Goal: Transaction & Acquisition: Purchase product/service

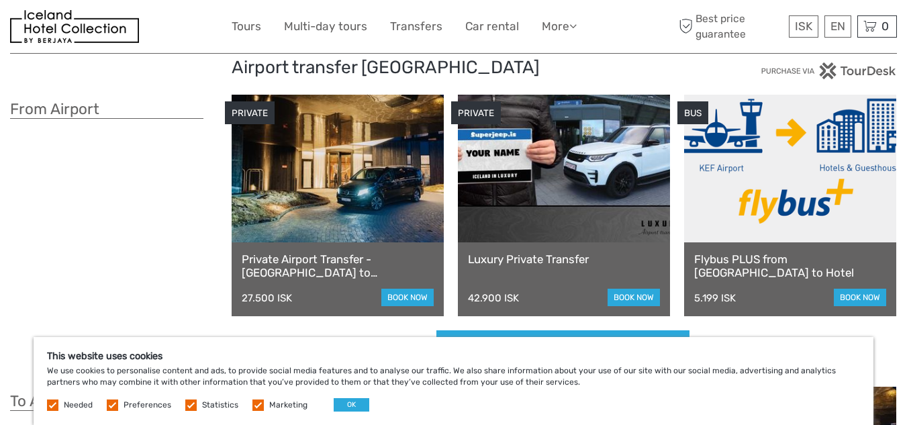
scroll to position [67, 0]
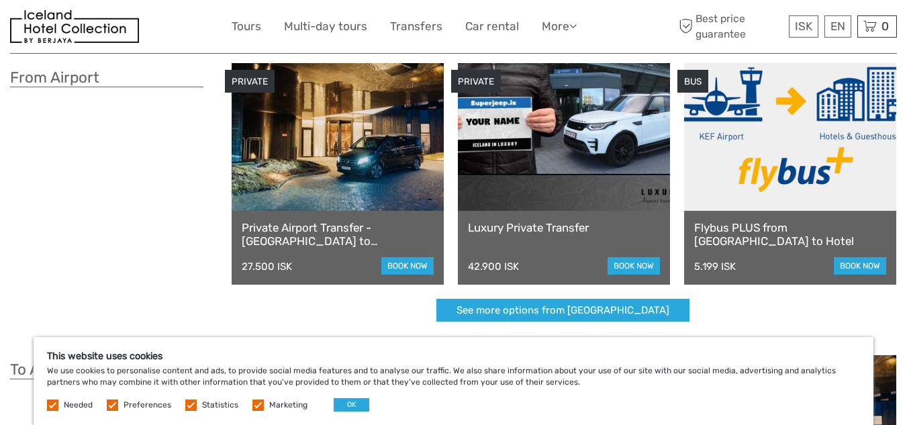
click at [295, 224] on link "Private Airport Transfer - Keflavík airport to Reykjavík" at bounding box center [338, 235] width 192 height 28
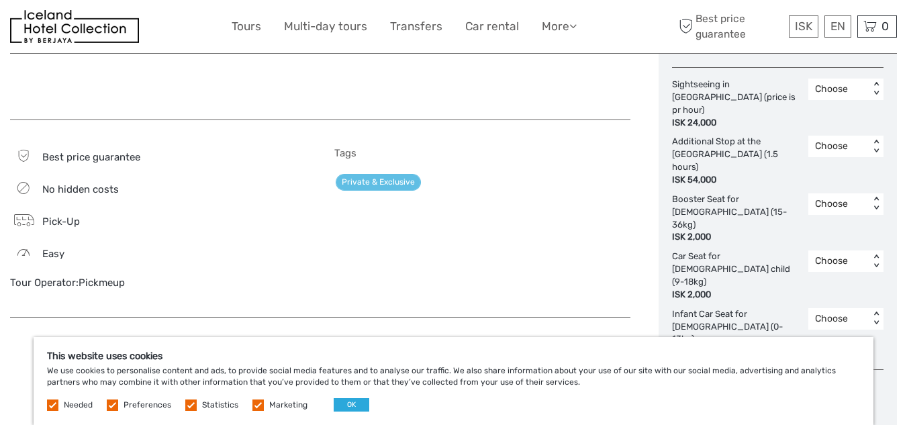
scroll to position [873, 0]
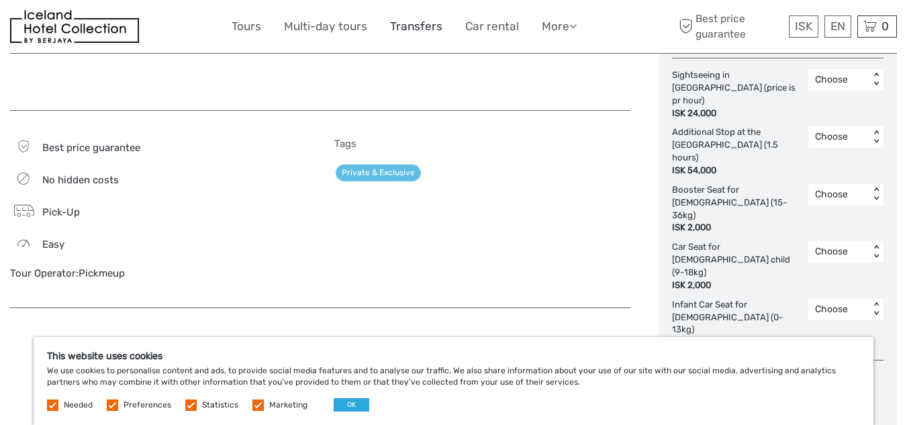
click at [415, 21] on link "Transfers" at bounding box center [416, 26] width 52 height 19
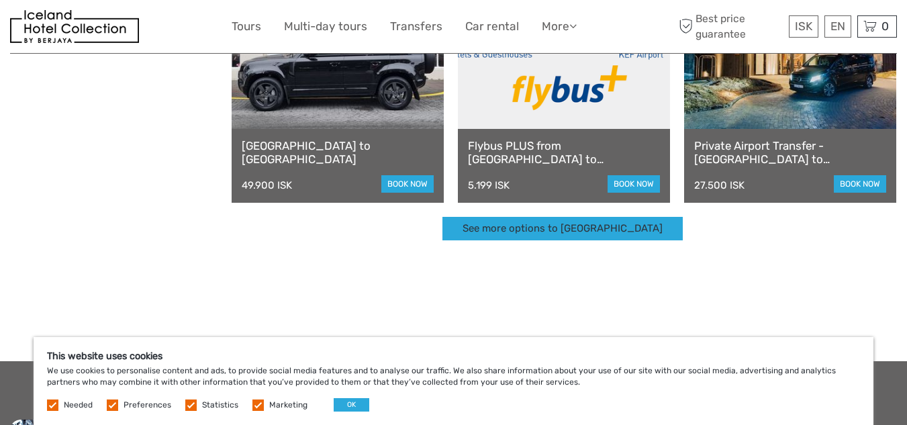
scroll to position [470, 0]
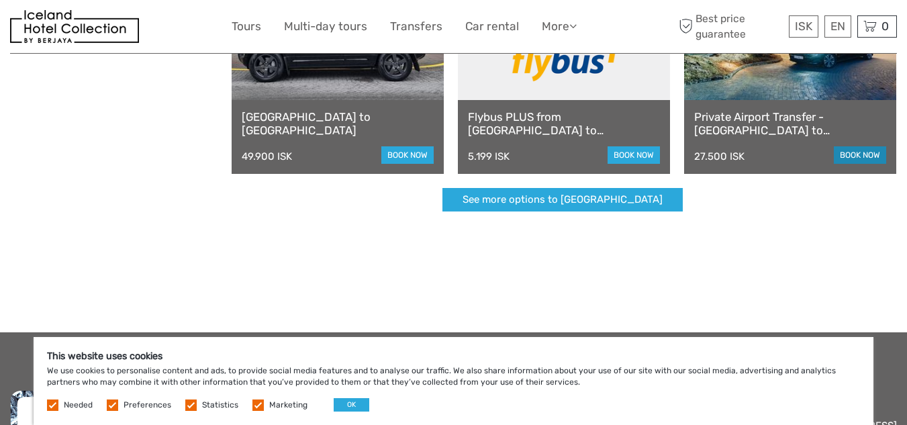
click at [866, 148] on link "book now" at bounding box center [860, 154] width 52 height 17
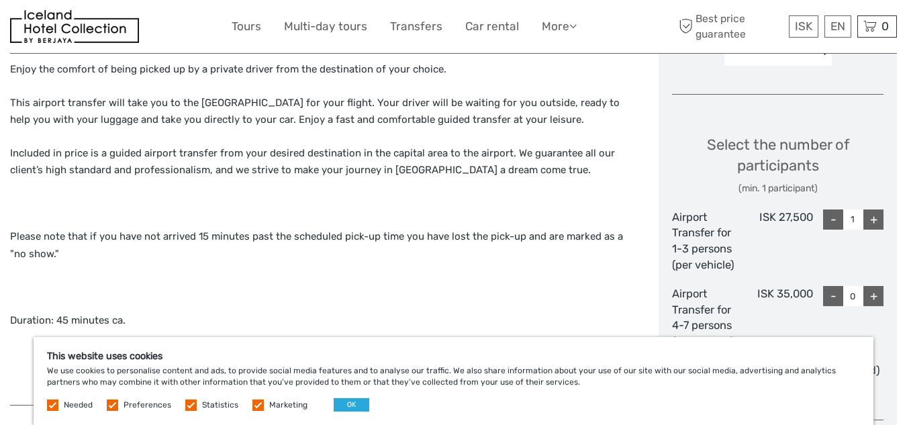
scroll to position [537, 0]
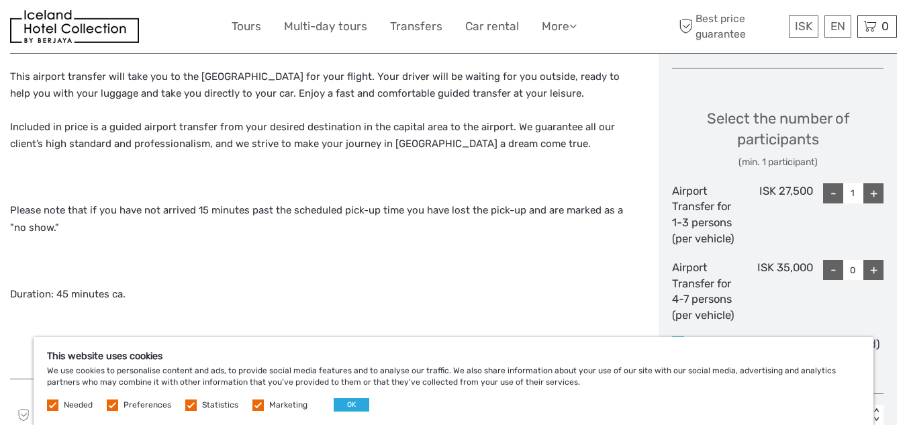
click at [876, 269] on div "+" at bounding box center [874, 270] width 20 height 20
type input "1"
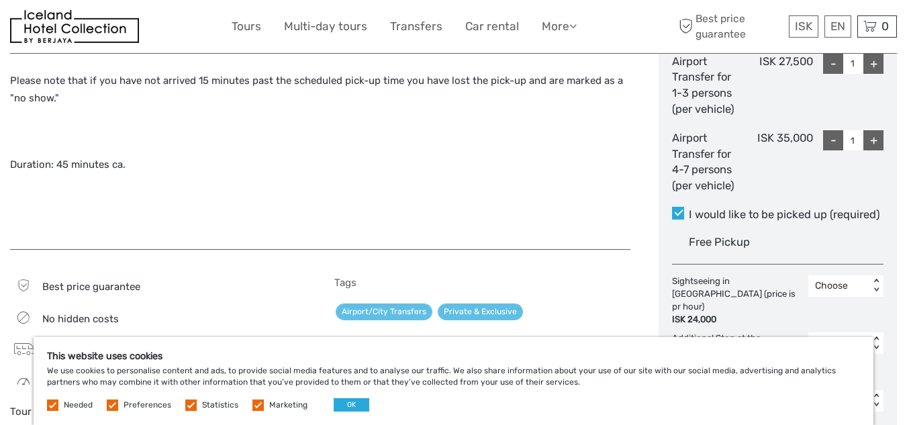
scroll to position [672, 0]
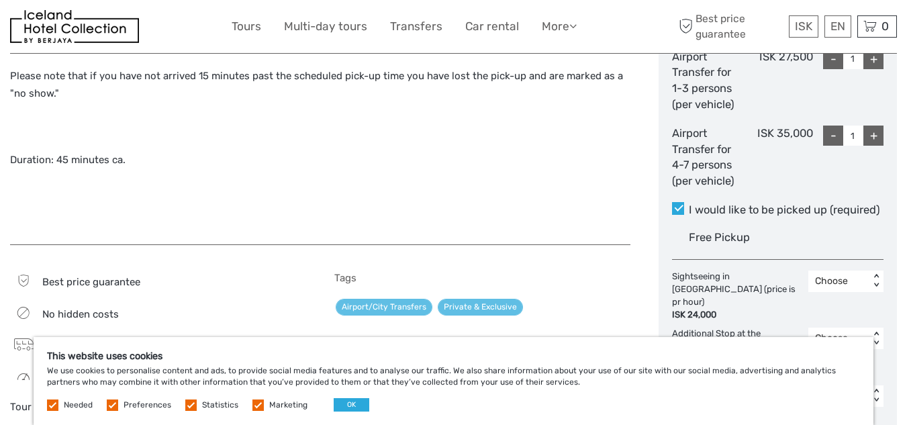
click at [829, 59] on div "-" at bounding box center [833, 59] width 20 height 20
type input "0"
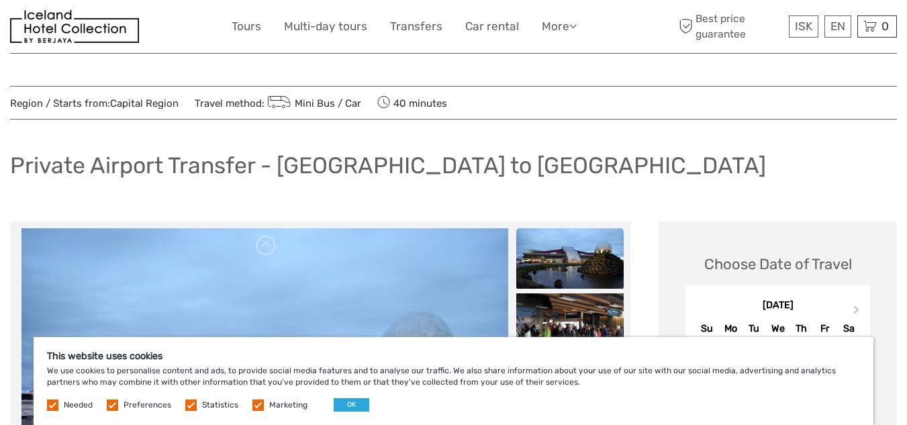
scroll to position [0, 0]
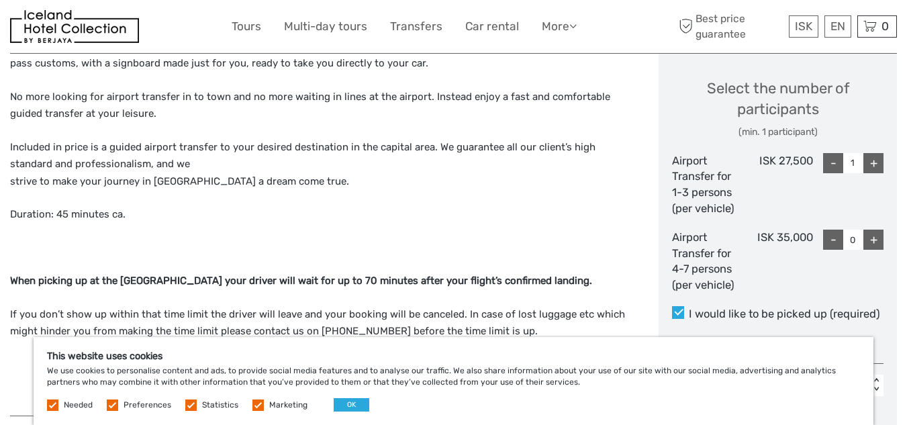
click at [61, 31] on img at bounding box center [74, 26] width 129 height 33
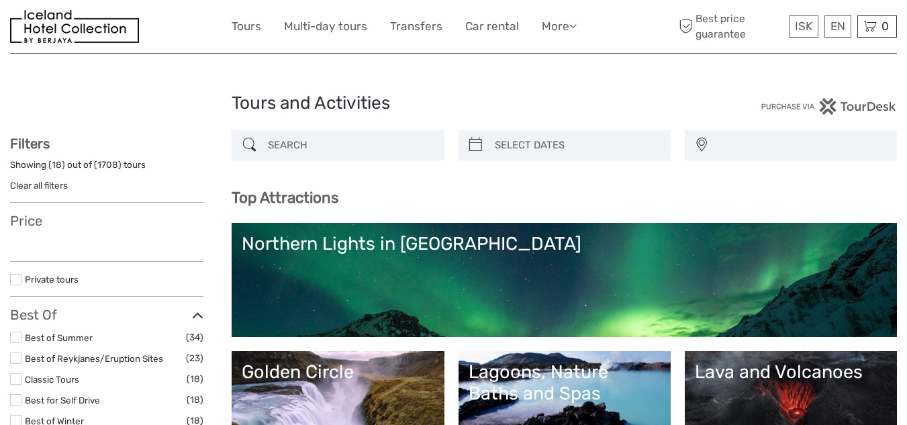
select select
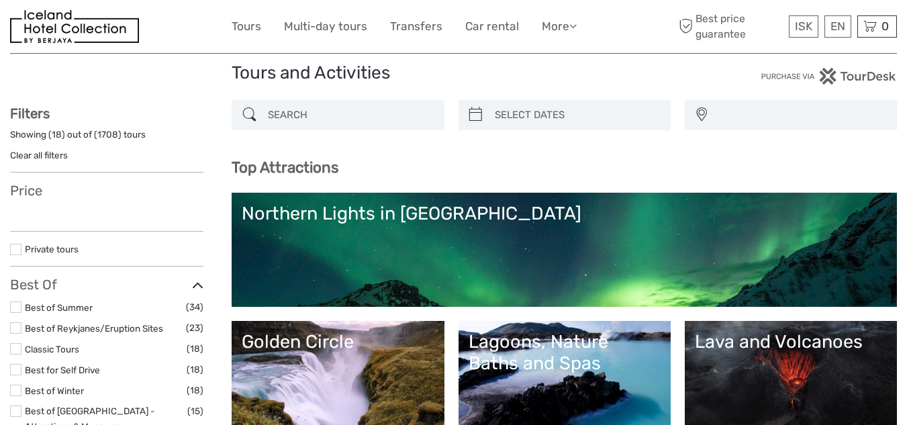
select select
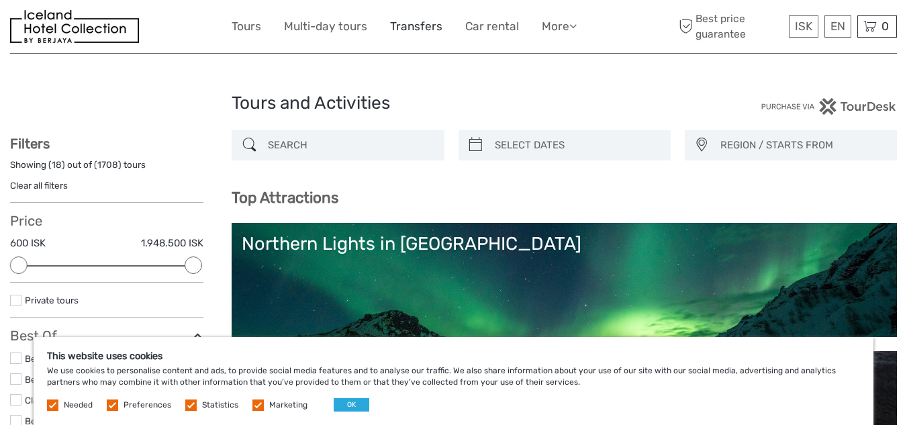
click at [422, 28] on link "Transfers" at bounding box center [416, 26] width 52 height 19
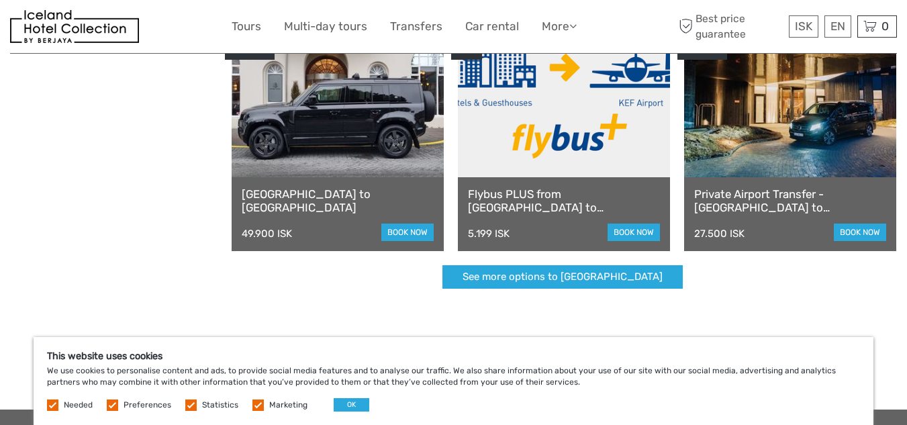
scroll to position [403, 0]
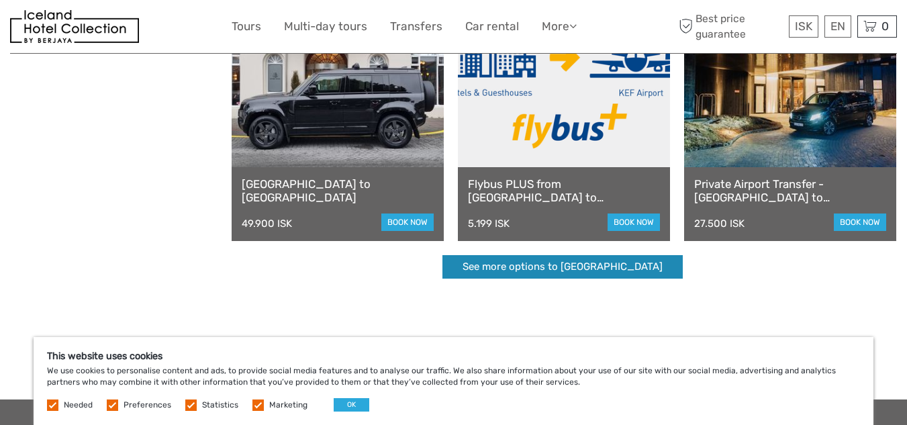
click at [512, 263] on link "See more options to Keflavík airport" at bounding box center [563, 267] width 240 height 24
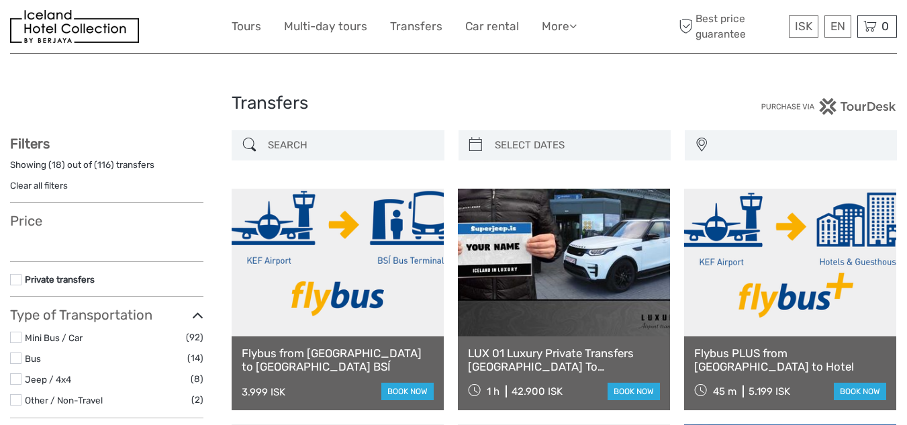
select select
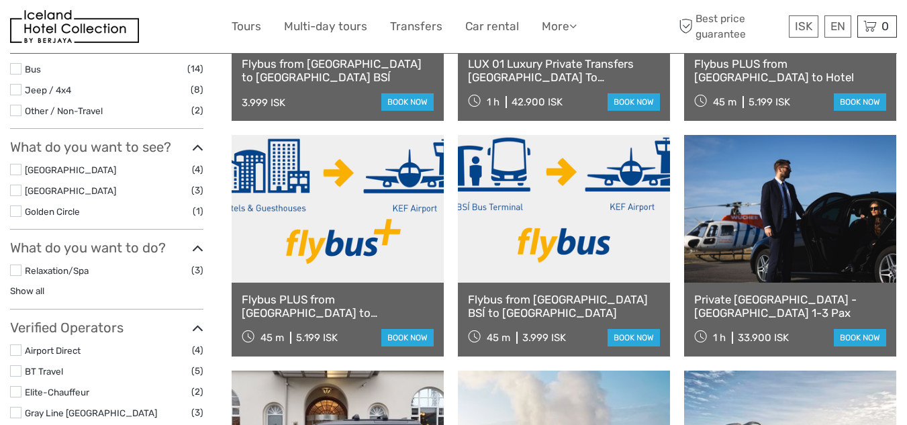
select select
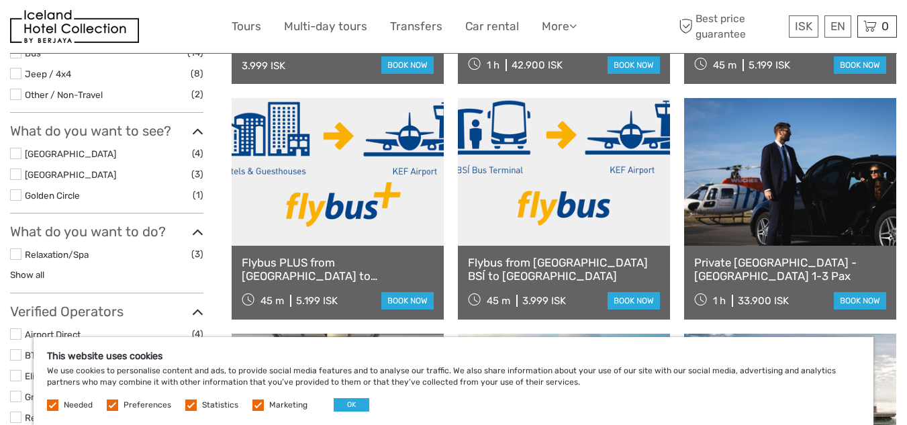
scroll to position [357, 0]
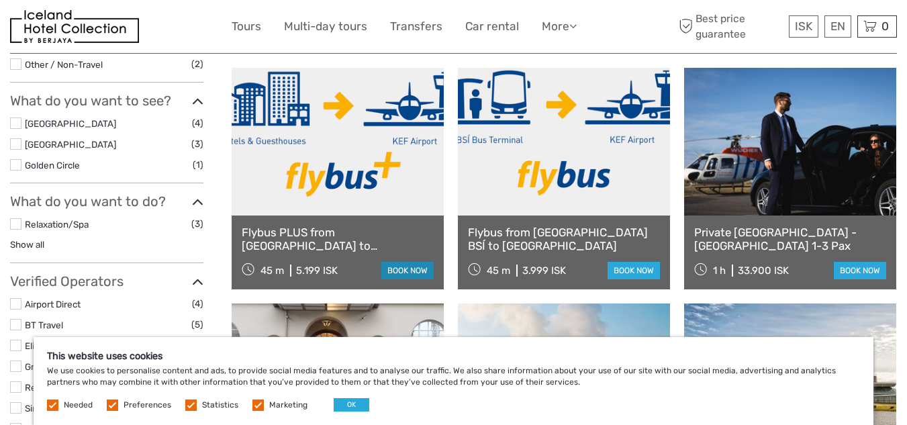
click at [406, 268] on link "book now" at bounding box center [407, 270] width 52 height 17
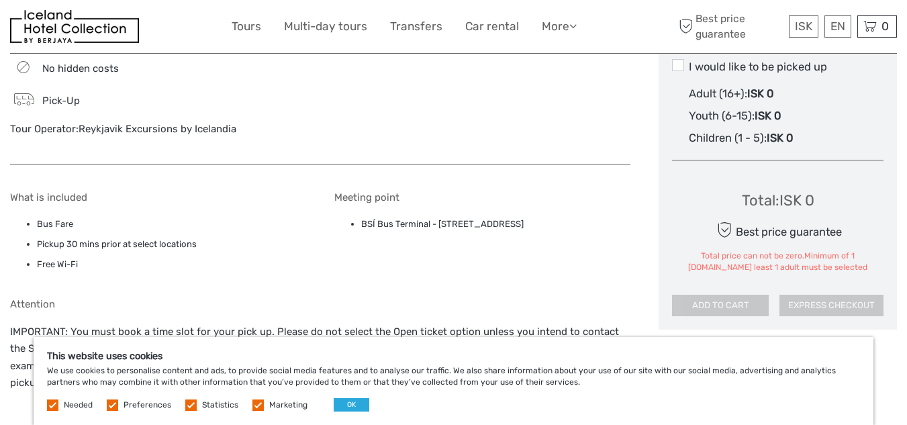
scroll to position [873, 0]
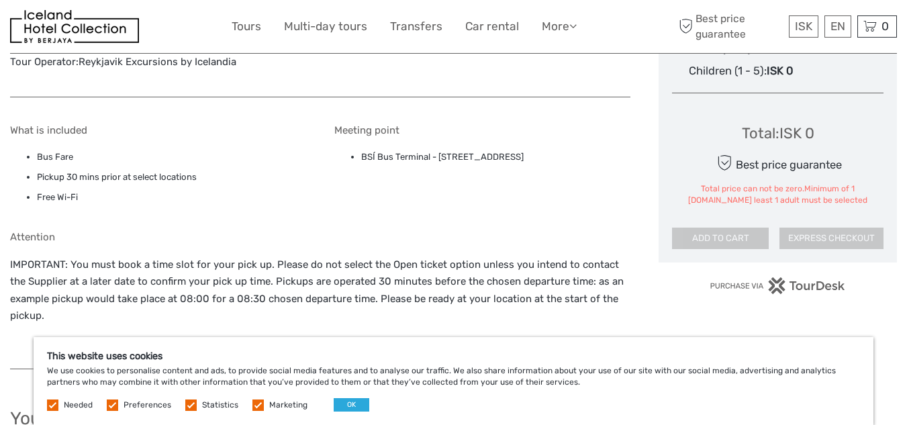
drag, startPoint x: 361, startPoint y: 156, endPoint x: 582, endPoint y: 147, distance: 220.5
click at [582, 147] on div "Meeting point BSÍ Bus Terminal - Vatnsmýrarvegur 10, Reykjavík, 101" at bounding box center [482, 167] width 296 height 87
copy li "BSÍ Bus Terminal - Vatnsmýrarvegur 10, Reykjavík, 101"
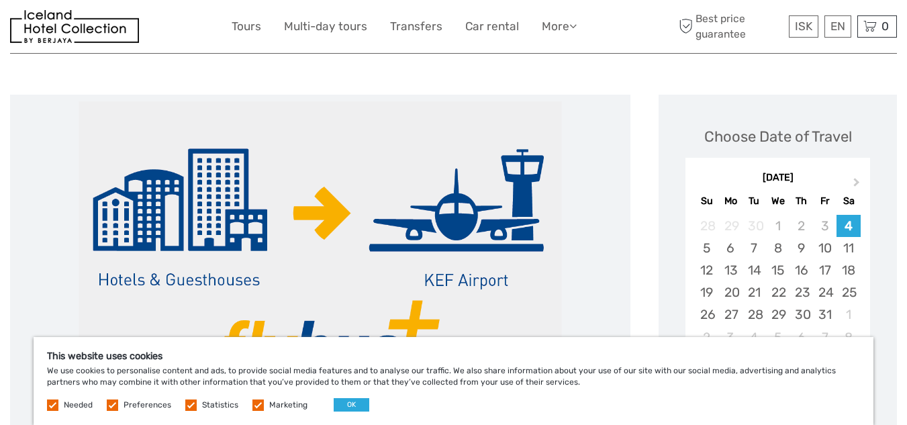
scroll to position [0, 0]
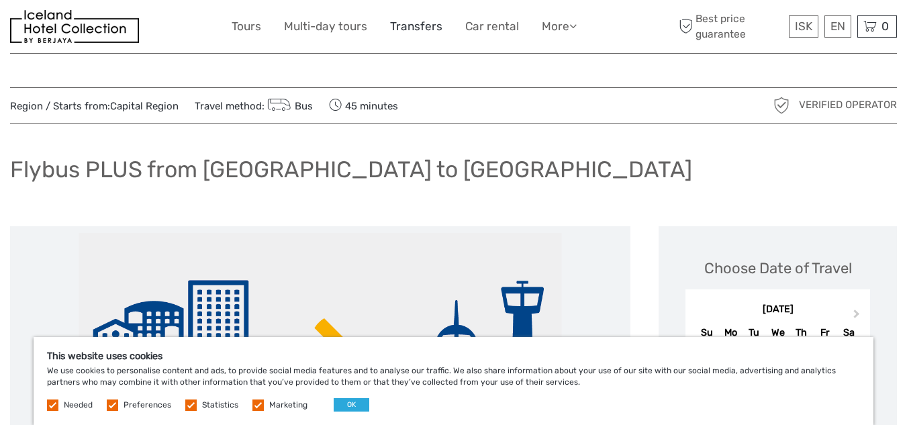
click at [416, 24] on link "Transfers" at bounding box center [416, 26] width 52 height 19
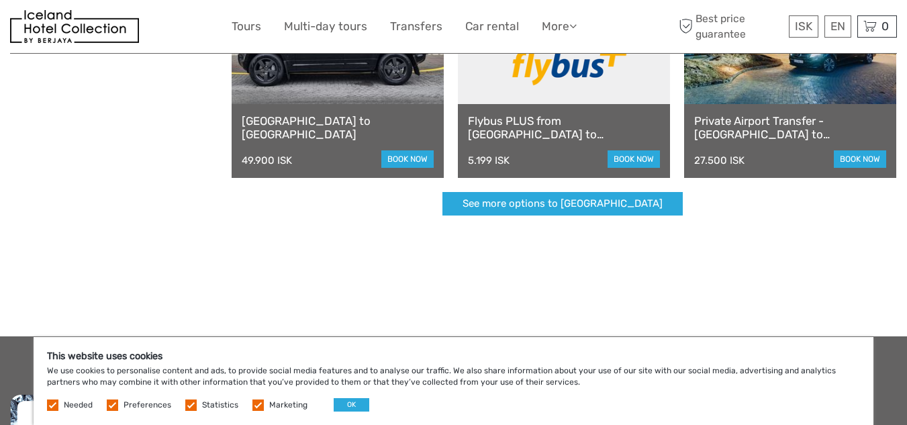
scroll to position [537, 0]
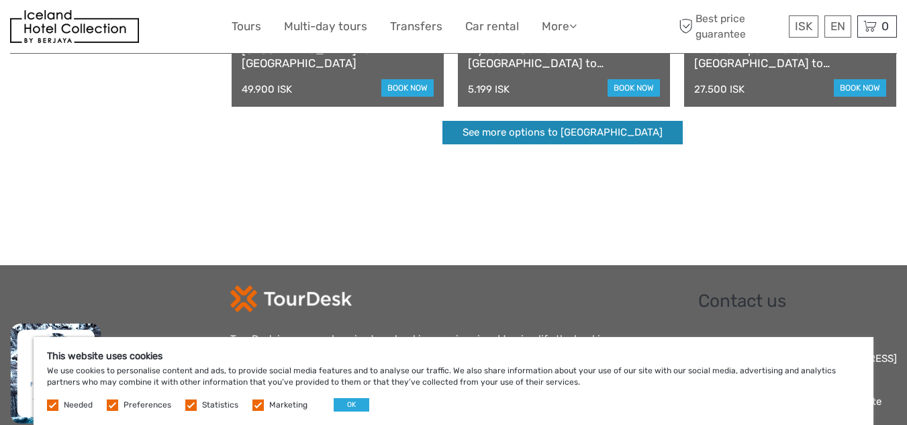
click at [541, 131] on link "See more options to [GEOGRAPHIC_DATA]" at bounding box center [563, 133] width 240 height 24
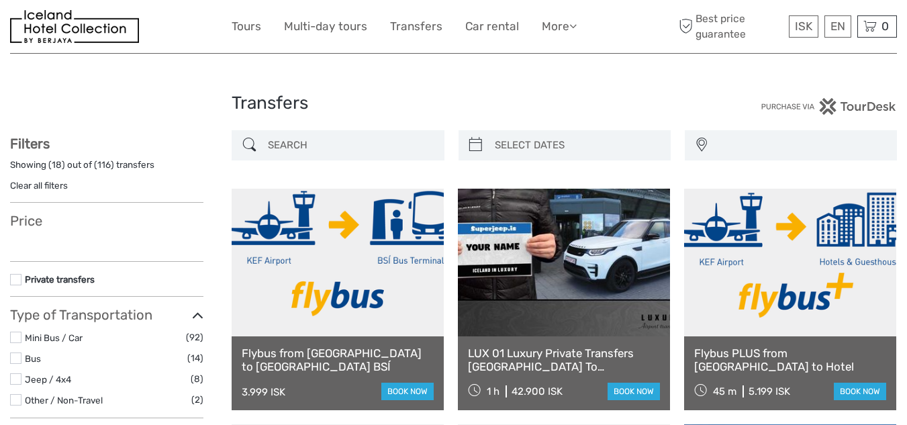
select select
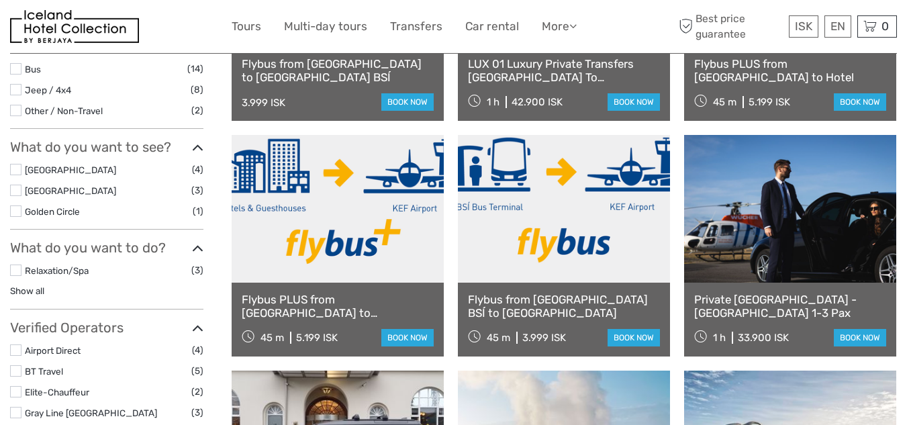
select select
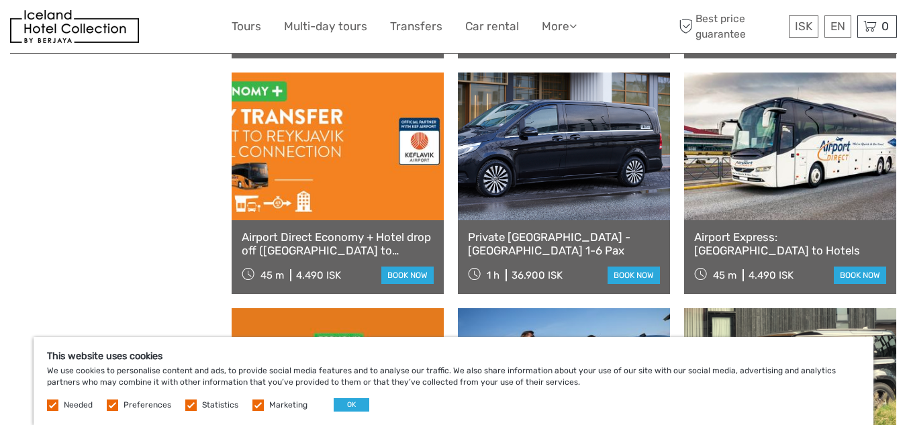
scroll to position [1095, 0]
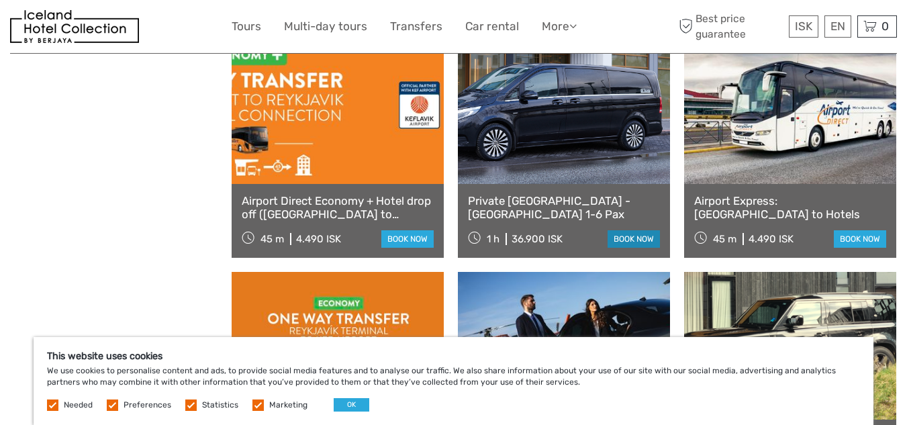
click at [632, 236] on link "book now" at bounding box center [634, 238] width 52 height 17
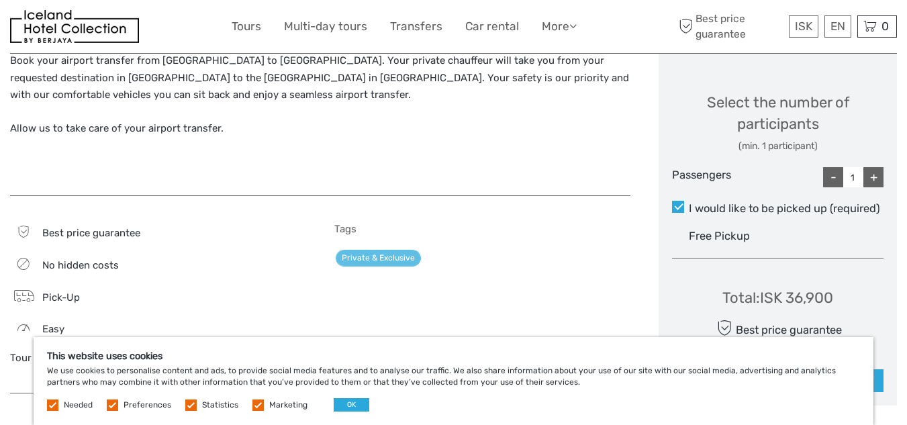
scroll to position [604, 0]
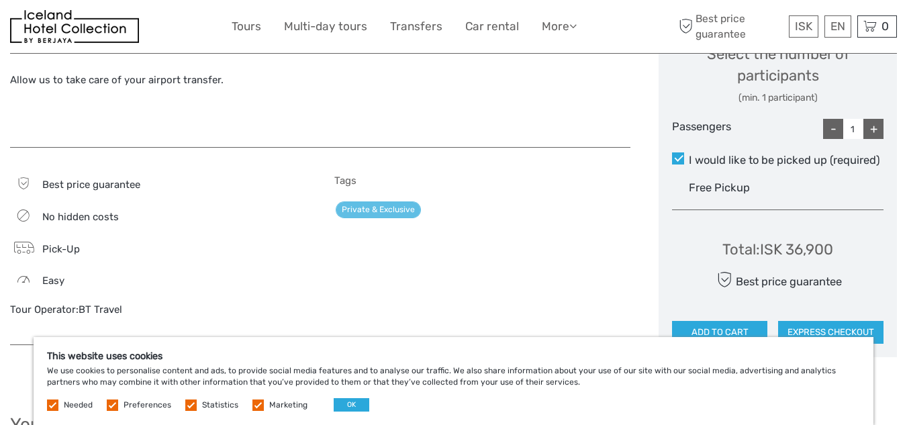
click at [870, 127] on div "+" at bounding box center [874, 129] width 20 height 20
type input "4"
click at [695, 326] on button "ADD TO CART" at bounding box center [719, 332] width 95 height 23
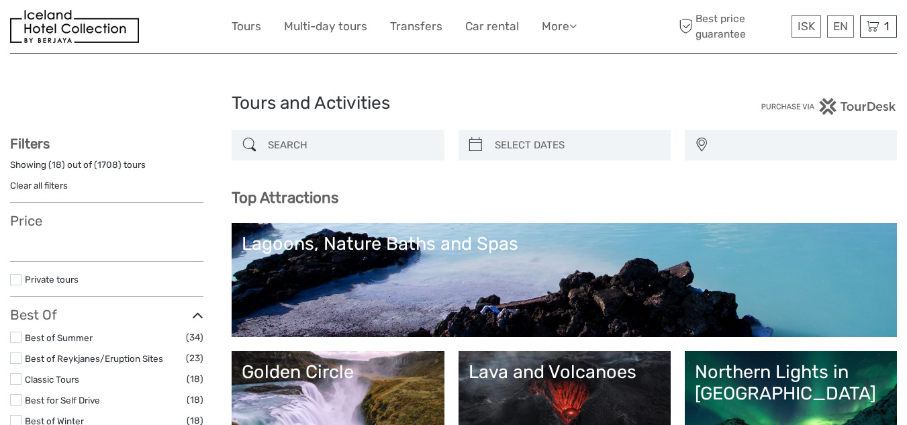
select select
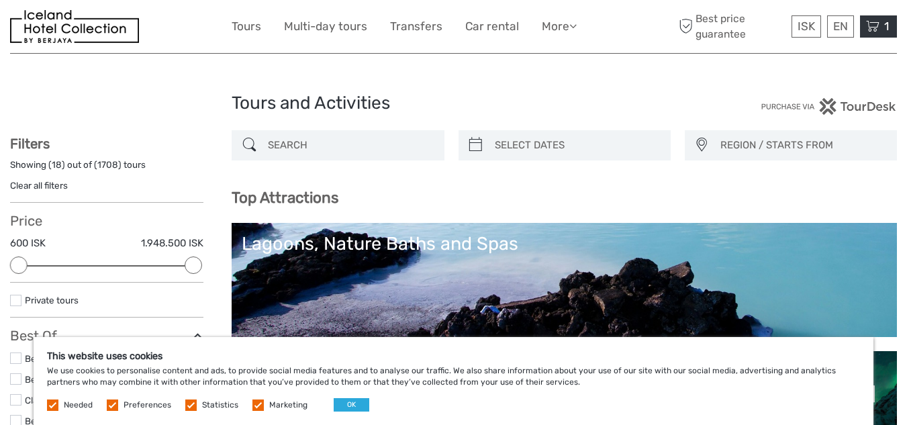
click at [868, 22] on icon at bounding box center [872, 26] width 13 height 17
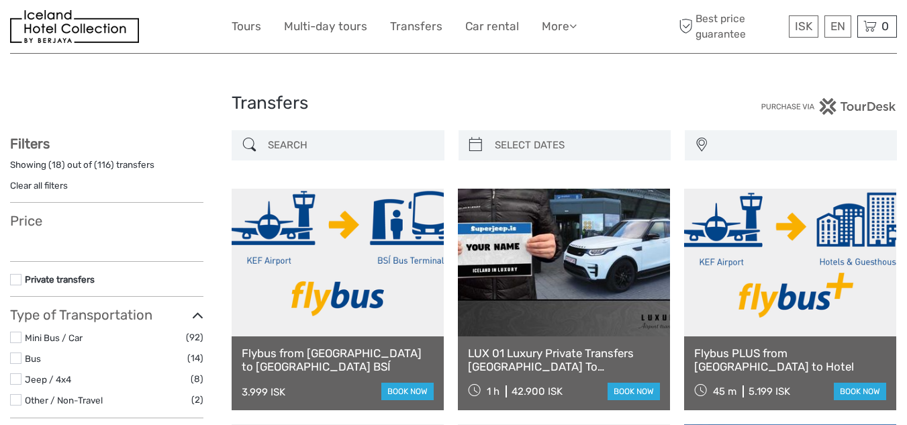
select select
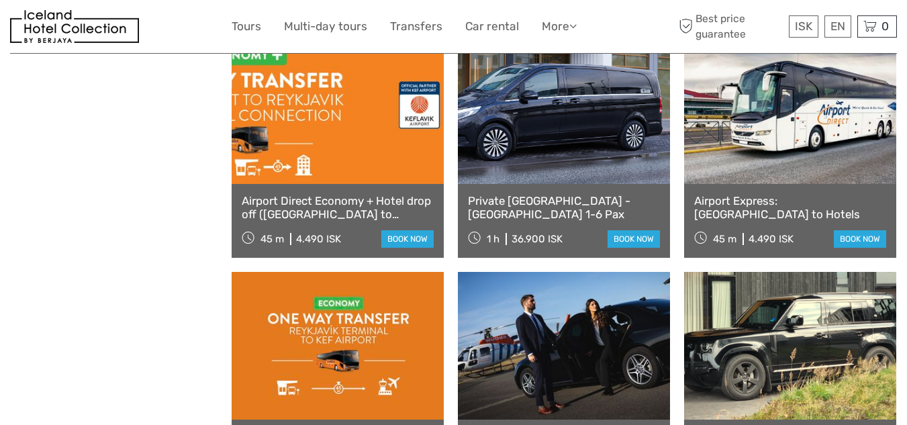
select select
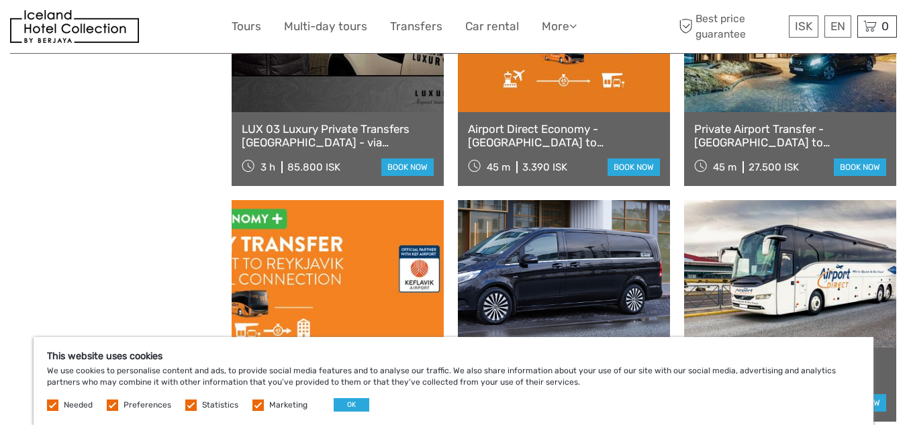
scroll to position [945, 0]
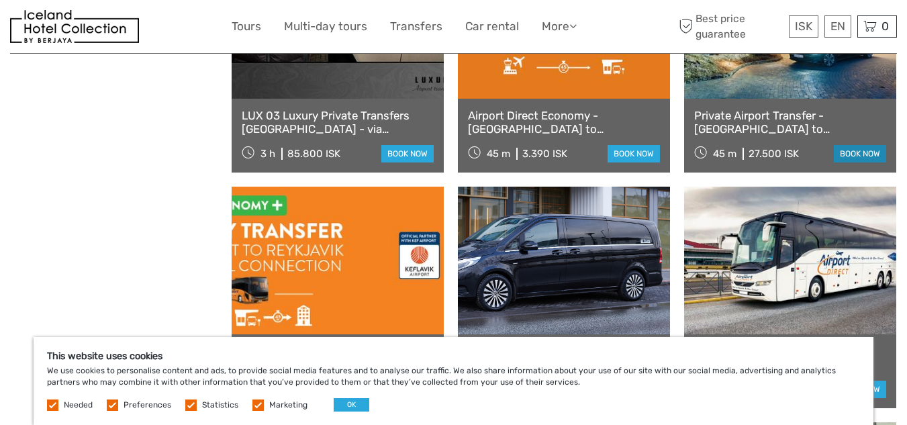
click at [855, 154] on link "book now" at bounding box center [860, 153] width 52 height 17
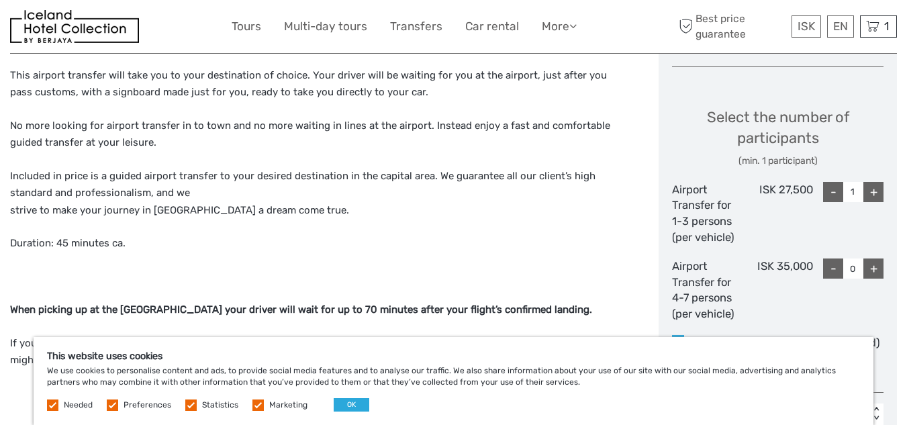
scroll to position [576, 0]
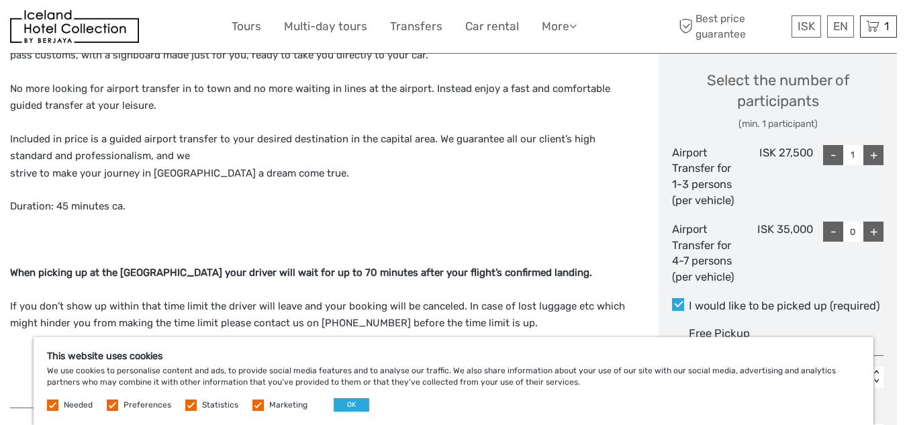
drag, startPoint x: 911, startPoint y: 90, endPoint x: 916, endPoint y: 221, distance: 131.0
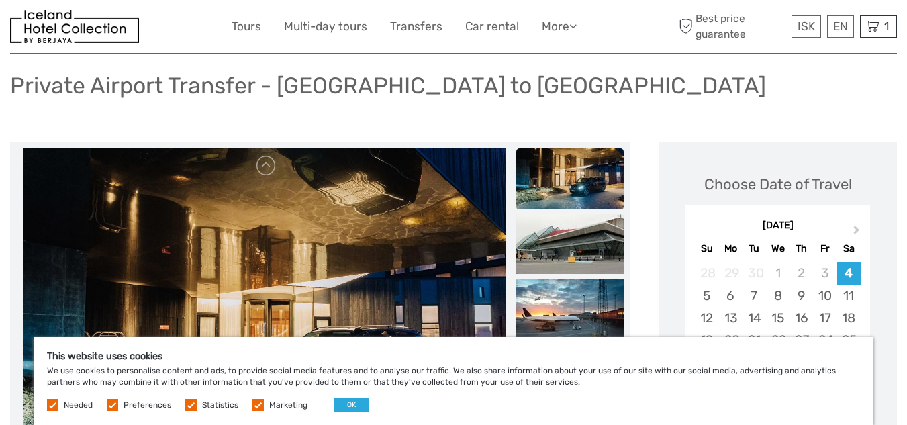
scroll to position [64, 0]
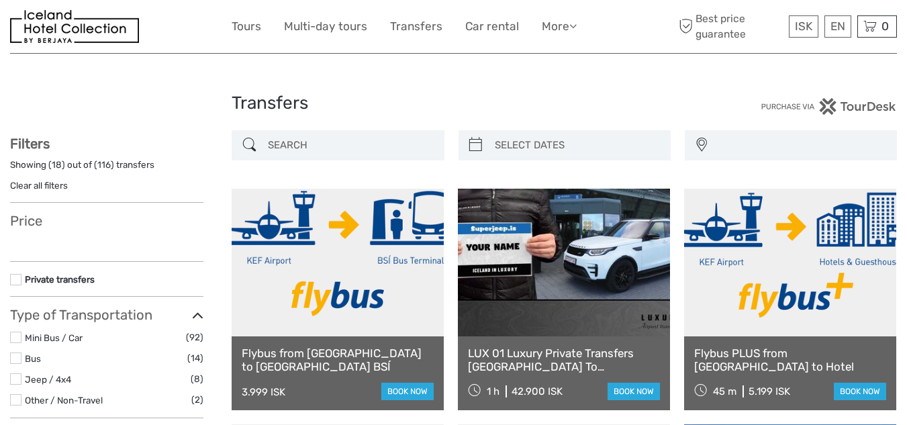
select select
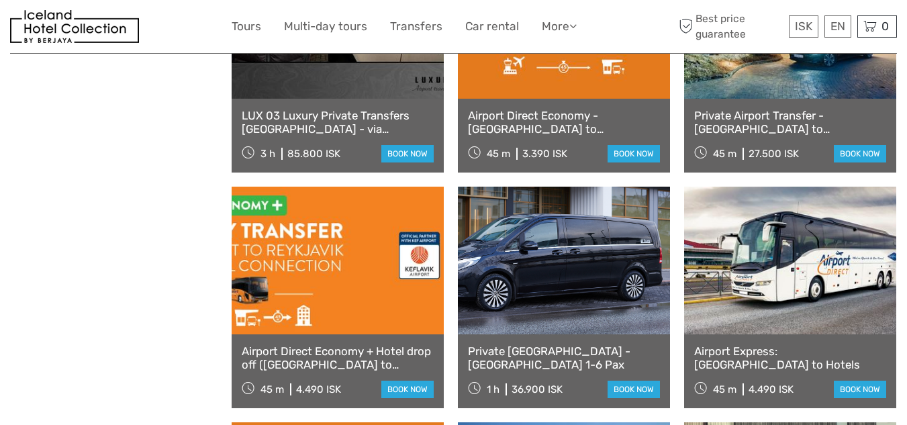
select select
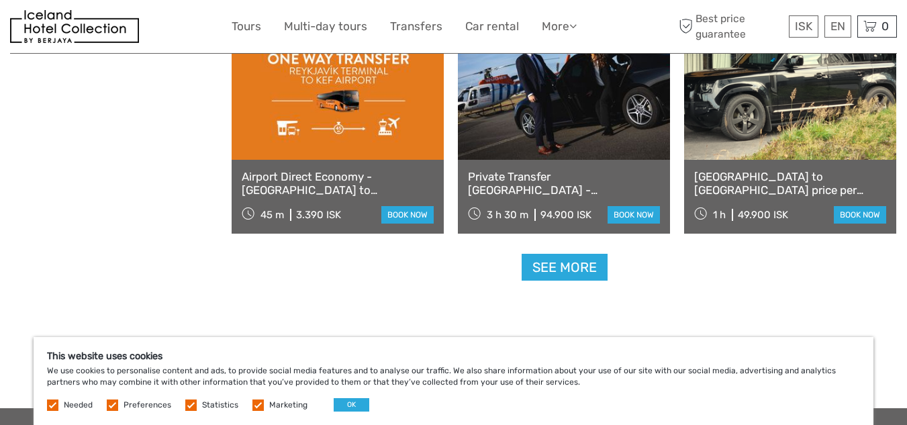
scroll to position [1365, 0]
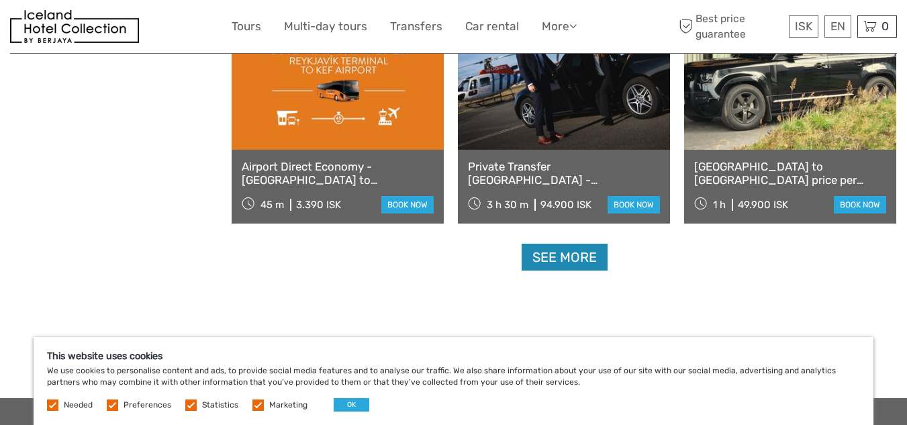
click at [572, 256] on link "See more" at bounding box center [565, 258] width 86 height 28
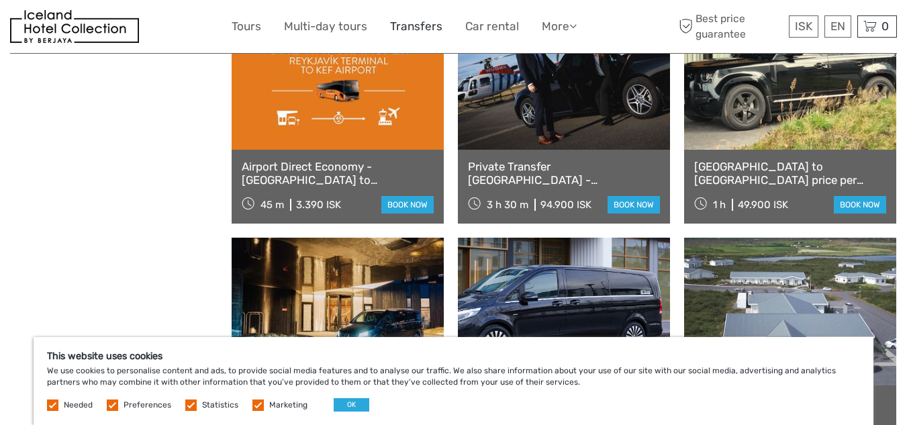
click at [418, 31] on link "Transfers" at bounding box center [416, 26] width 52 height 19
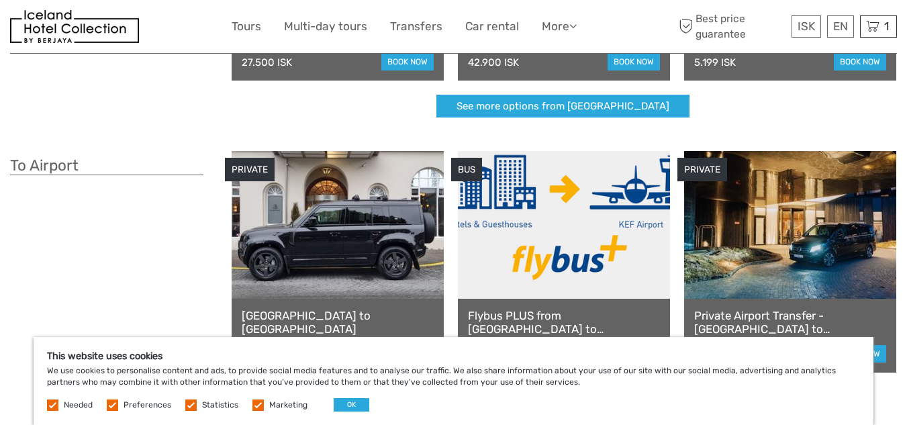
scroll to position [268, 0]
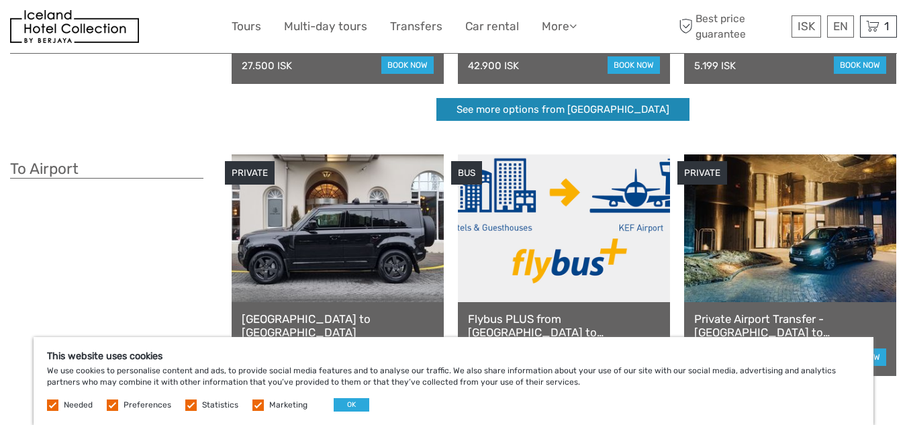
click at [561, 108] on link "See more options from Keflavík airport" at bounding box center [563, 110] width 253 height 24
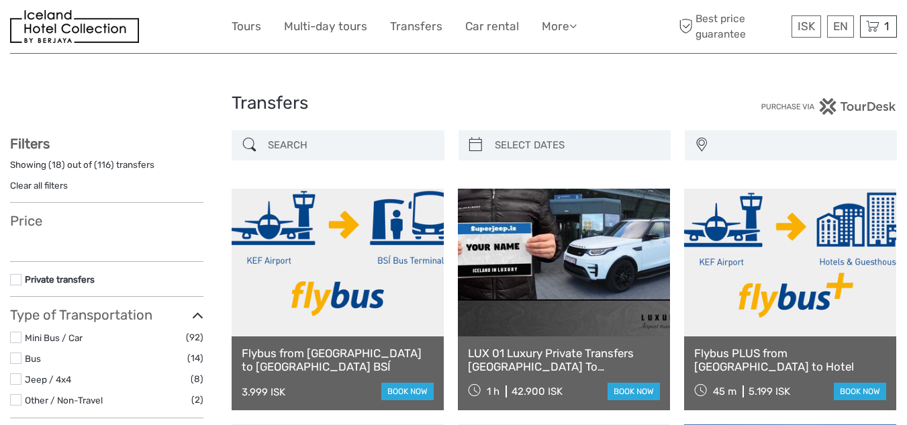
select select
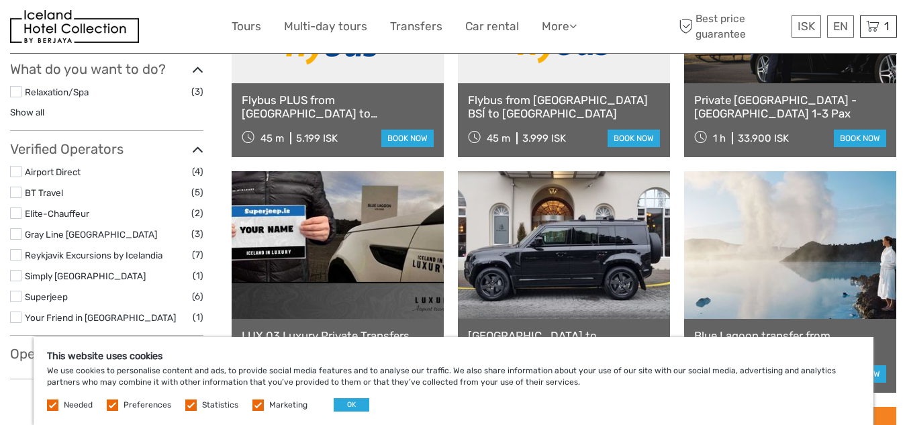
scroll to position [455, 0]
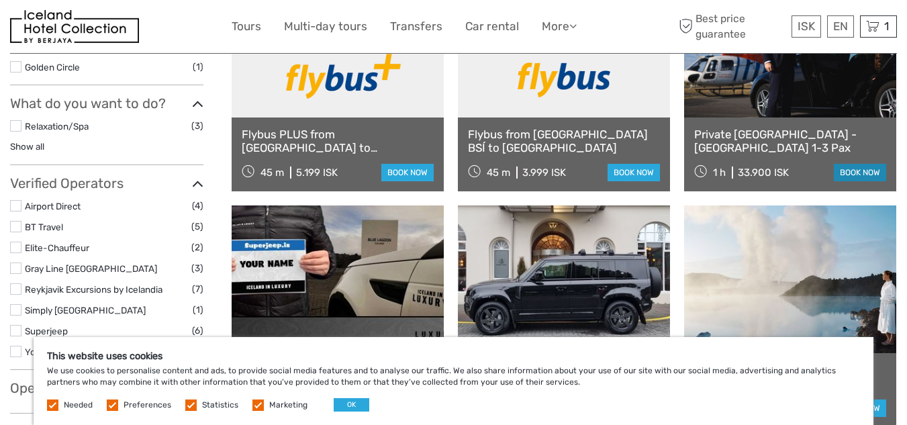
click at [851, 170] on link "book now" at bounding box center [860, 172] width 52 height 17
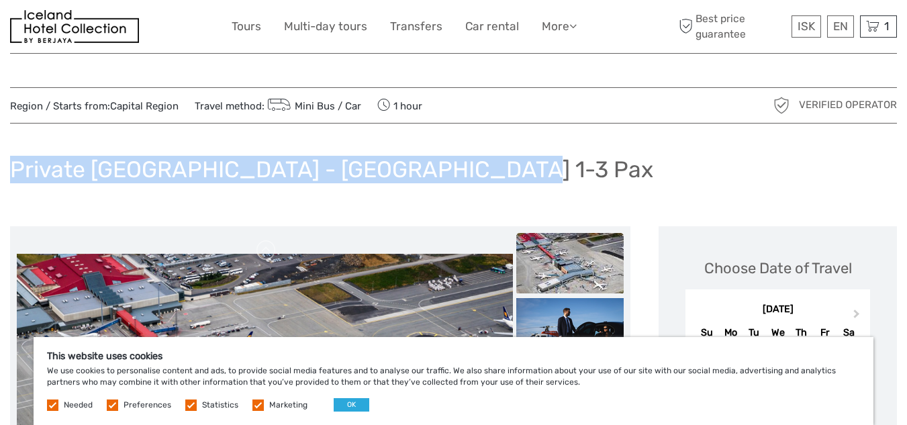
drag, startPoint x: 907, startPoint y: 98, endPoint x: 913, endPoint y: 140, distance: 42.7
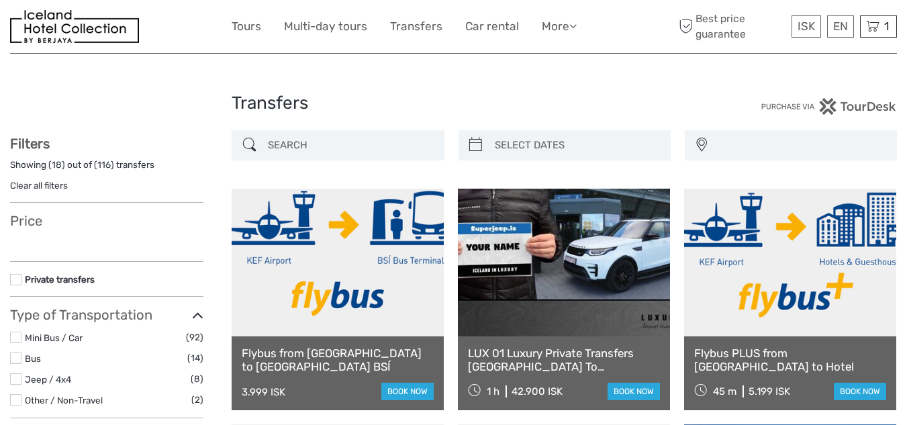
select select
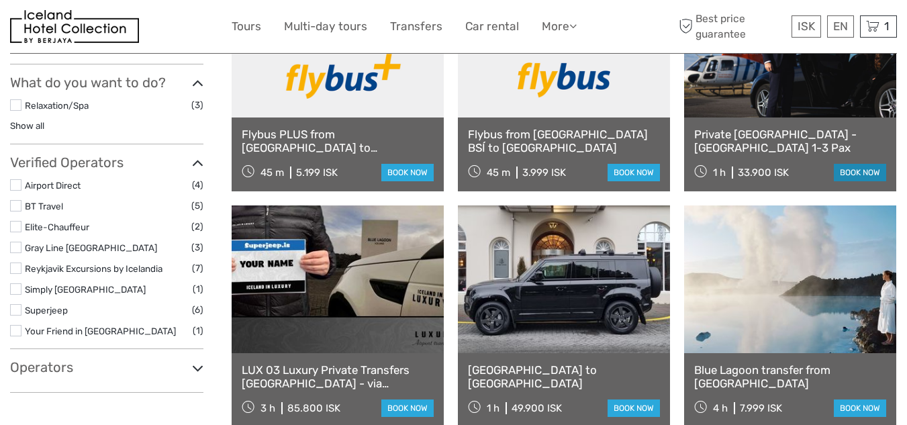
select select
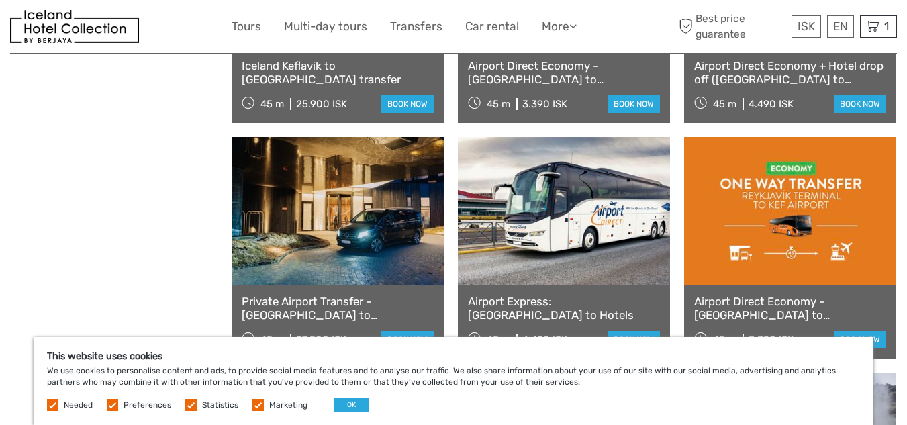
scroll to position [1053, 0]
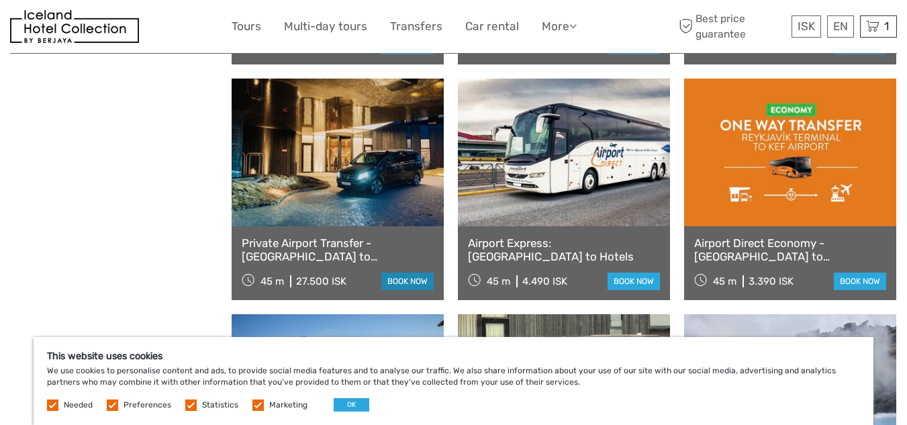
click at [399, 275] on link "book now" at bounding box center [407, 281] width 52 height 17
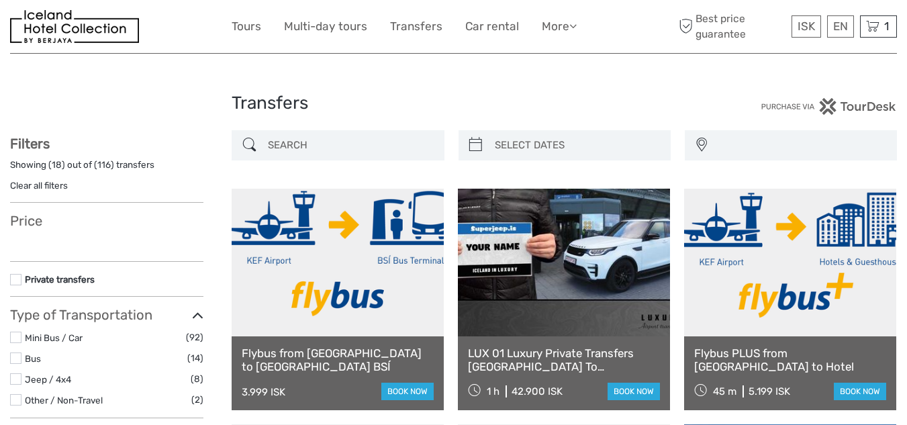
select select
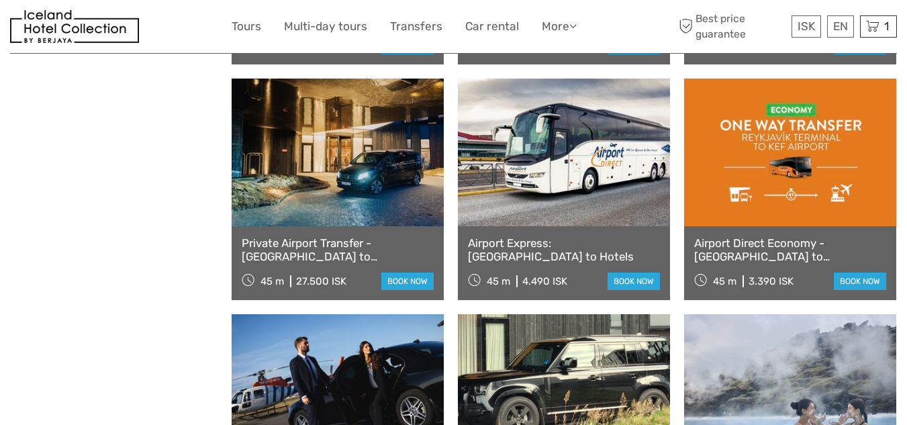
select select
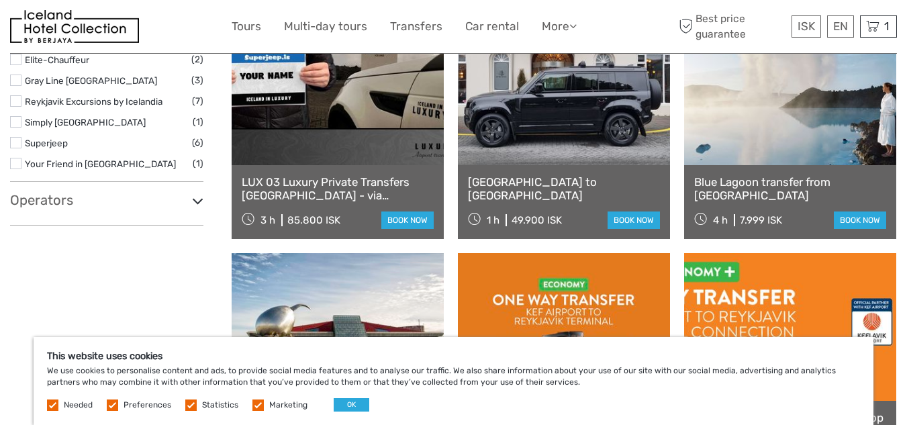
scroll to position [557, 0]
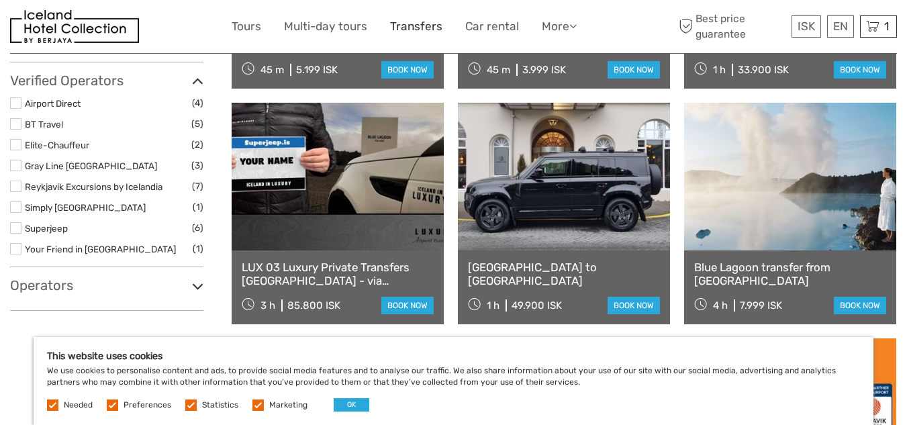
click at [415, 28] on link "Transfers" at bounding box center [416, 26] width 52 height 19
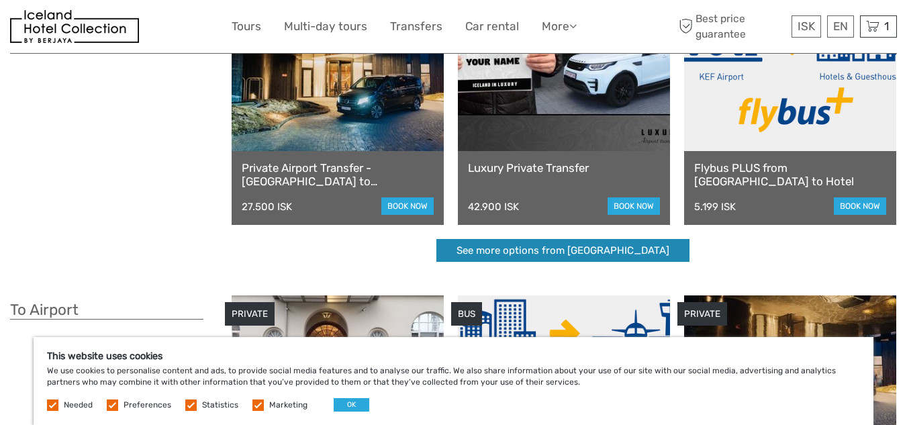
scroll to position [132, 0]
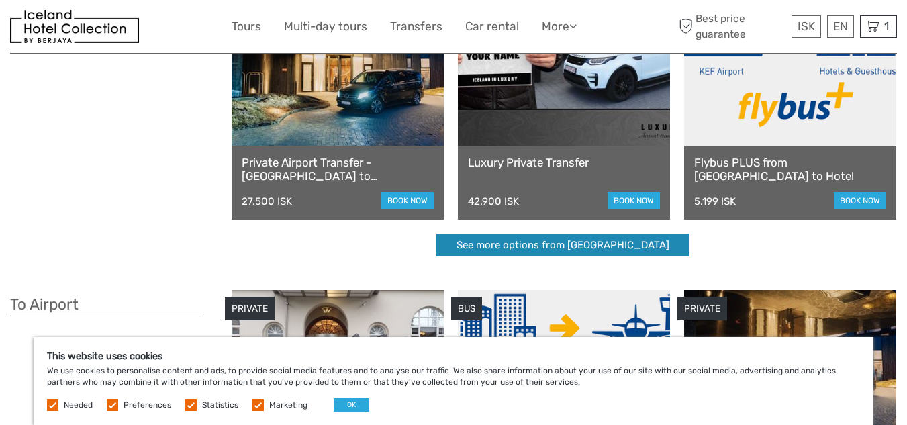
click at [574, 236] on link "See more options from Keflavík airport" at bounding box center [563, 246] width 253 height 24
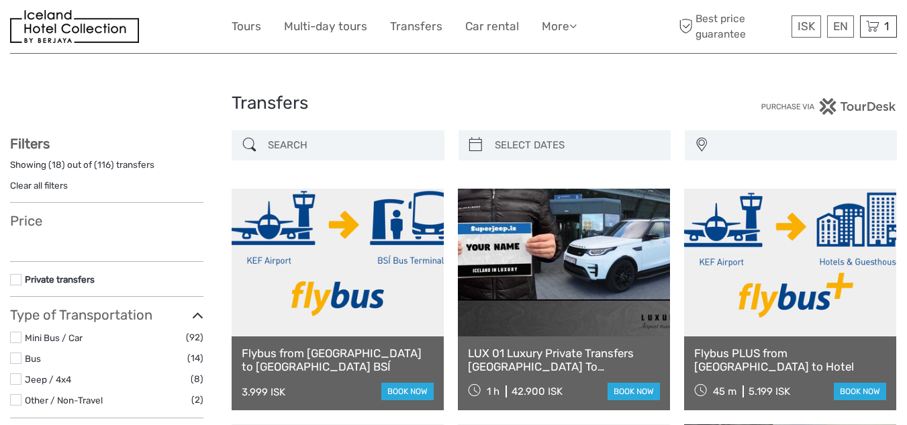
select select
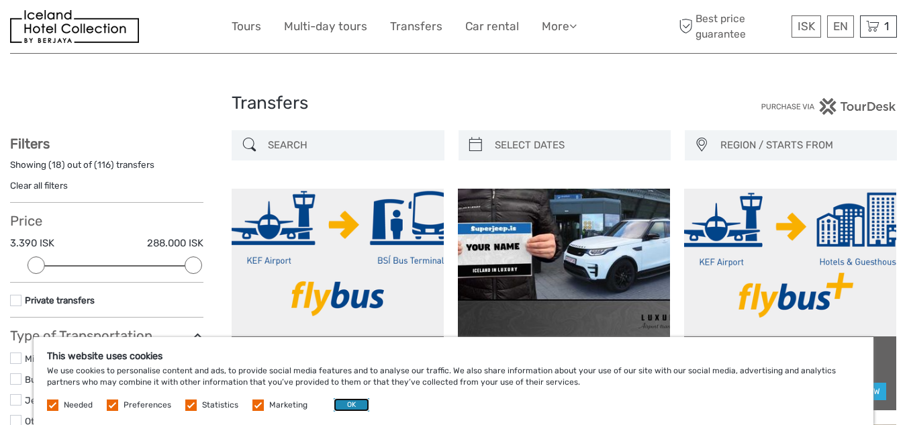
click at [345, 406] on button "OK" at bounding box center [352, 404] width 36 height 13
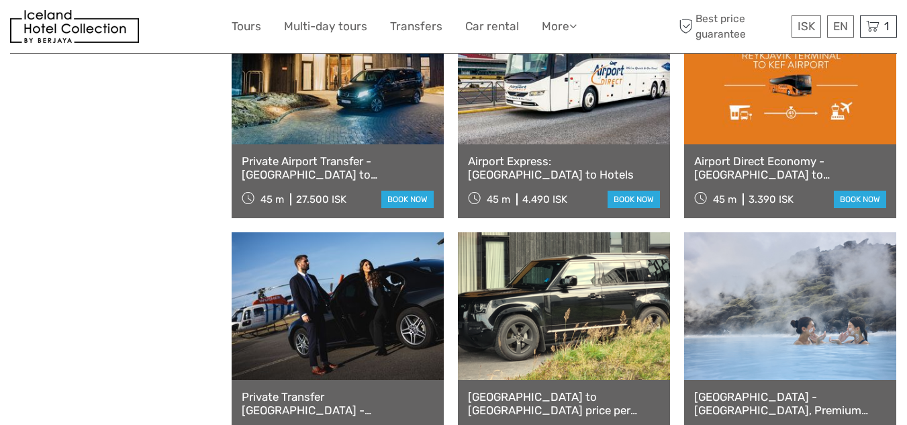
scroll to position [1149, 0]
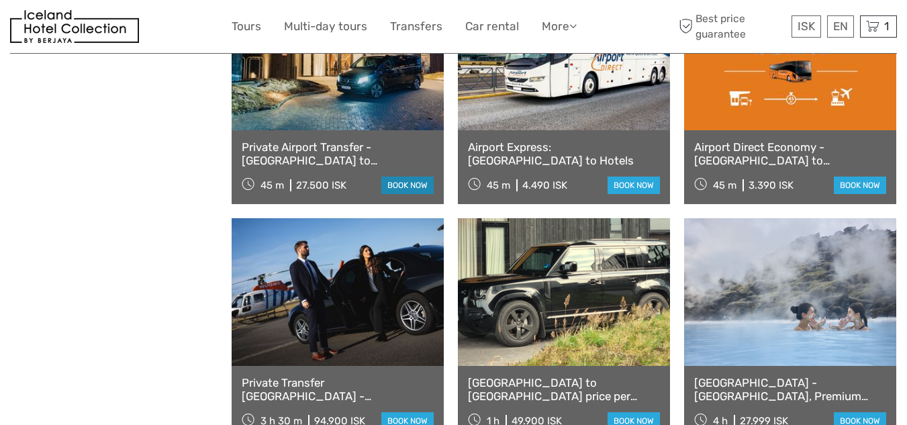
click at [402, 179] on link "book now" at bounding box center [407, 185] width 52 height 17
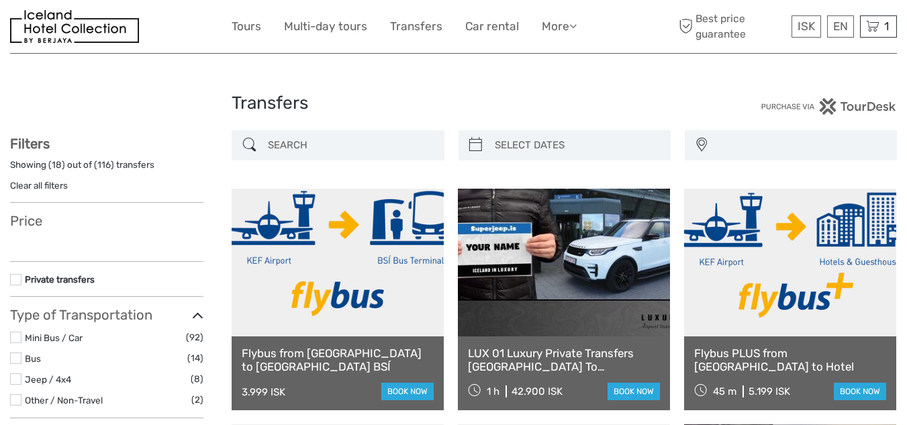
select select
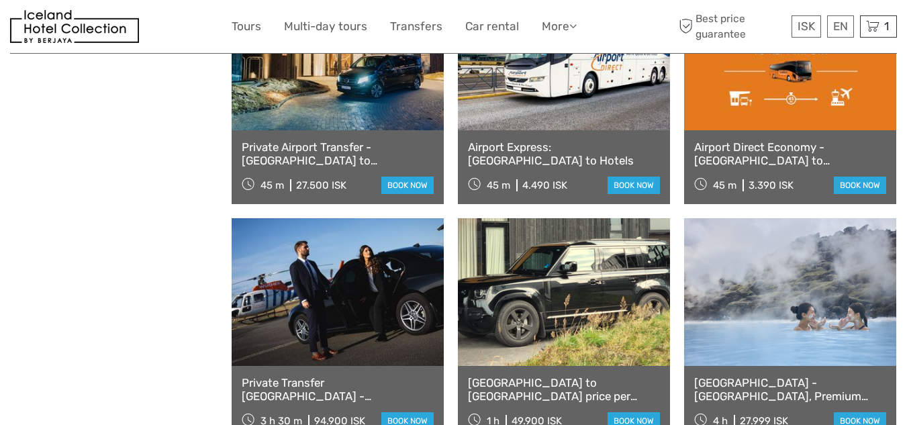
select select
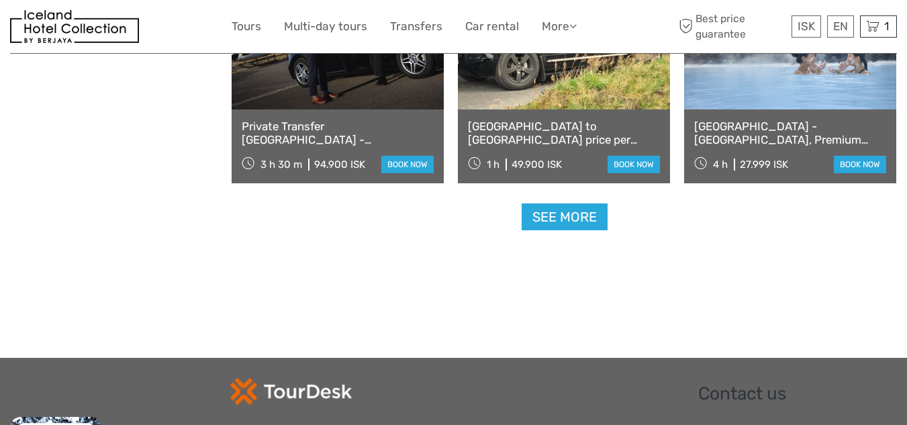
scroll to position [1399, 0]
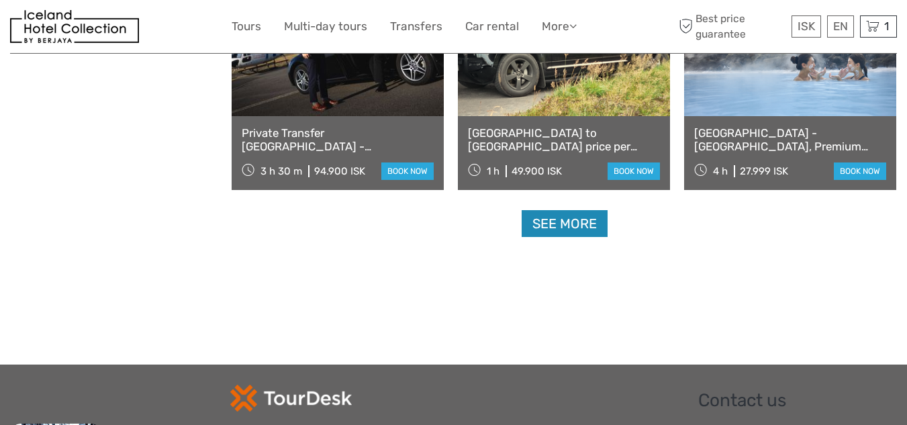
click at [568, 226] on link "See more" at bounding box center [565, 224] width 86 height 28
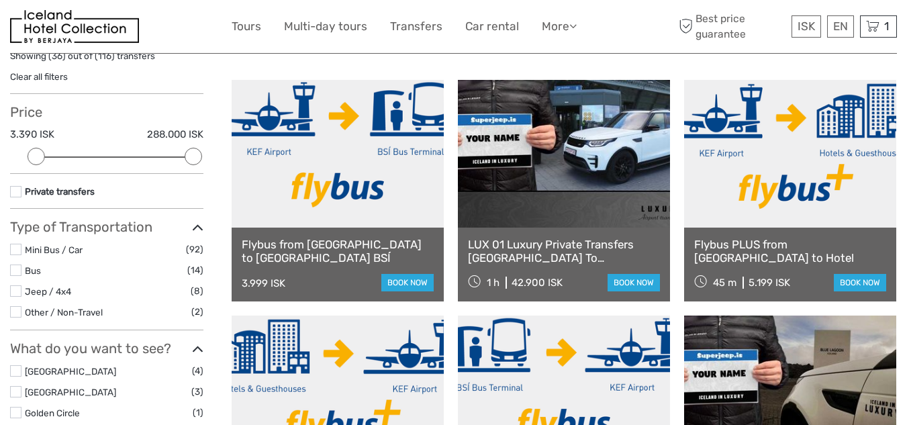
scroll to position [0, 0]
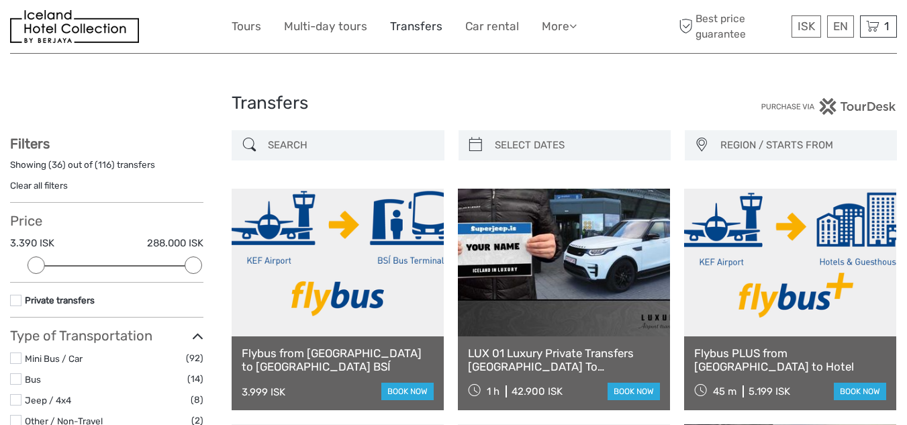
click at [420, 25] on link "Transfers" at bounding box center [416, 26] width 52 height 19
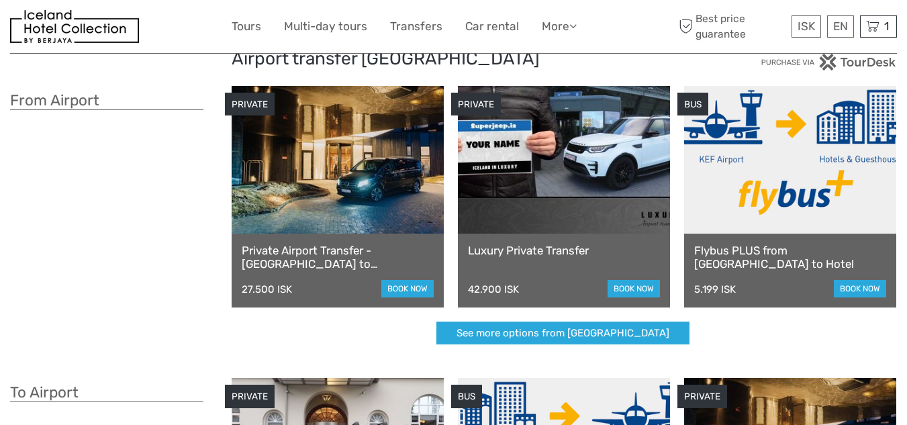
scroll to position [67, 0]
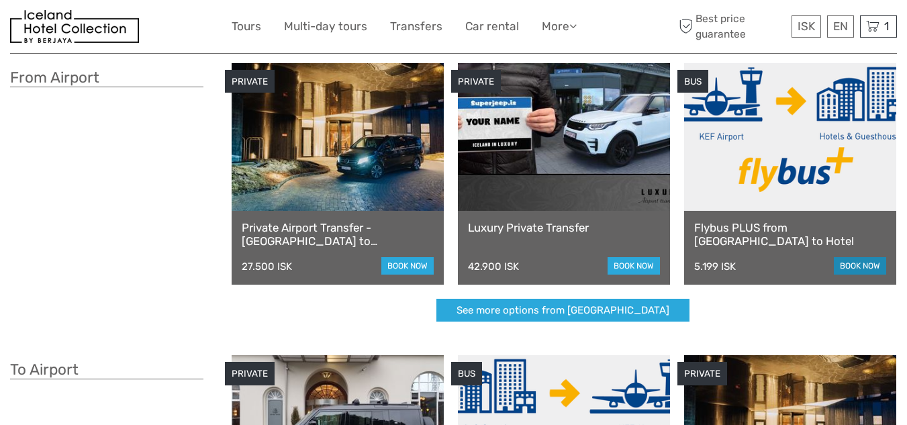
click at [865, 264] on link "book now" at bounding box center [860, 265] width 52 height 17
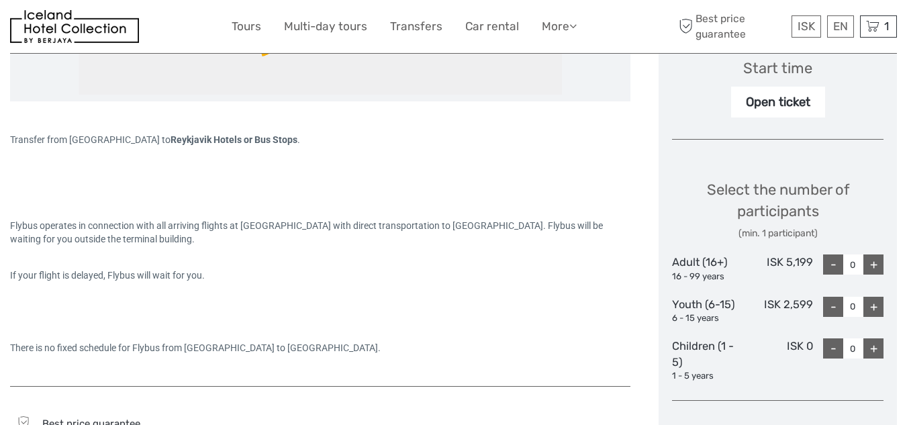
scroll to position [470, 0]
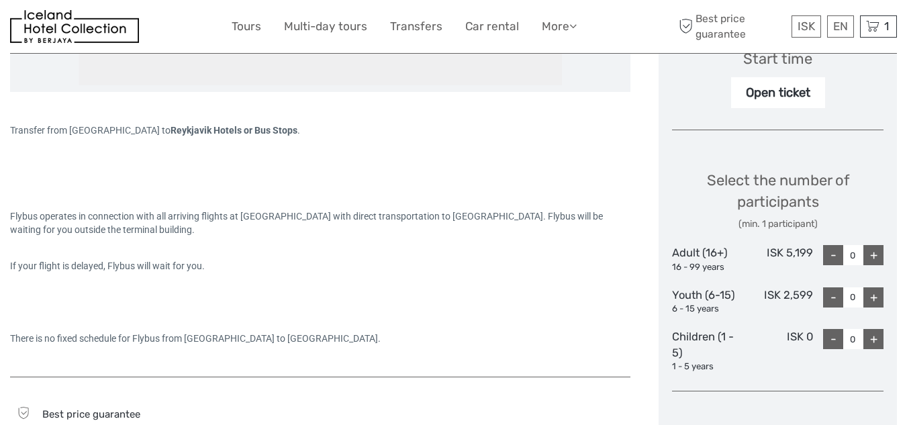
click at [872, 254] on div "+" at bounding box center [874, 255] width 20 height 20
type input "4"
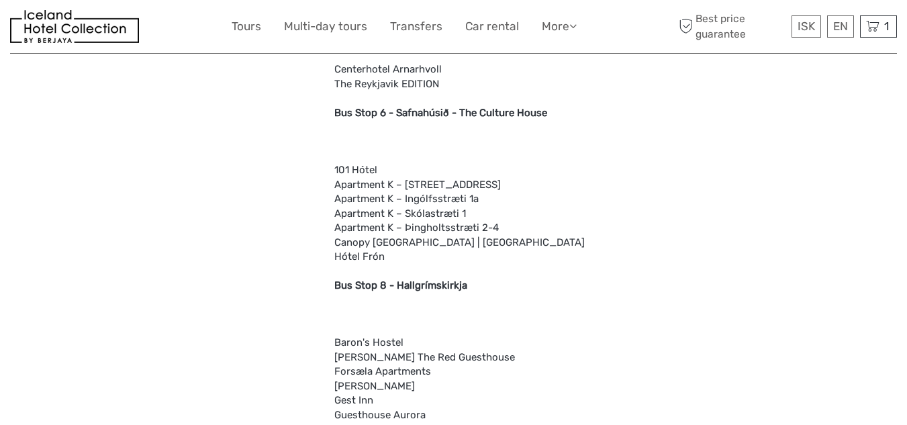
scroll to position [1896, 0]
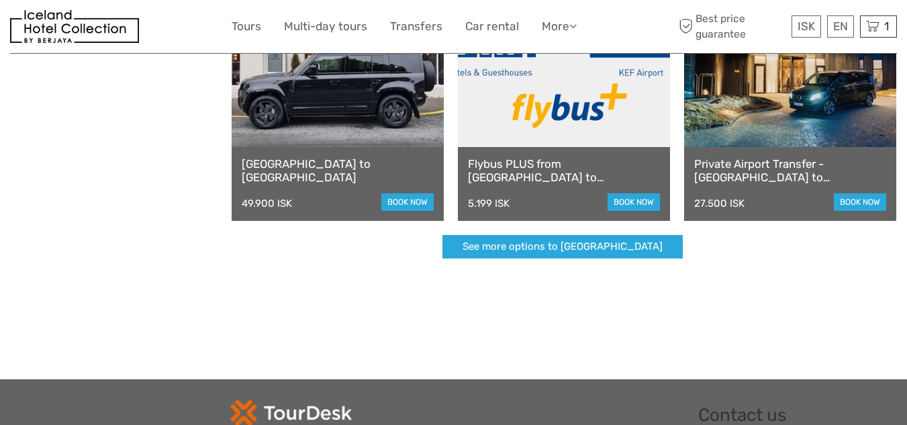
scroll to position [470, 0]
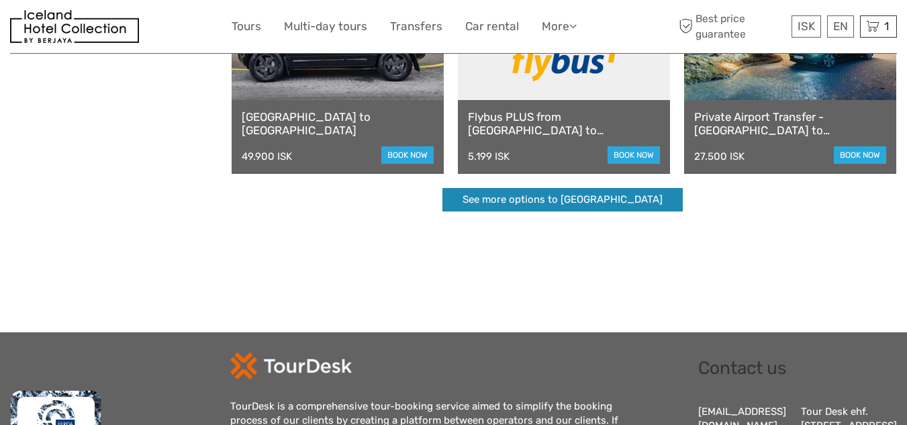
click at [608, 193] on link "See more options to [GEOGRAPHIC_DATA]" at bounding box center [563, 200] width 240 height 24
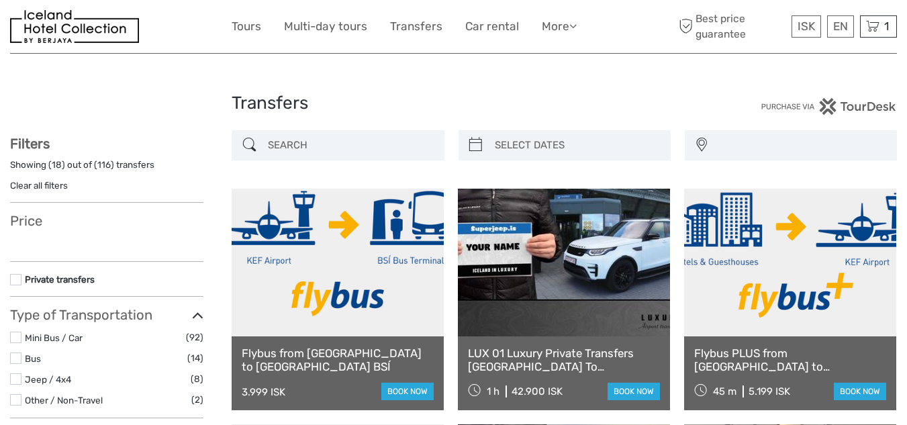
select select
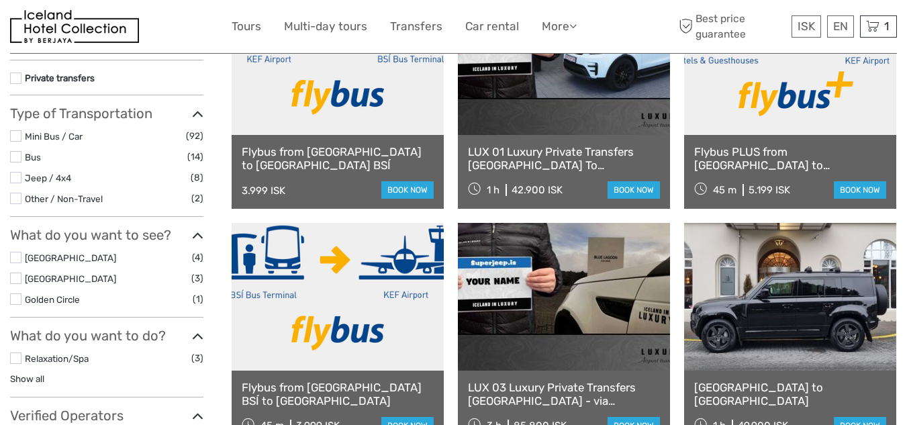
select select
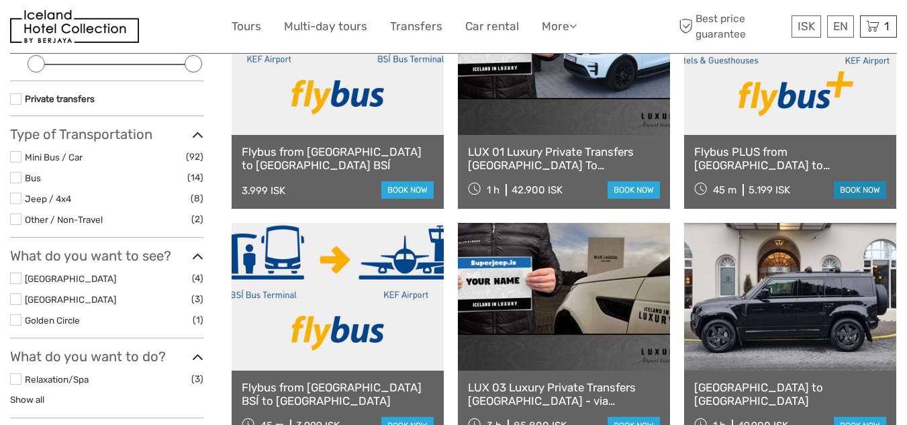
click at [858, 187] on link "book now" at bounding box center [860, 189] width 52 height 17
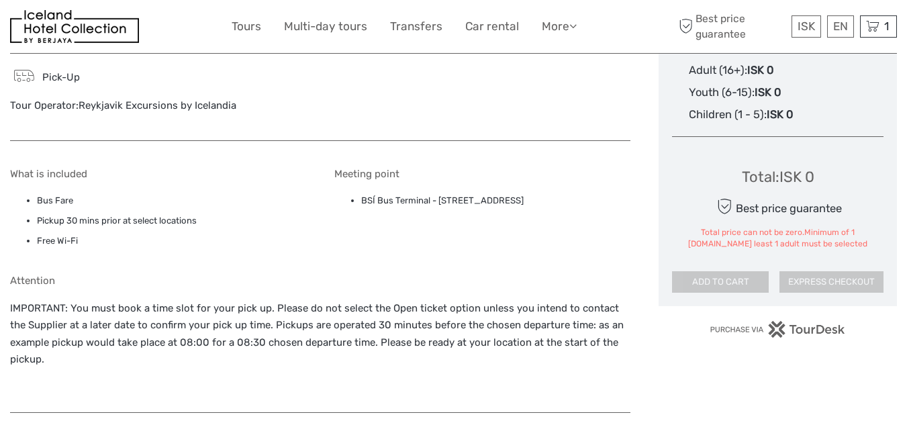
scroll to position [806, 0]
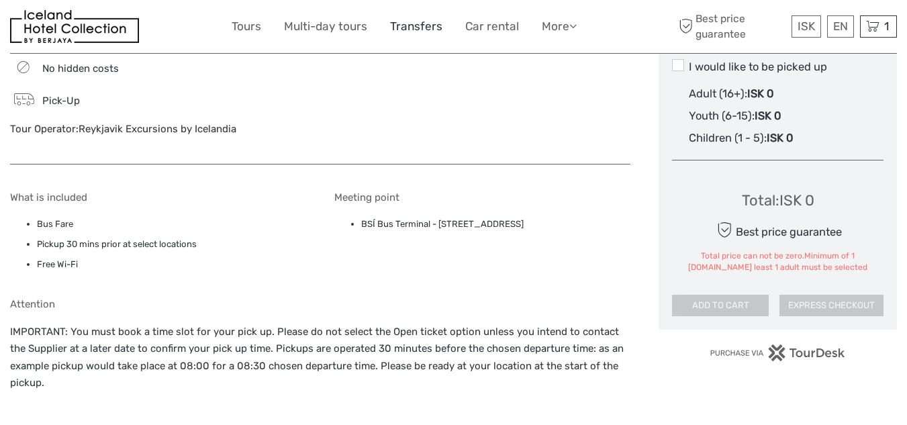
click at [424, 22] on link "Transfers" at bounding box center [416, 26] width 52 height 19
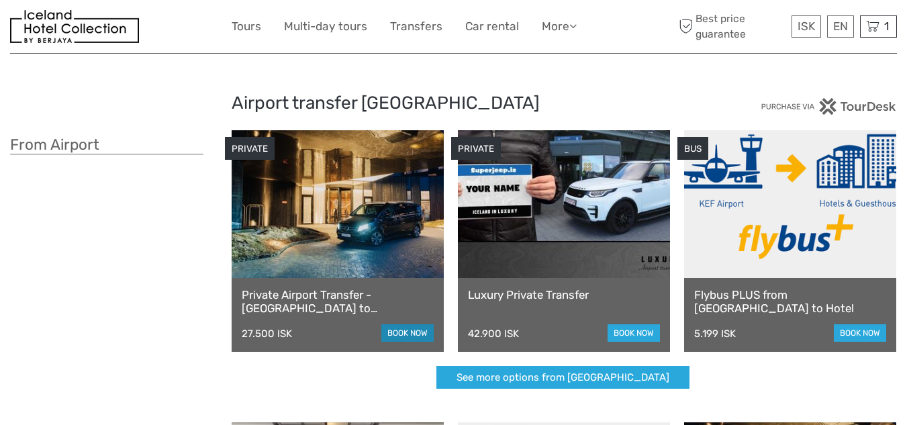
click at [395, 331] on link "book now" at bounding box center [407, 332] width 52 height 17
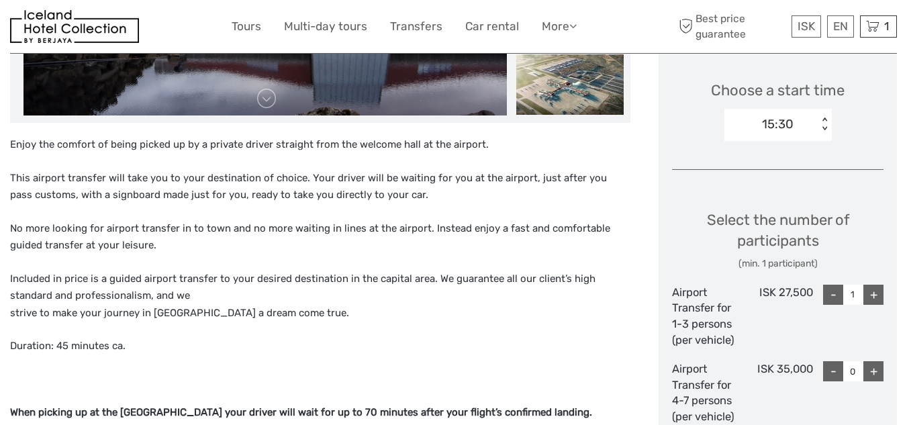
scroll to position [470, 0]
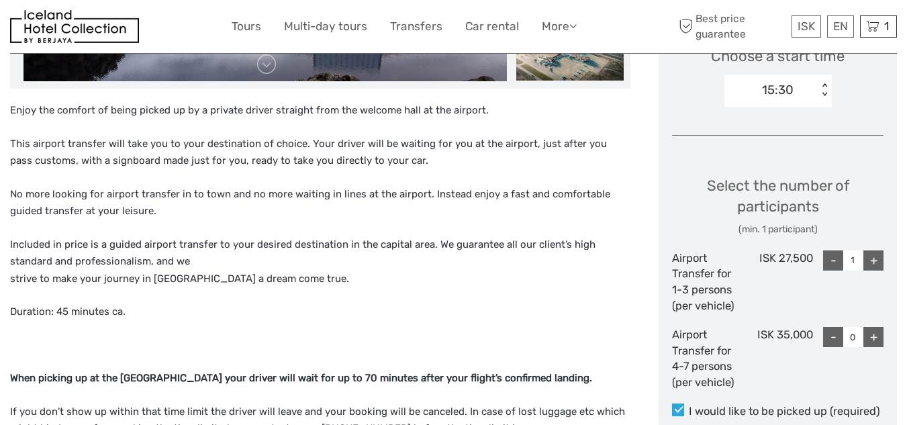
click at [876, 338] on div "+" at bounding box center [874, 337] width 20 height 20
type input "1"
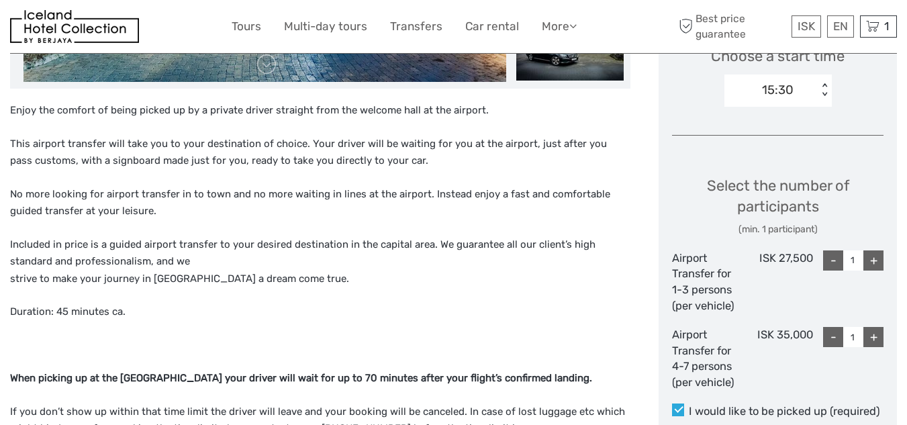
click at [829, 262] on div "-" at bounding box center [833, 260] width 20 height 20
type input "0"
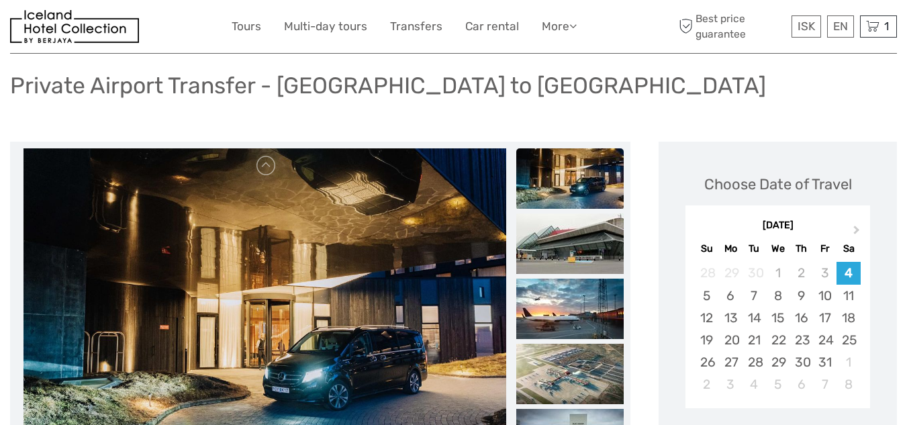
scroll to position [0, 0]
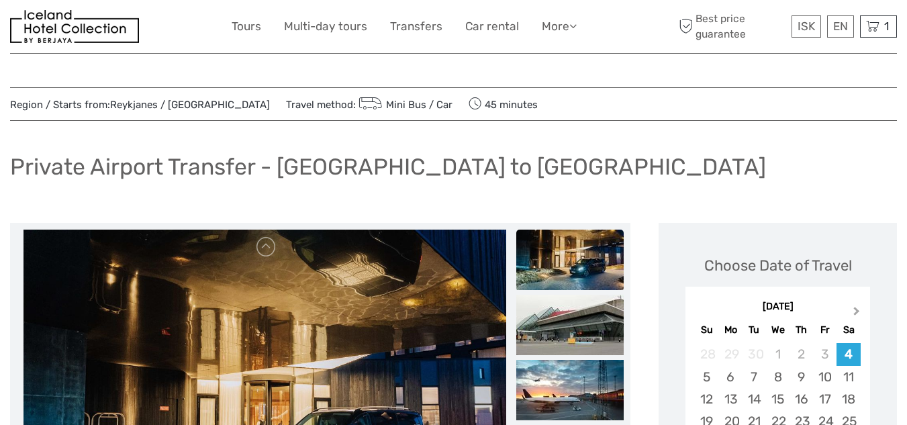
click at [857, 312] on span "Next Month" at bounding box center [857, 313] width 0 height 19
click at [699, 313] on span "Previous Month" at bounding box center [699, 313] width 0 height 19
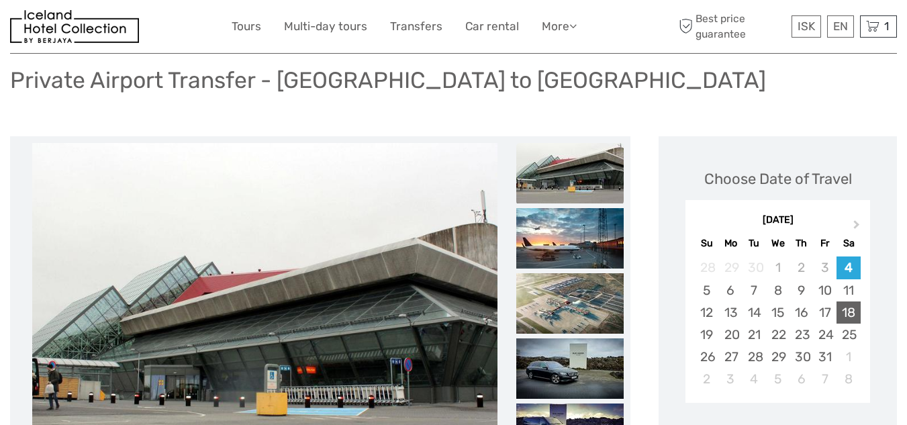
scroll to position [134, 0]
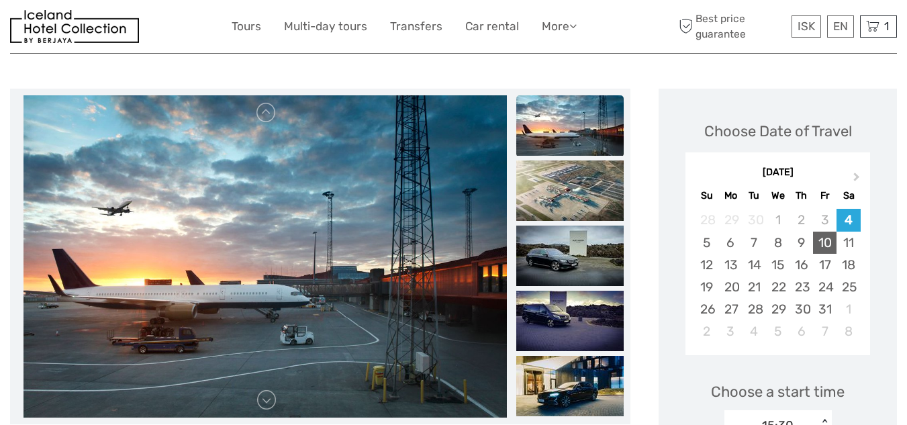
click at [823, 240] on div "10" at bounding box center [825, 243] width 24 height 22
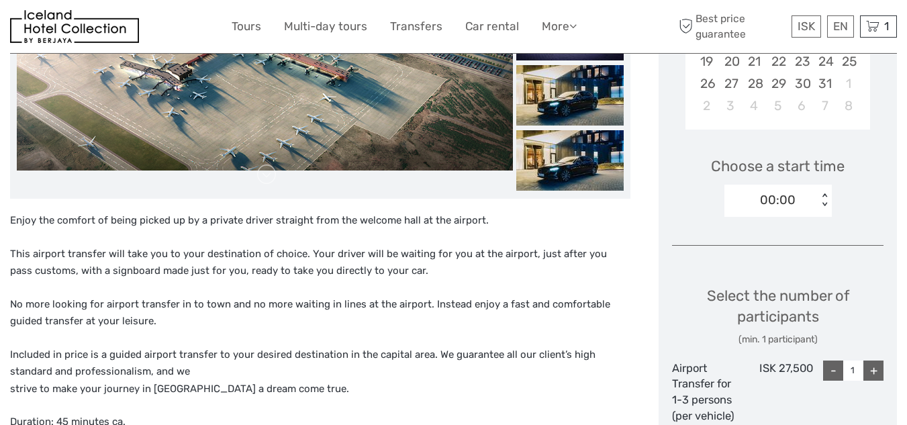
scroll to position [363, 0]
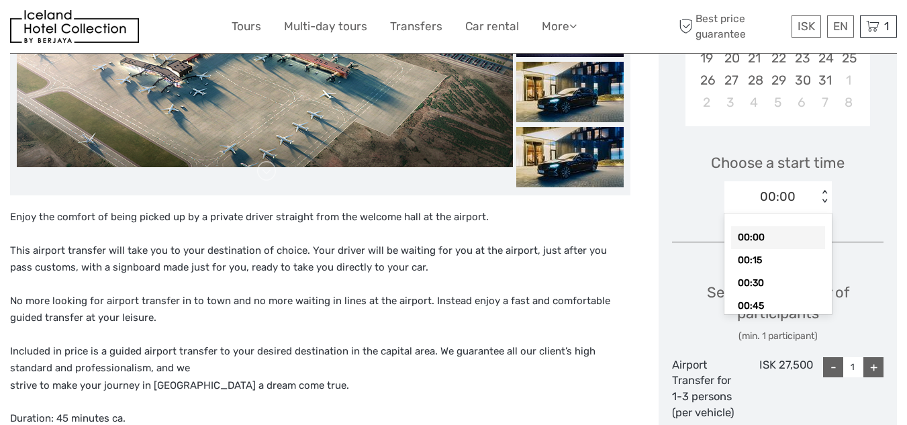
click at [824, 191] on div "< >" at bounding box center [824, 197] width 11 height 14
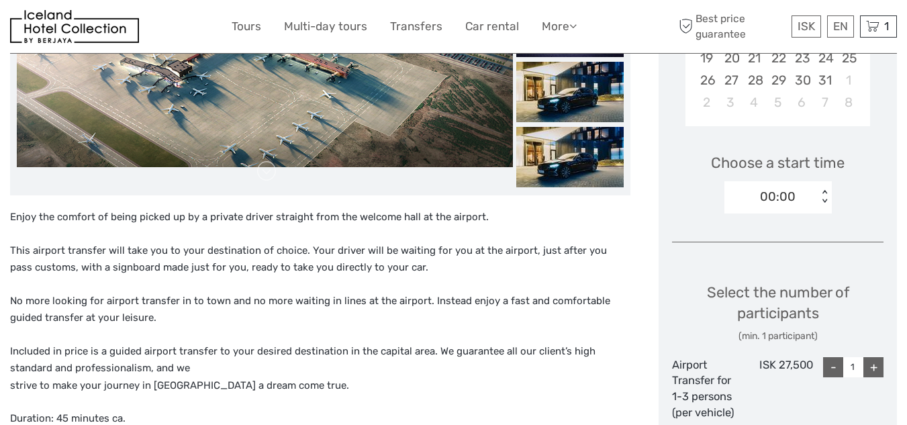
click at [824, 191] on div "< >" at bounding box center [824, 197] width 11 height 14
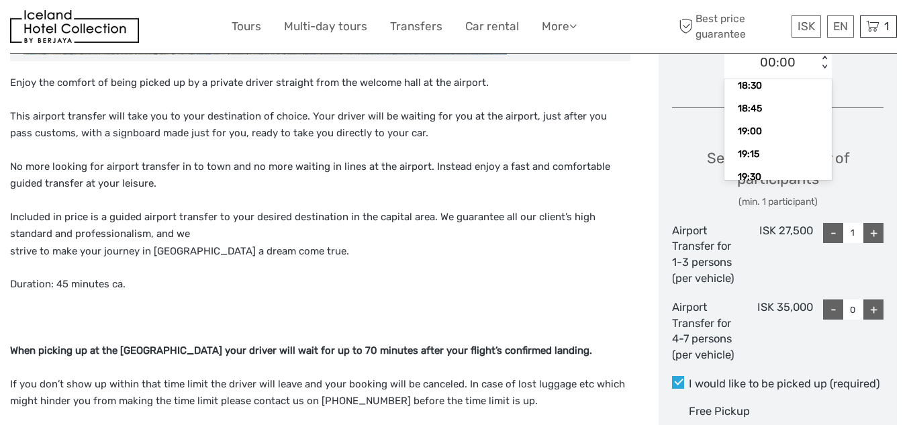
scroll to position [1694, 0]
click at [751, 166] on div "19:15" at bounding box center [778, 167] width 94 height 23
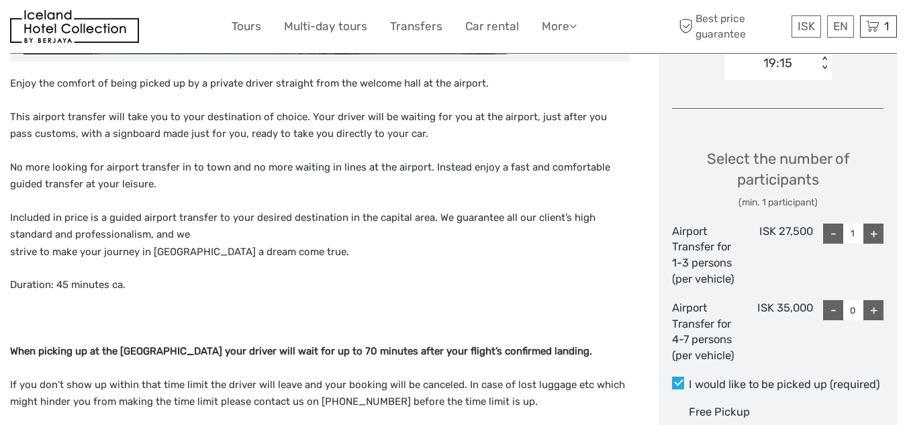
scroll to position [498, 0]
click at [828, 228] on div "-" at bounding box center [833, 233] width 20 height 20
type input "0"
click at [871, 307] on div "+" at bounding box center [874, 310] width 20 height 20
type input "1"
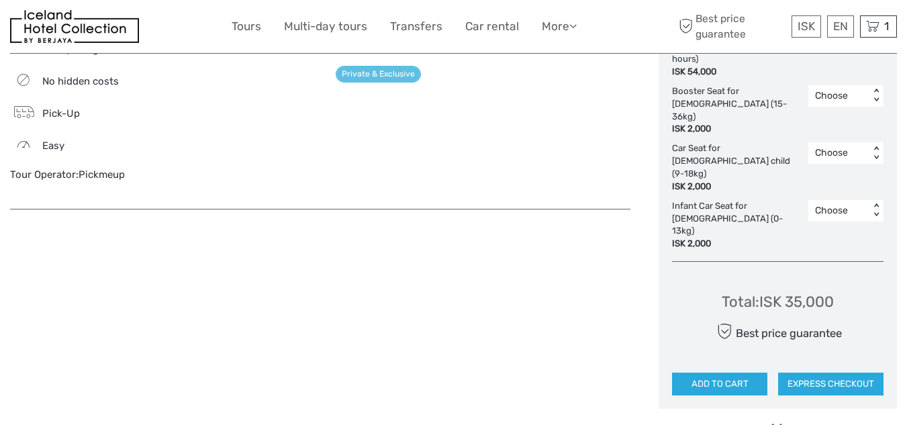
scroll to position [975, 0]
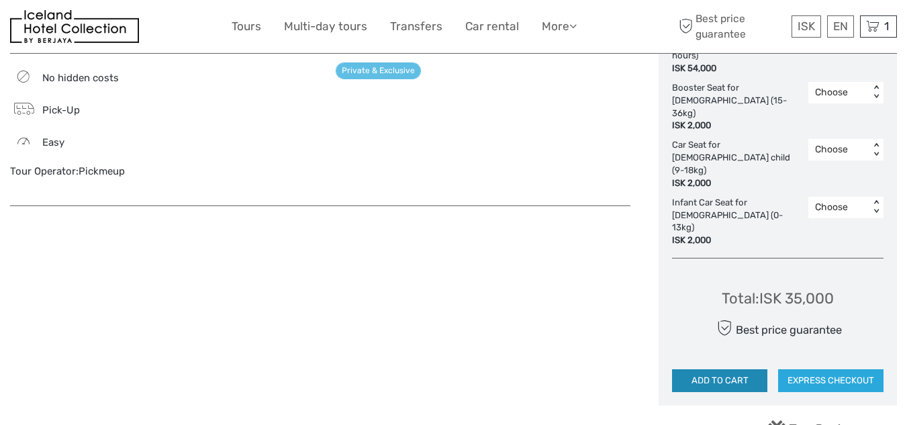
click at [724, 369] on button "ADD TO CART" at bounding box center [719, 380] width 95 height 23
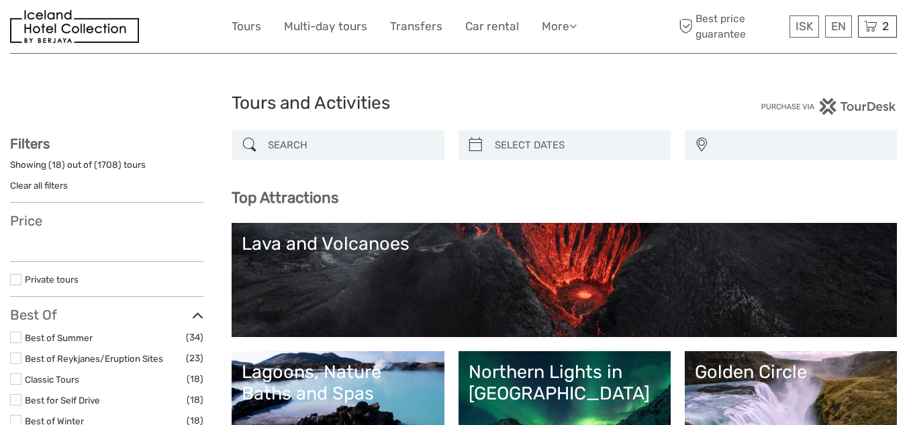
select select
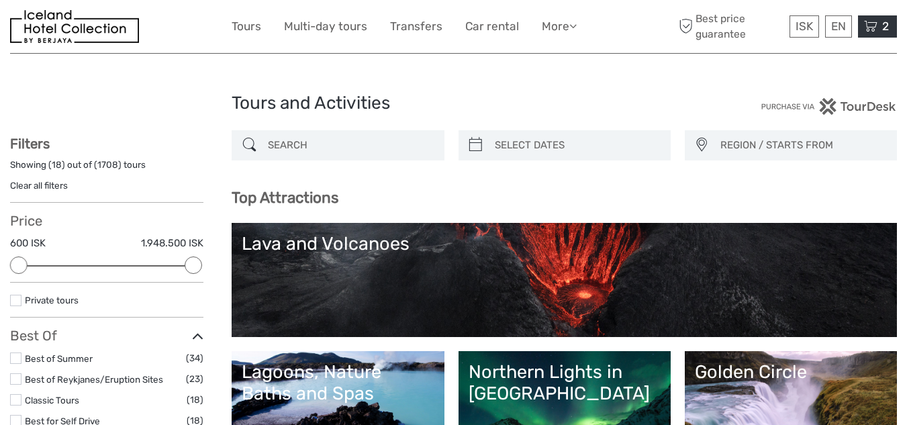
click at [872, 29] on icon at bounding box center [870, 26] width 13 height 17
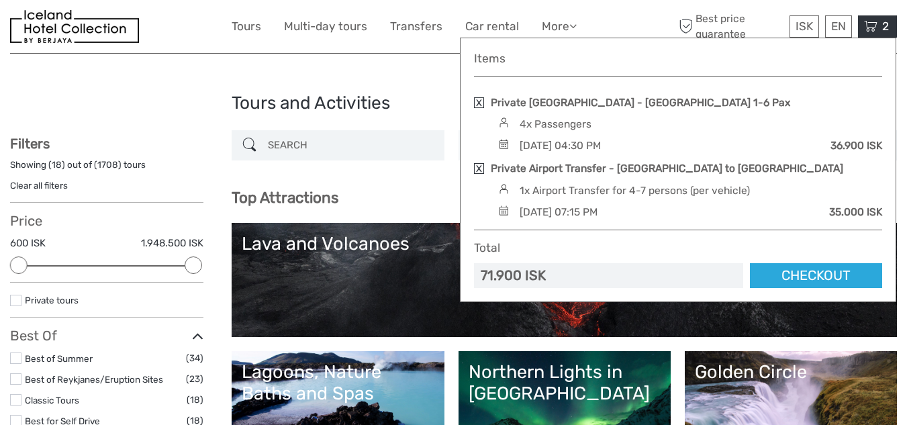
click at [479, 103] on link at bounding box center [479, 102] width 10 height 11
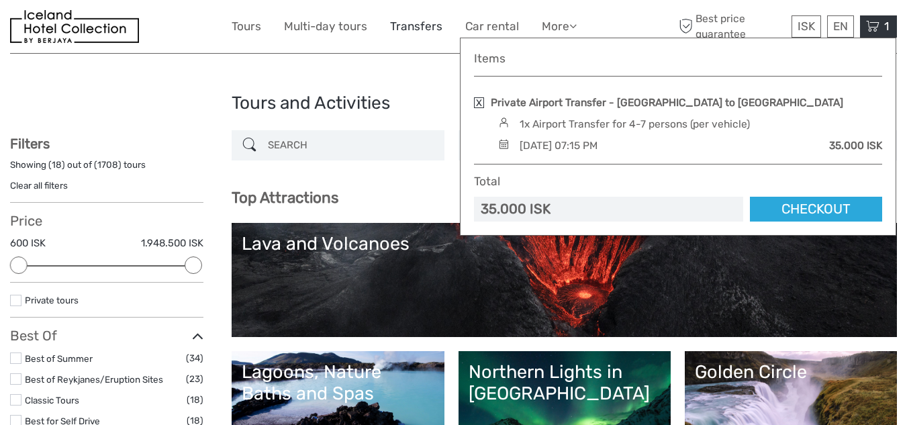
click at [420, 26] on link "Transfers" at bounding box center [416, 26] width 52 height 19
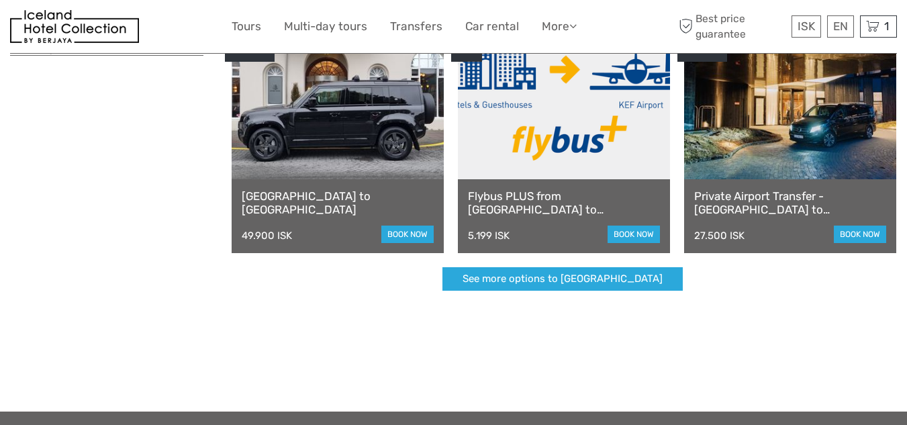
scroll to position [395, 0]
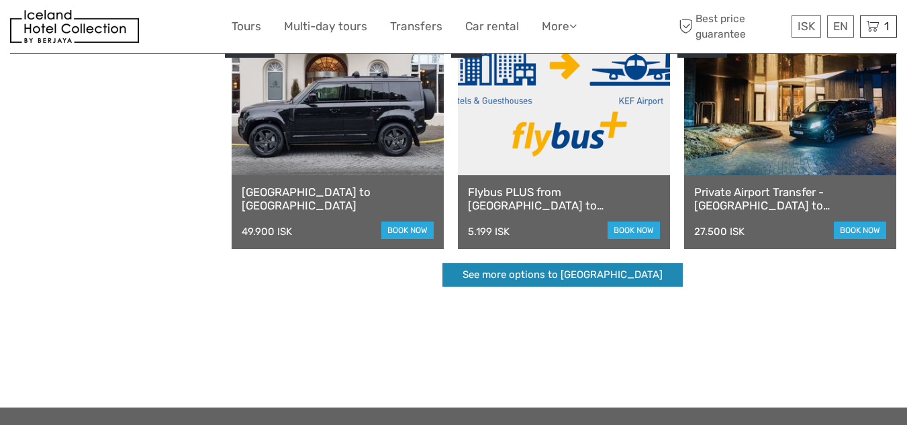
click at [547, 274] on link "See more options to Keflavík airport" at bounding box center [563, 275] width 240 height 24
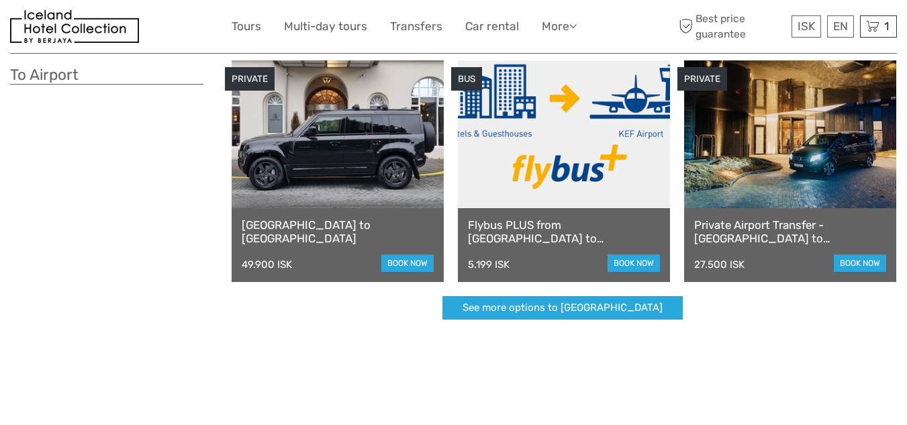
scroll to position [375, 0]
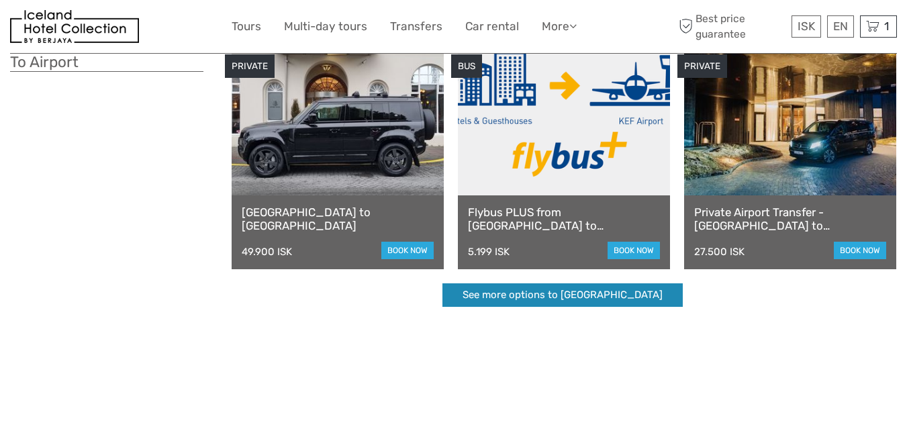
click at [559, 295] on link "See more options to [GEOGRAPHIC_DATA]" at bounding box center [563, 295] width 240 height 24
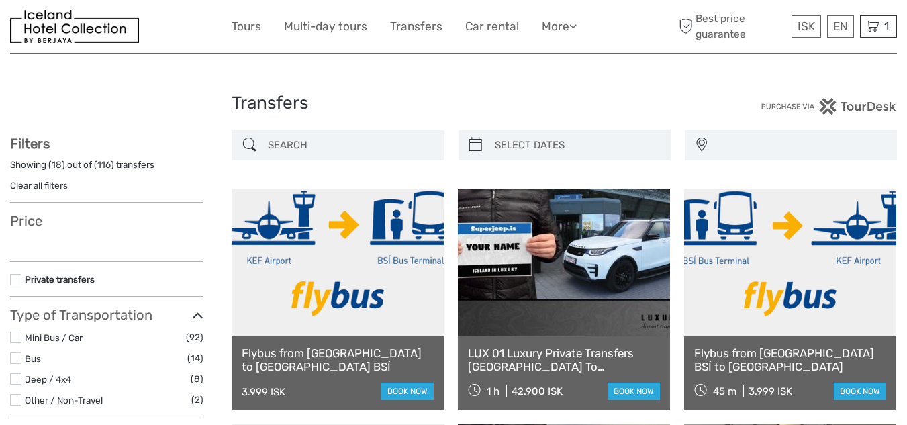
select select
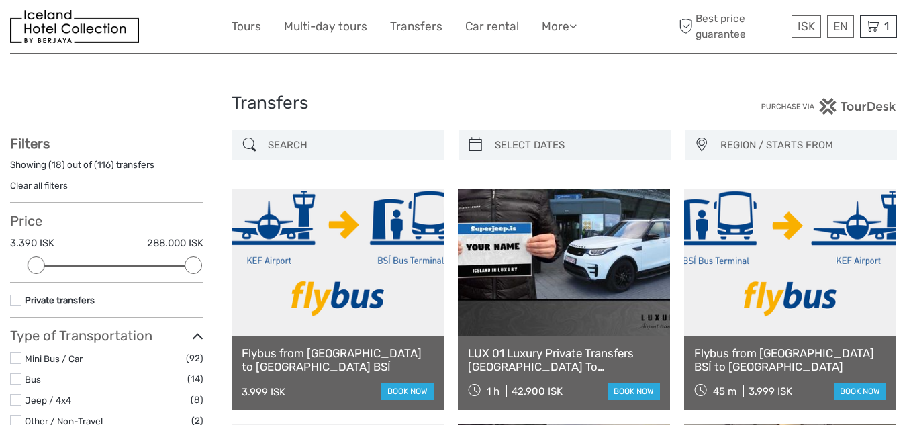
drag, startPoint x: 913, startPoint y: 85, endPoint x: 905, endPoint y: 26, distance: 60.4
click at [406, 26] on link "Transfers" at bounding box center [416, 26] width 52 height 19
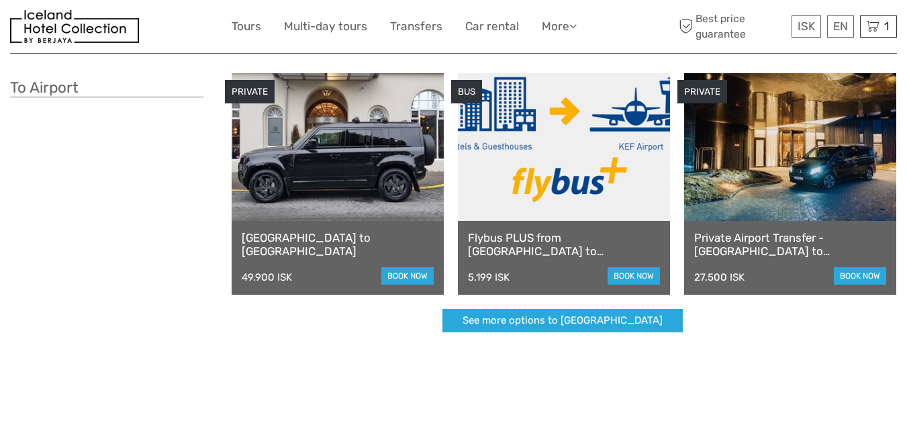
scroll to position [353, 0]
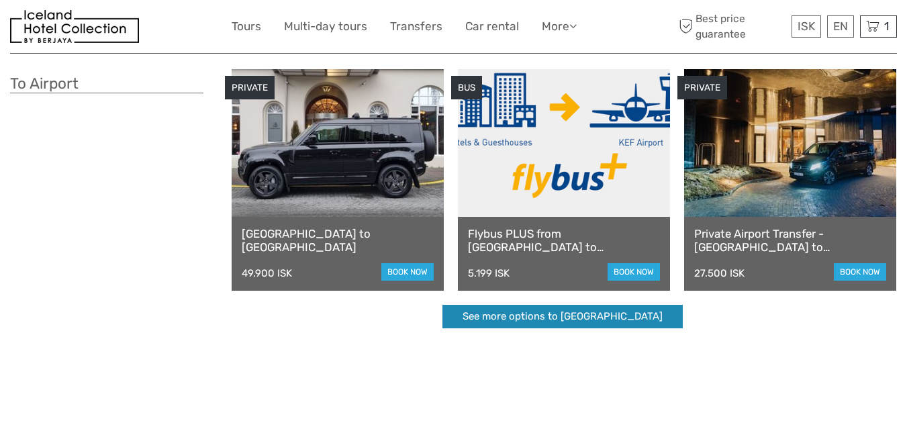
click at [556, 316] on link "See more options to [GEOGRAPHIC_DATA]" at bounding box center [563, 317] width 240 height 24
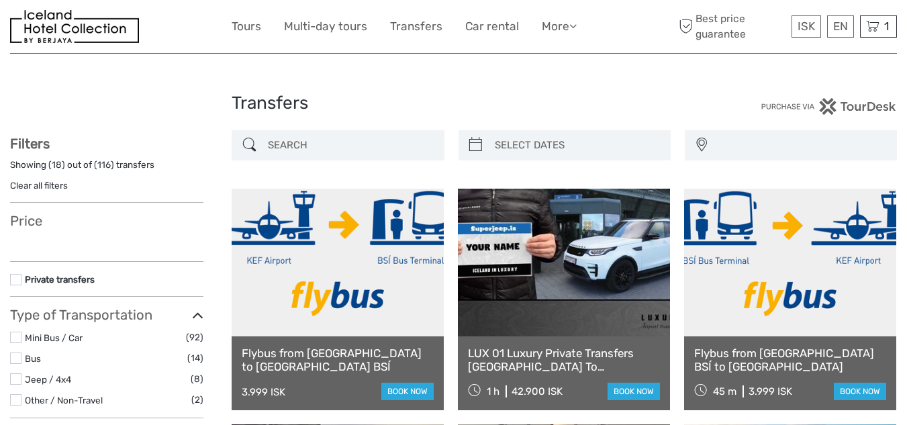
select select
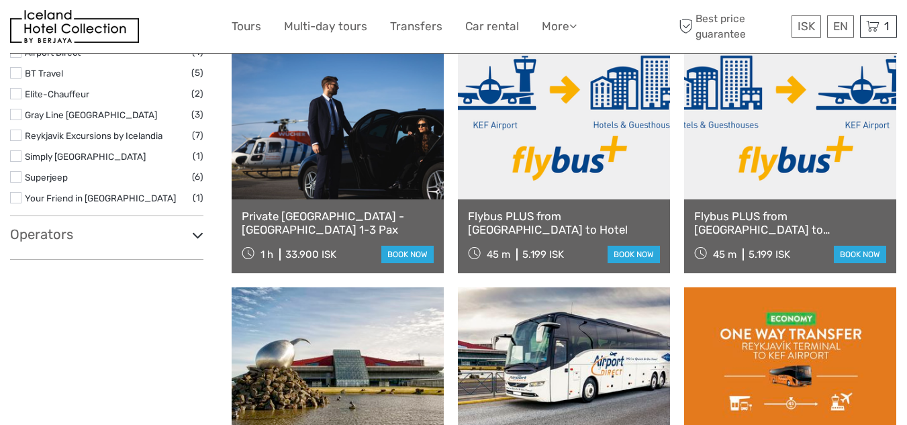
scroll to position [615, 0]
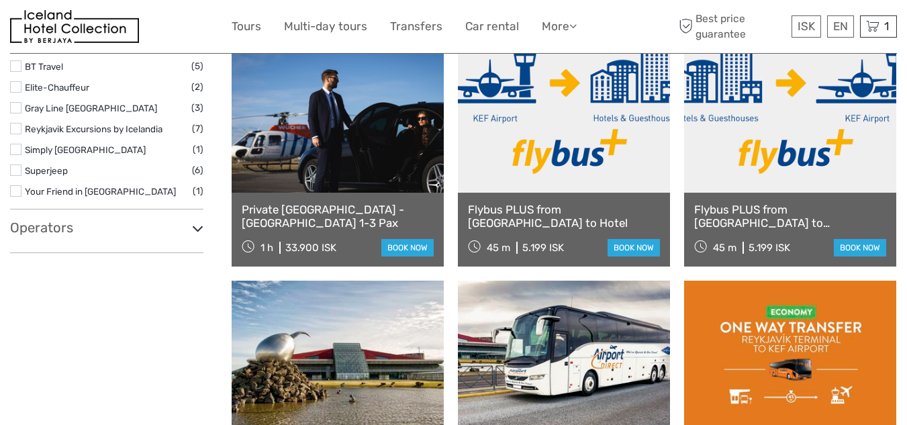
click at [333, 208] on link "Private [GEOGRAPHIC_DATA] - [GEOGRAPHIC_DATA] 1-3 Pax" at bounding box center [338, 217] width 192 height 28
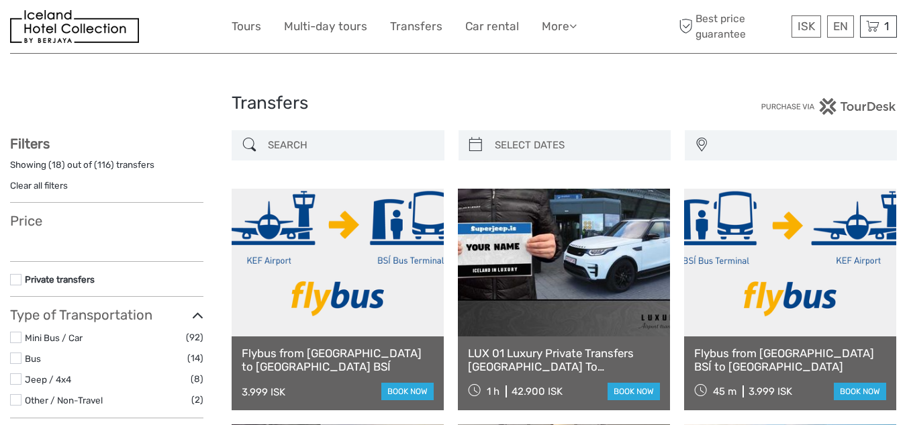
select select
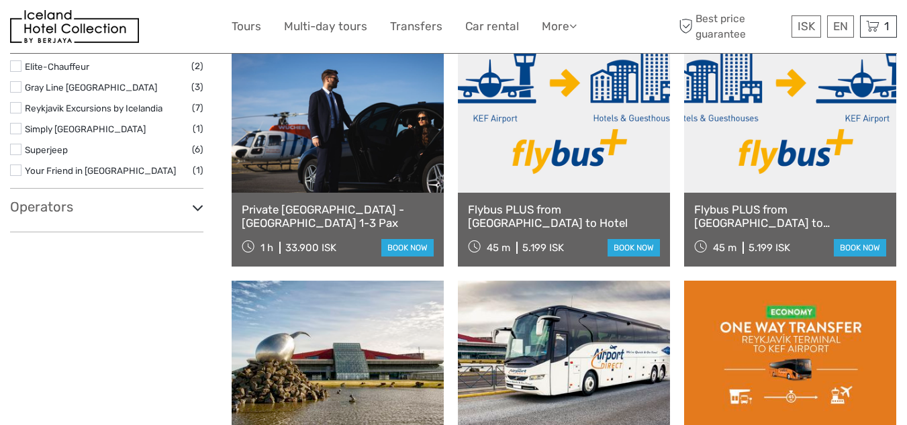
scroll to position [615, 0]
select select
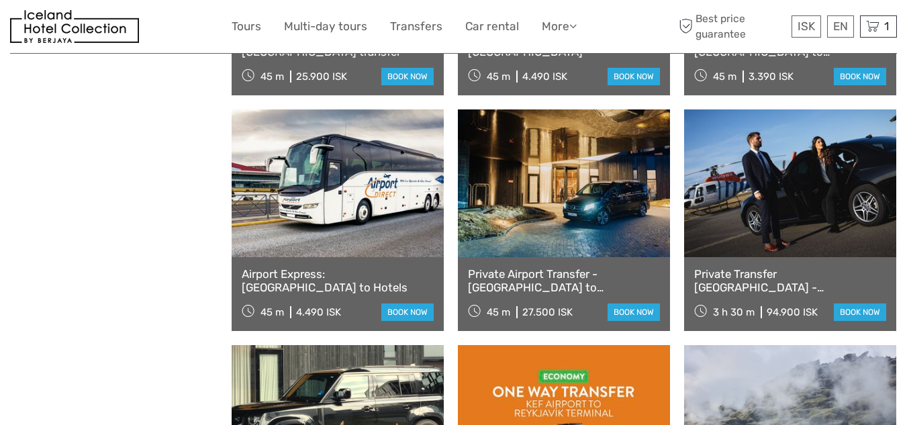
scroll to position [1025, 0]
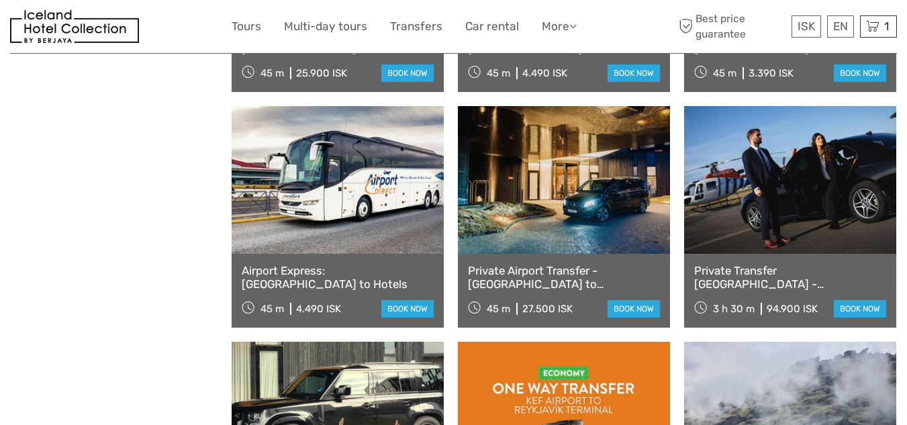
click at [499, 273] on link "Private Airport Transfer - [GEOGRAPHIC_DATA] to [GEOGRAPHIC_DATA]" at bounding box center [564, 278] width 192 height 28
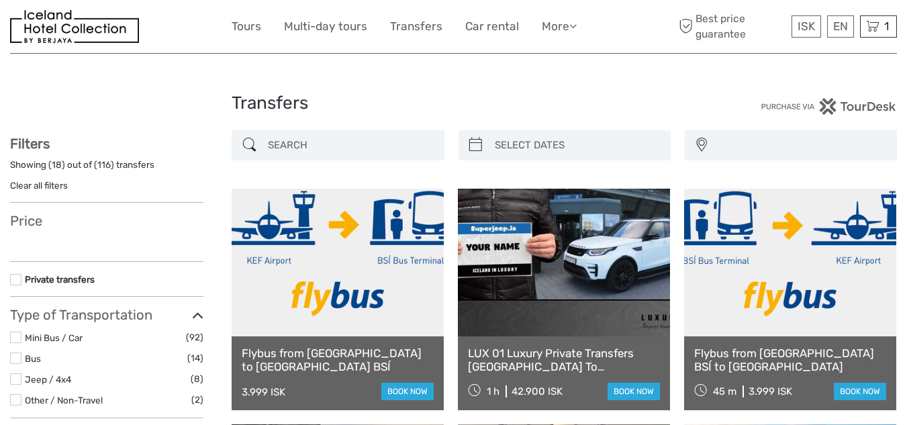
select select
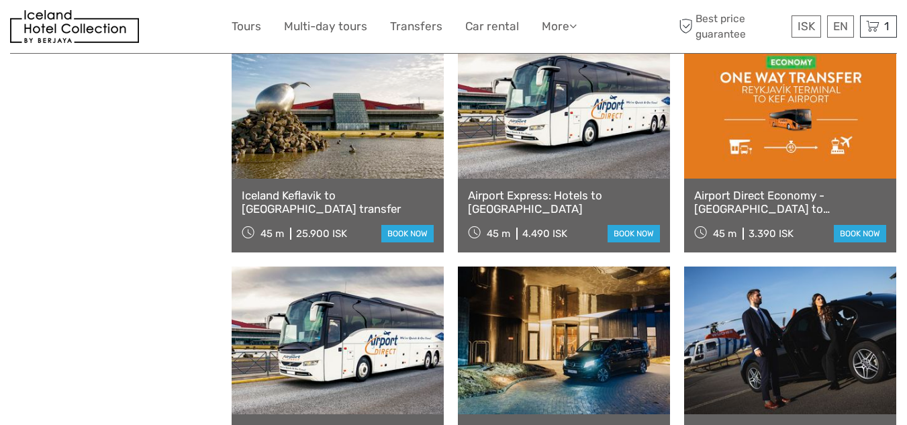
select select
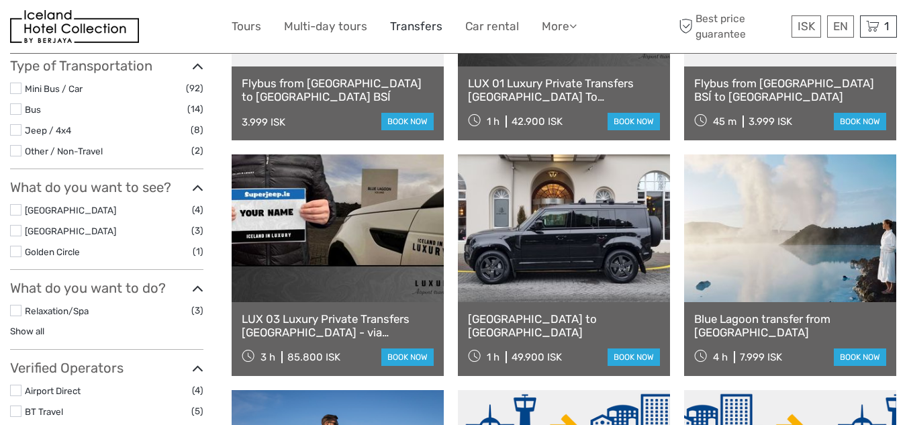
click at [417, 24] on link "Transfers" at bounding box center [416, 26] width 52 height 19
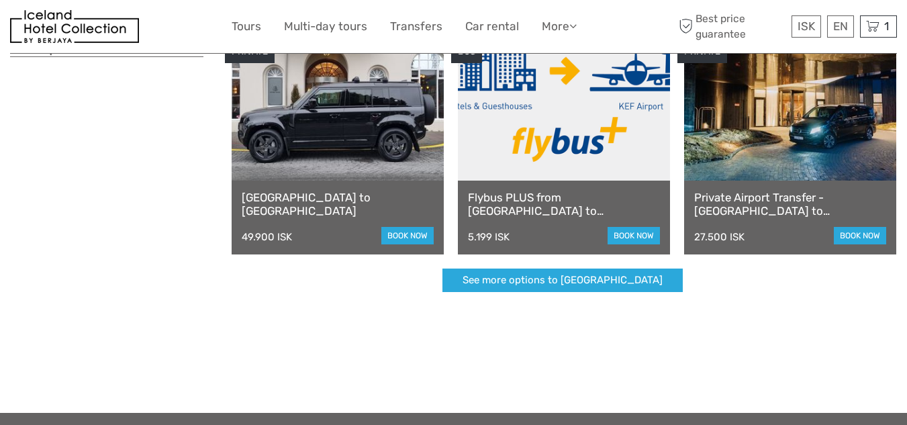
scroll to position [398, 0]
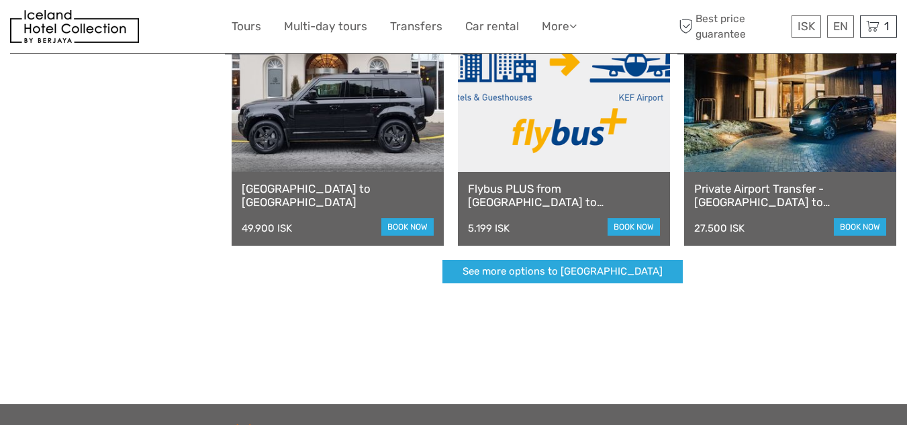
click at [731, 195] on link "Private Airport Transfer - [GEOGRAPHIC_DATA] to [GEOGRAPHIC_DATA]" at bounding box center [790, 196] width 192 height 28
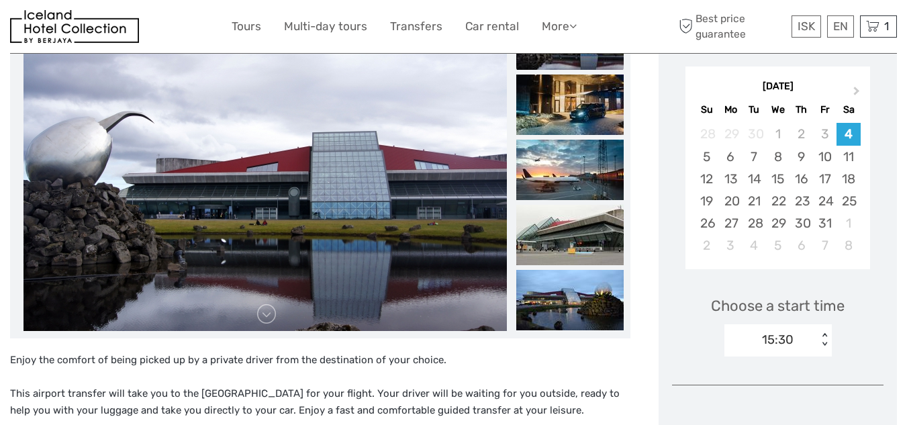
scroll to position [203, 0]
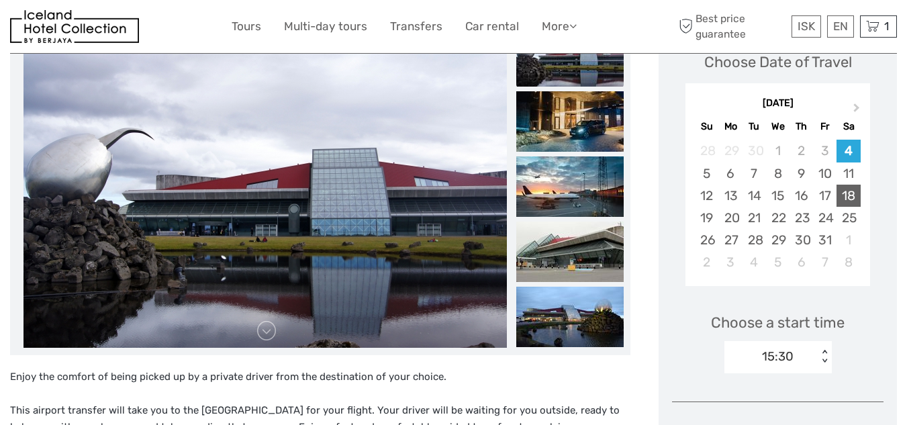
click at [852, 189] on div "18" at bounding box center [849, 196] width 24 height 22
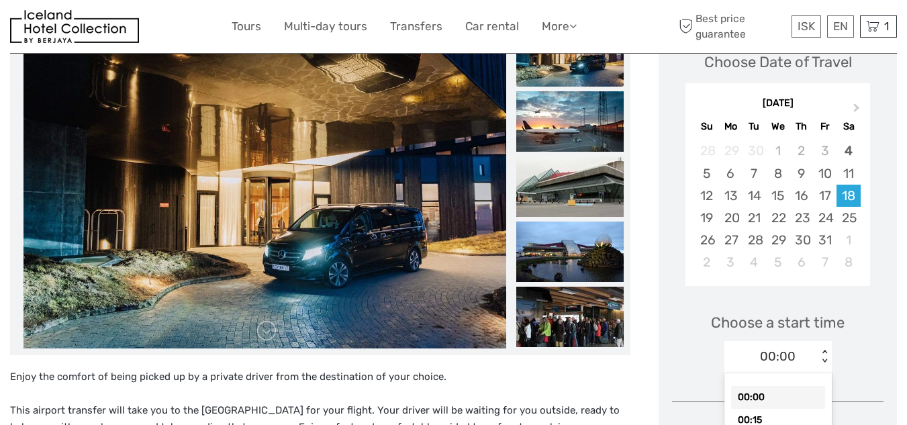
scroll to position [258, 0]
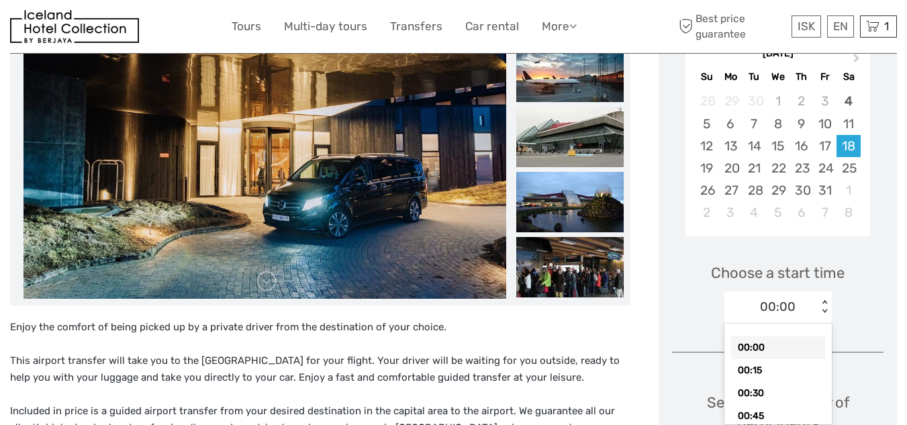
click at [825, 324] on div "option 00:00 selected, 1 of 95. 95 results available. Use Up and Down to choose…" at bounding box center [778, 307] width 107 height 32
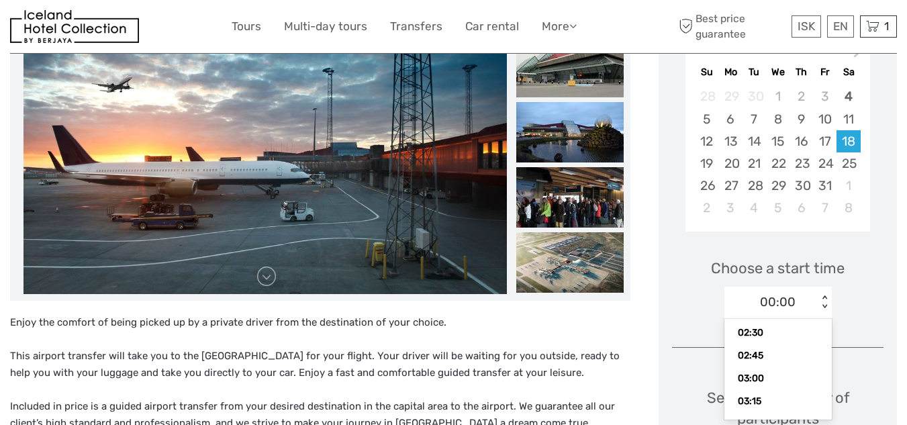
scroll to position [388, 0]
click at [744, 410] on div "05:00" at bounding box center [778, 411] width 94 height 23
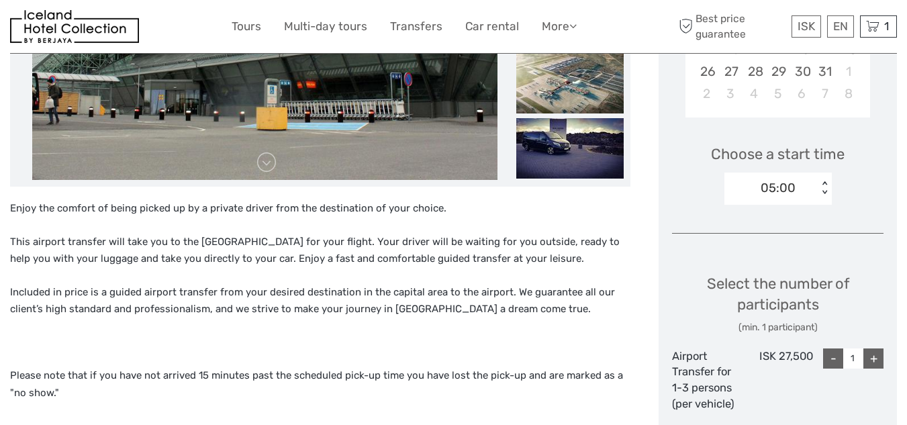
scroll to position [369, 0]
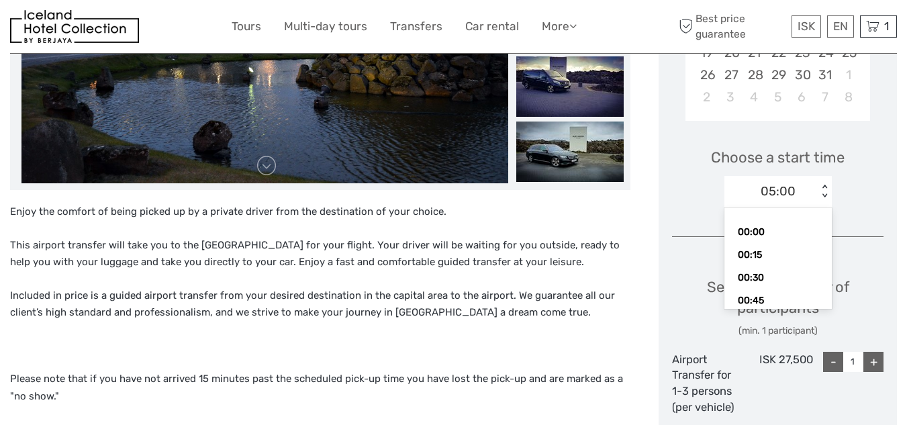
click at [829, 186] on div "< >" at bounding box center [824, 192] width 11 height 14
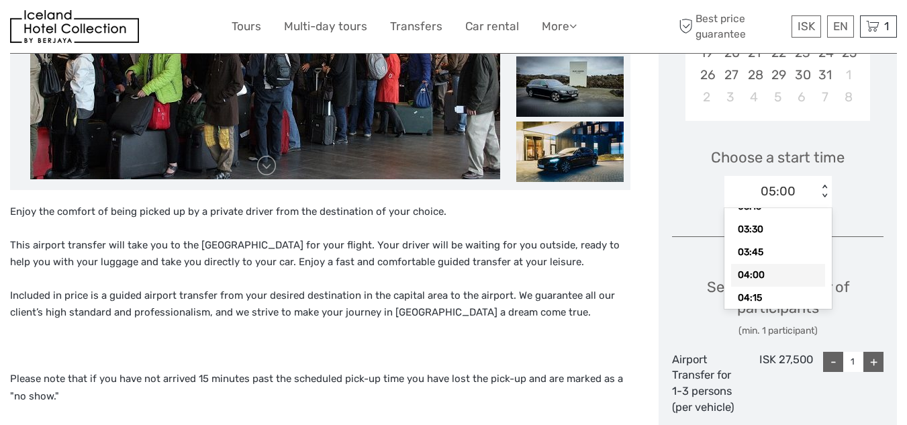
click at [747, 273] on div "04:00" at bounding box center [778, 275] width 94 height 23
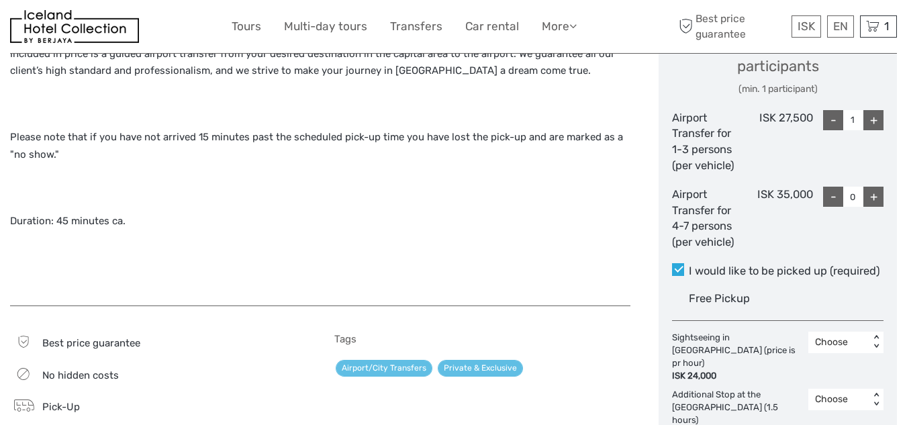
scroll to position [594, 0]
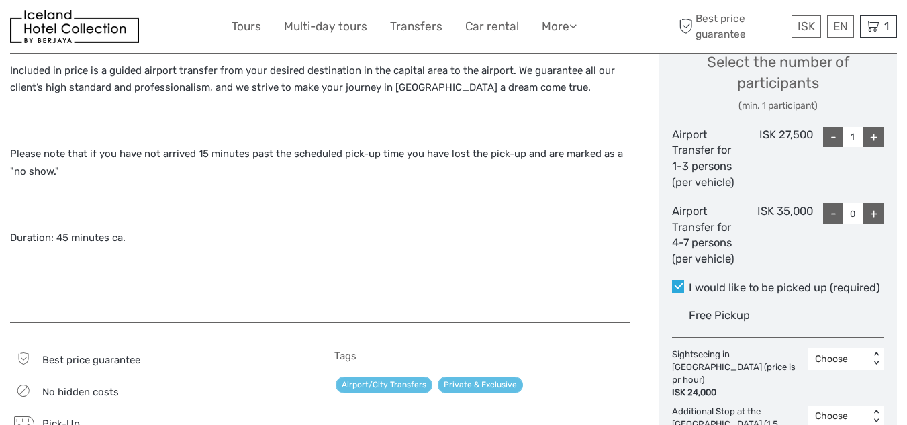
click at [831, 134] on div "-" at bounding box center [833, 137] width 20 height 20
type input "0"
click at [874, 214] on div "+" at bounding box center [874, 213] width 20 height 20
type input "1"
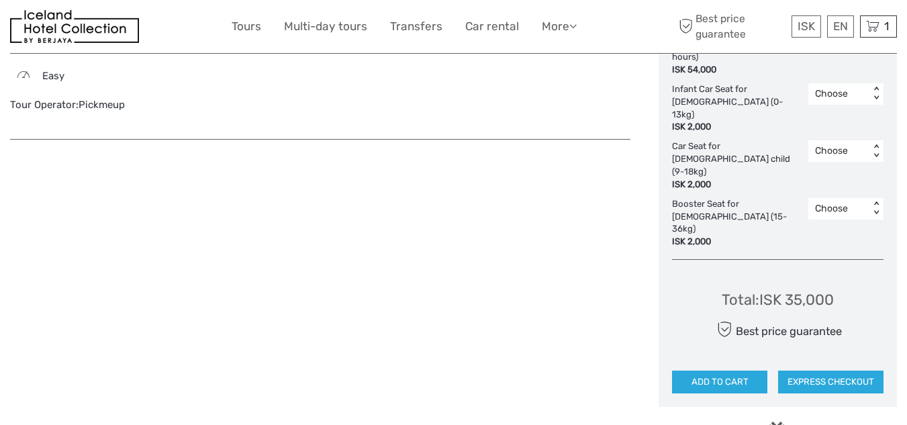
scroll to position [987, 0]
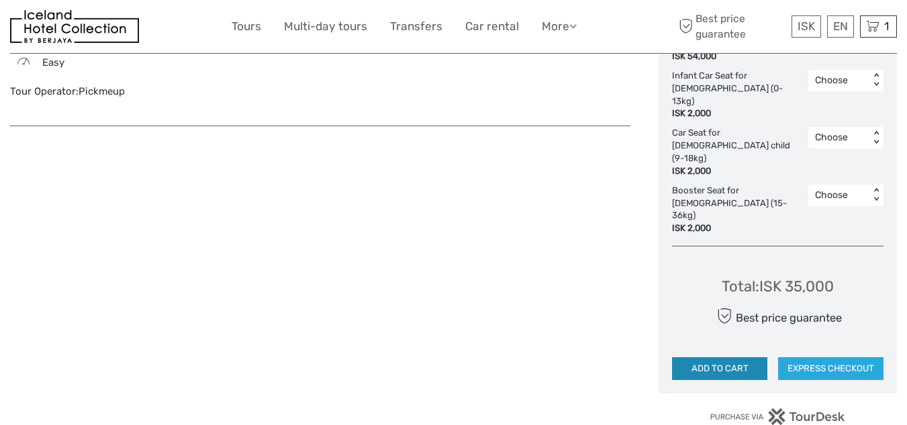
click at [696, 357] on button "ADD TO CART" at bounding box center [719, 368] width 95 height 23
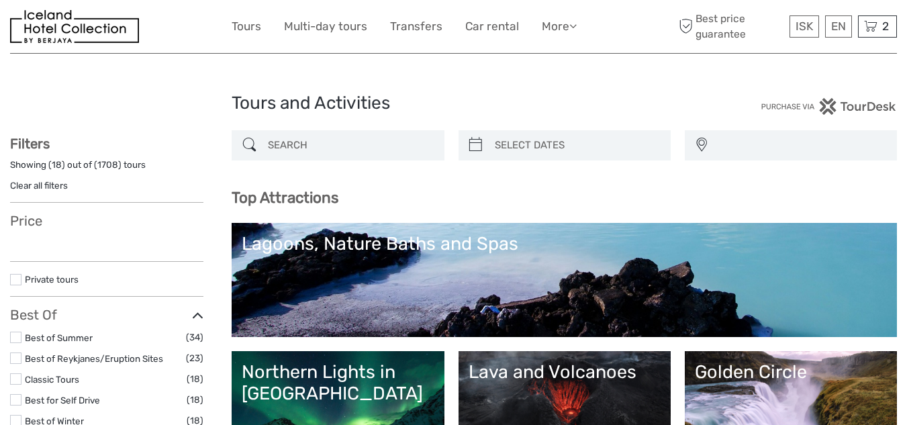
select select
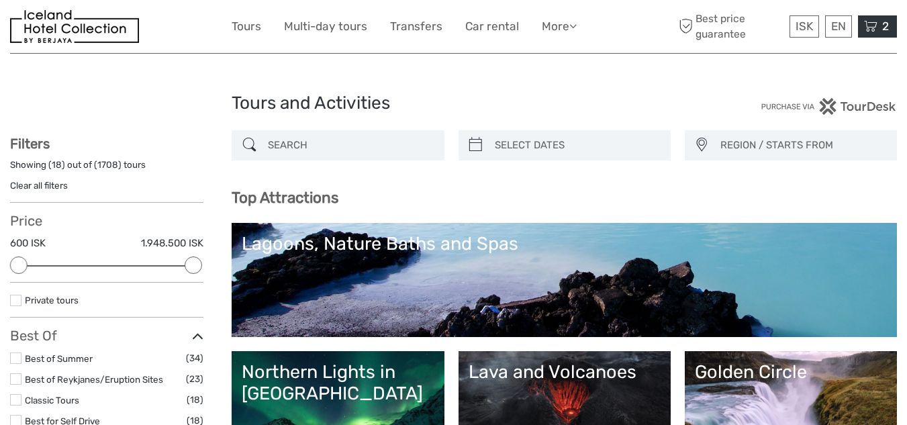
click at [868, 21] on icon at bounding box center [870, 26] width 13 height 17
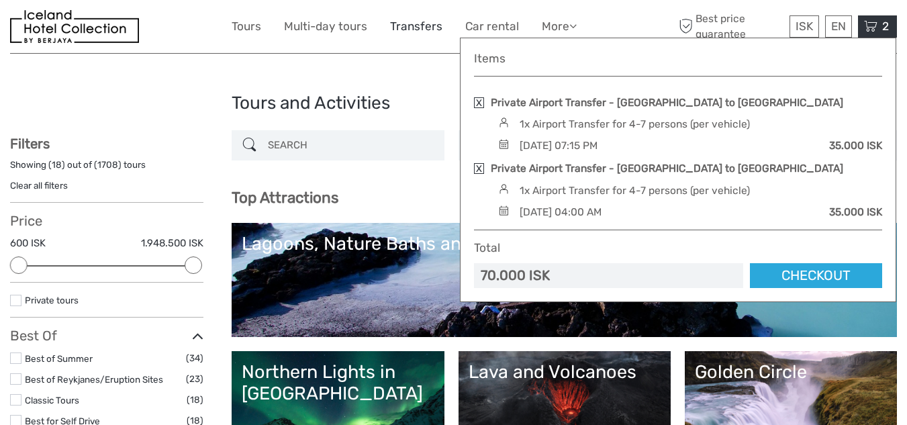
click at [410, 21] on link "Transfers" at bounding box center [416, 26] width 52 height 19
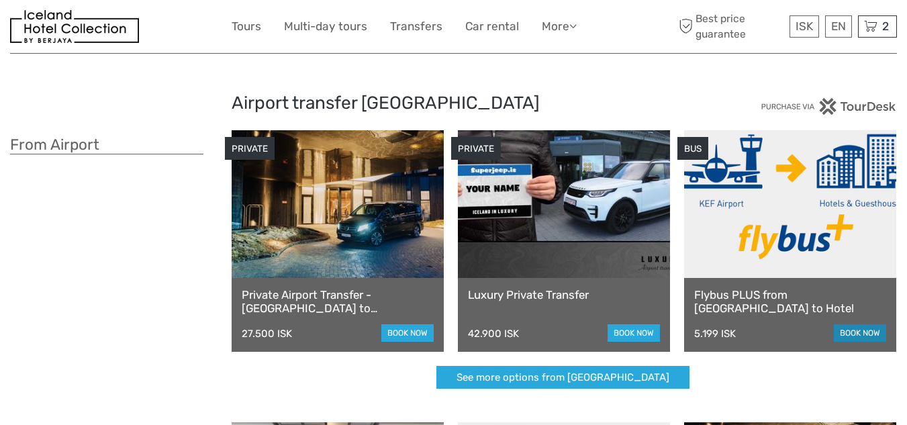
click at [849, 328] on link "book now" at bounding box center [860, 332] width 52 height 17
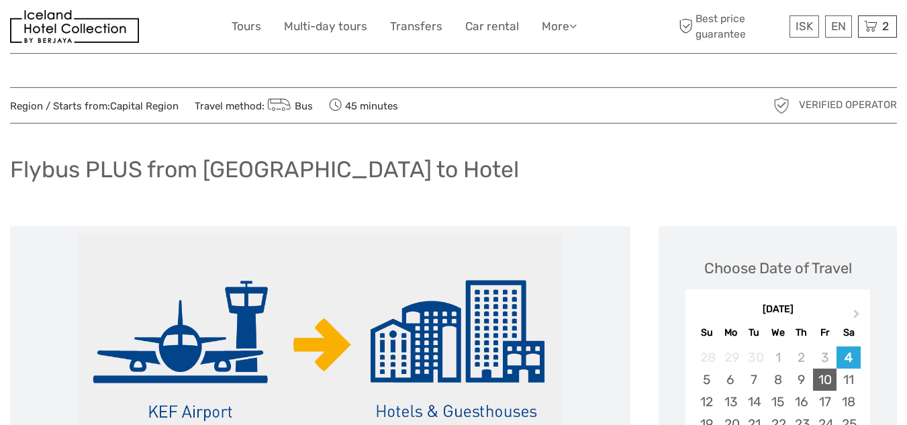
click at [827, 375] on div "10" at bounding box center [825, 380] width 24 height 22
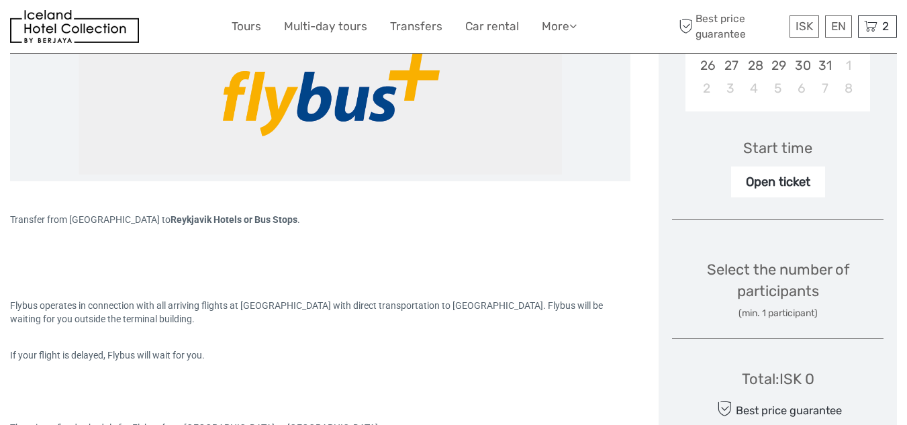
scroll to position [545, 0]
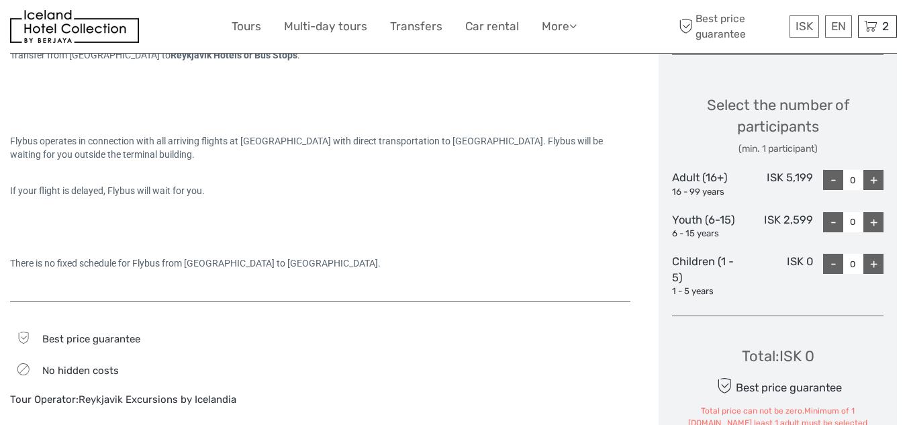
click at [872, 183] on div "+" at bounding box center [874, 180] width 20 height 20
type input "4"
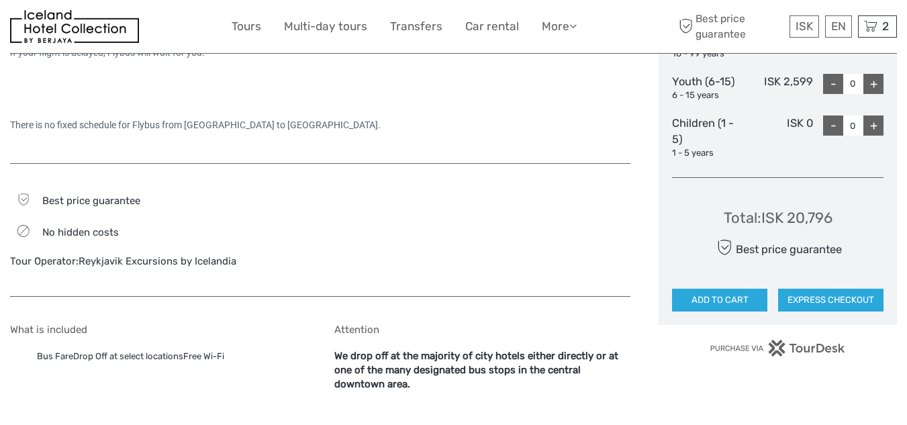
scroll to position [701, 0]
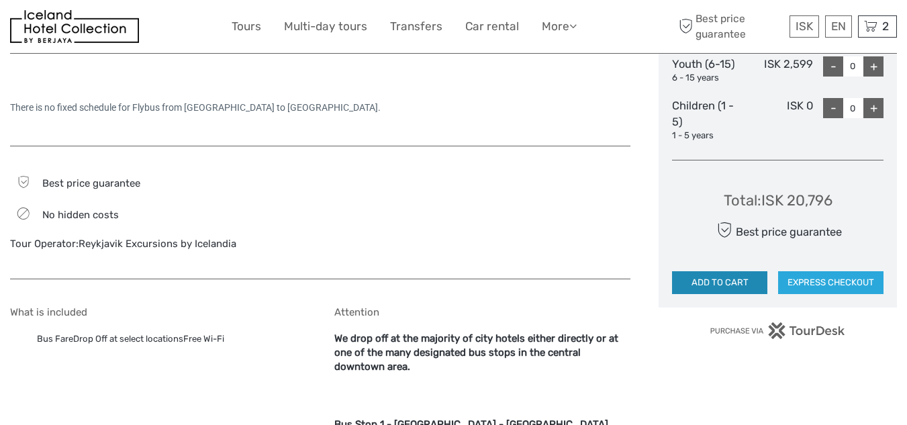
click at [690, 283] on button "ADD TO CART" at bounding box center [719, 282] width 95 height 23
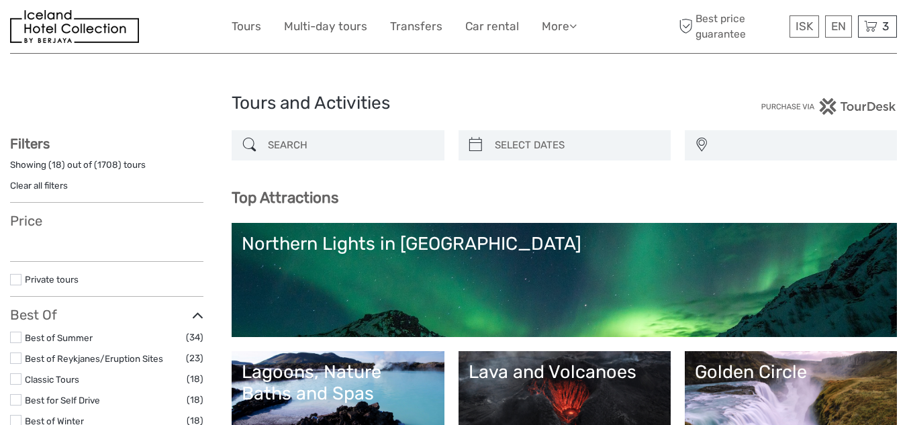
select select
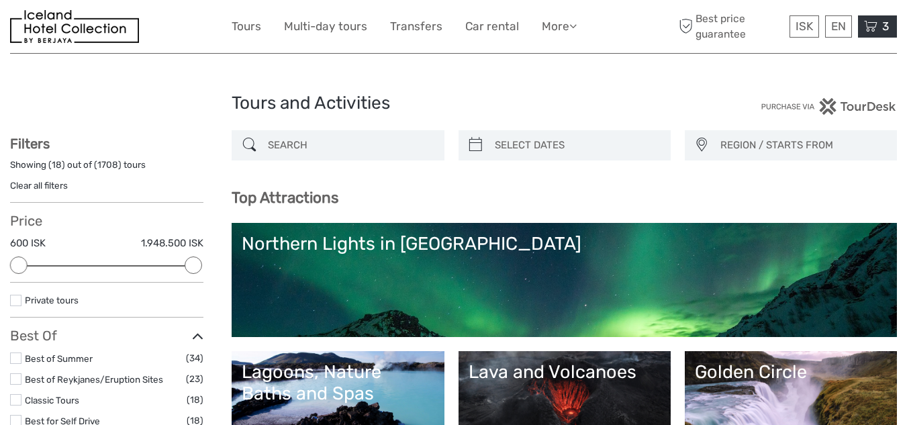
click at [871, 30] on icon at bounding box center [870, 26] width 13 height 17
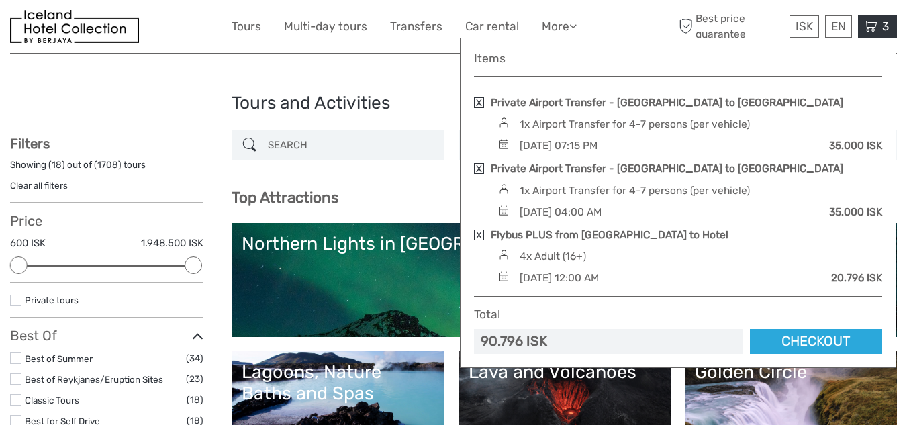
scroll to position [67, 0]
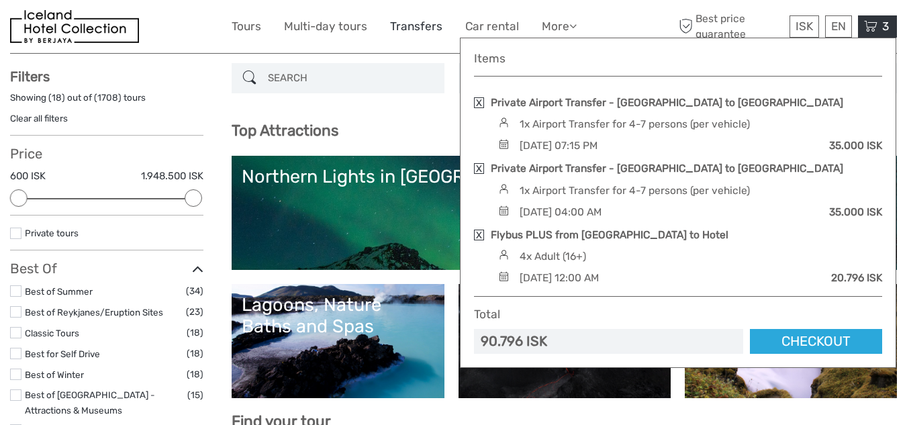
click at [404, 24] on link "Transfers" at bounding box center [416, 26] width 52 height 19
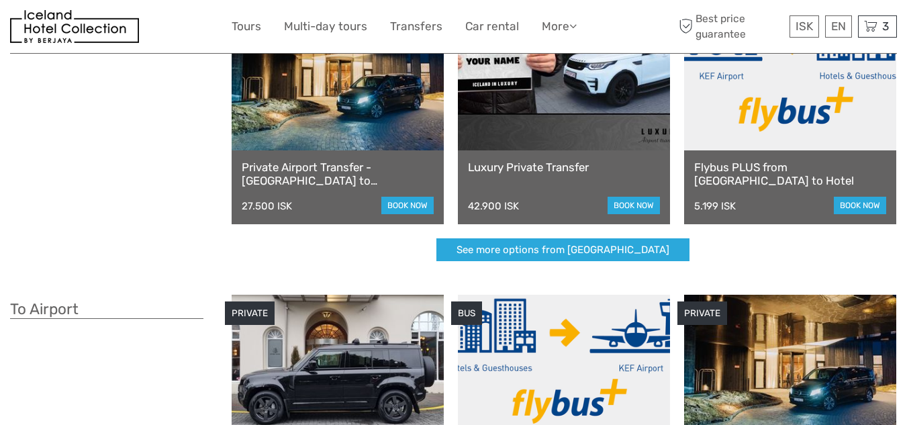
scroll to position [134, 0]
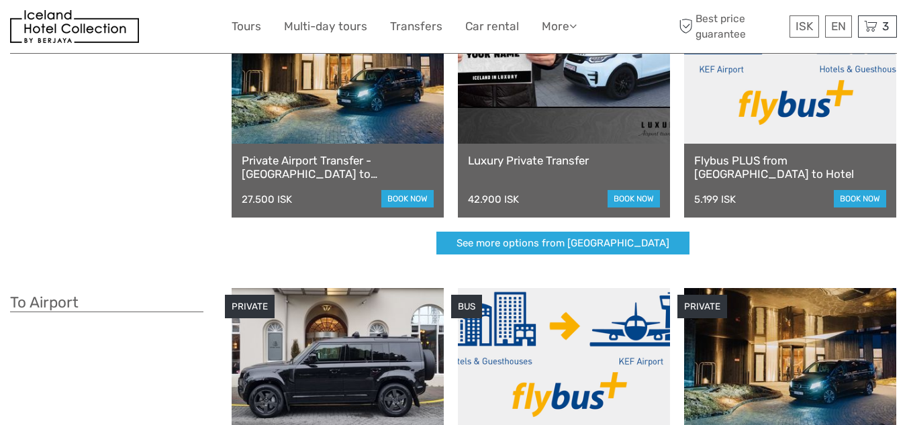
click at [793, 161] on link "Flybus PLUS from [GEOGRAPHIC_DATA] to Hotel" at bounding box center [790, 168] width 192 height 28
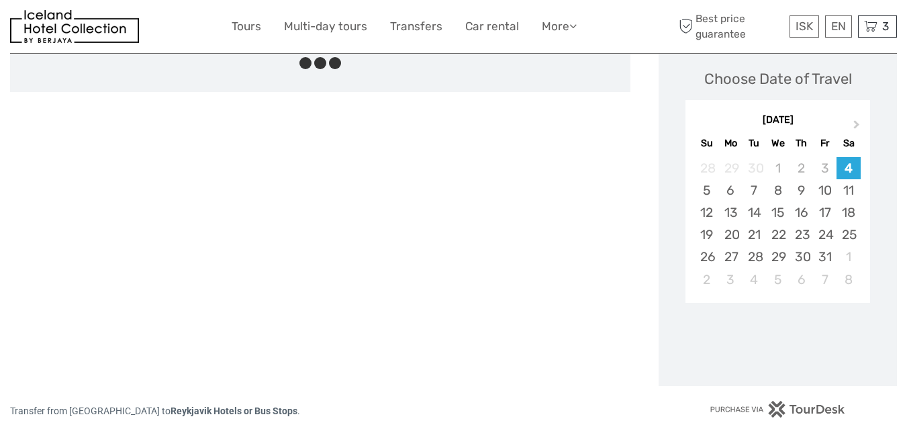
scroll to position [134, 0]
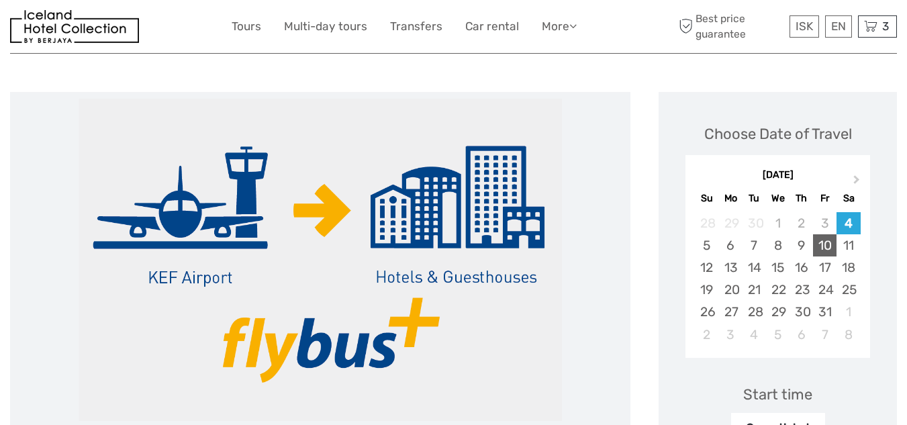
click at [831, 244] on div "10" at bounding box center [825, 245] width 24 height 22
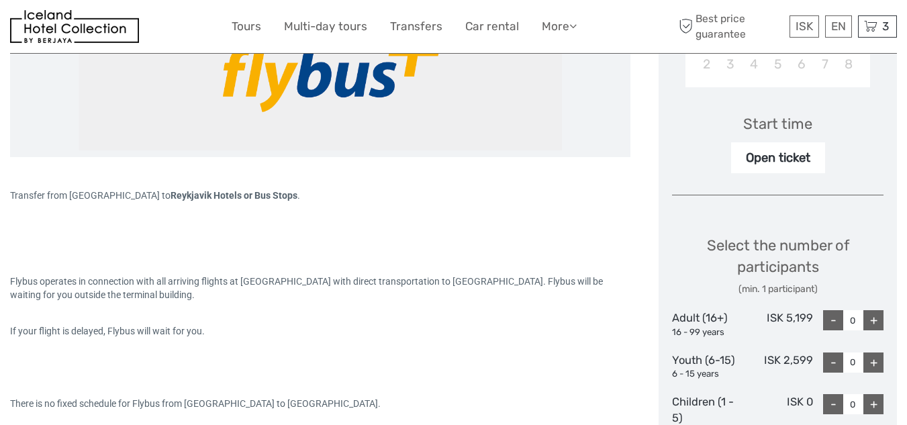
scroll to position [537, 0]
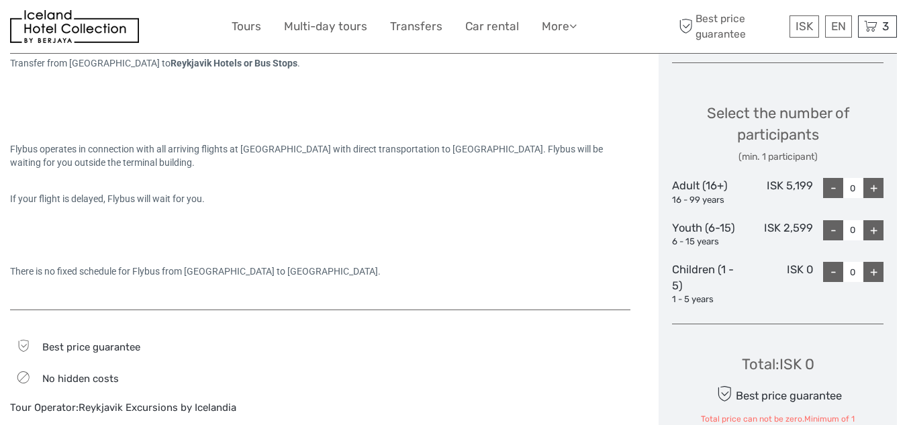
click at [876, 186] on div "+" at bounding box center [874, 188] width 20 height 20
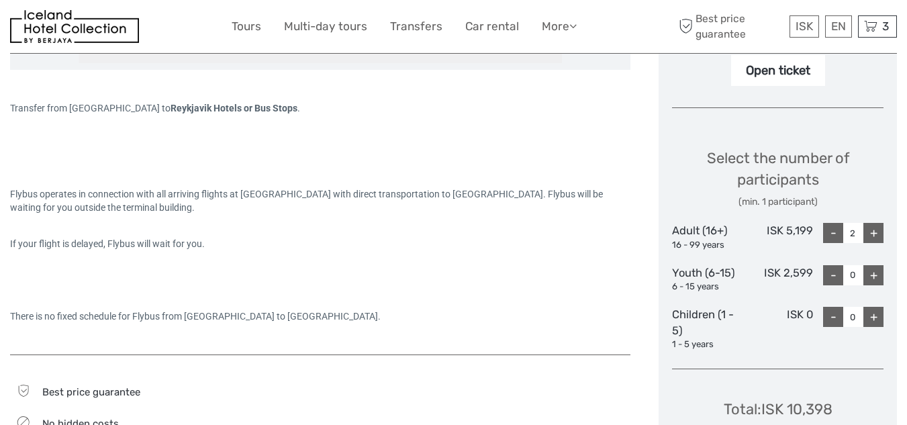
scroll to position [461, 0]
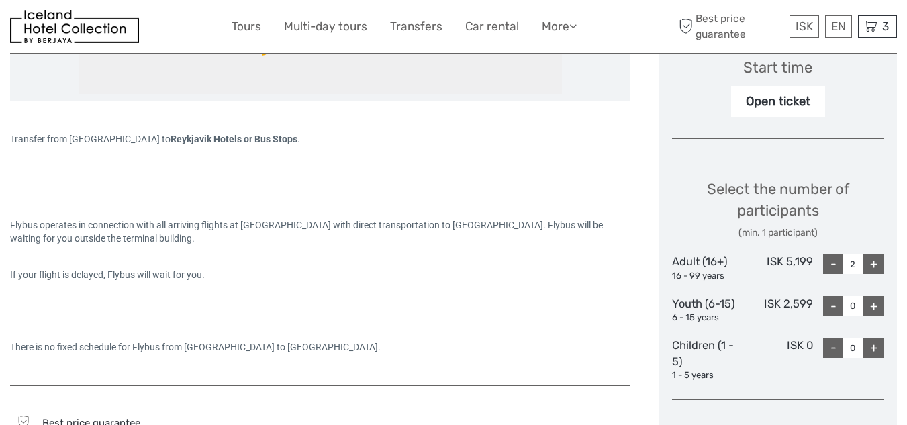
click at [877, 263] on div "+" at bounding box center [874, 264] width 20 height 20
type input "4"
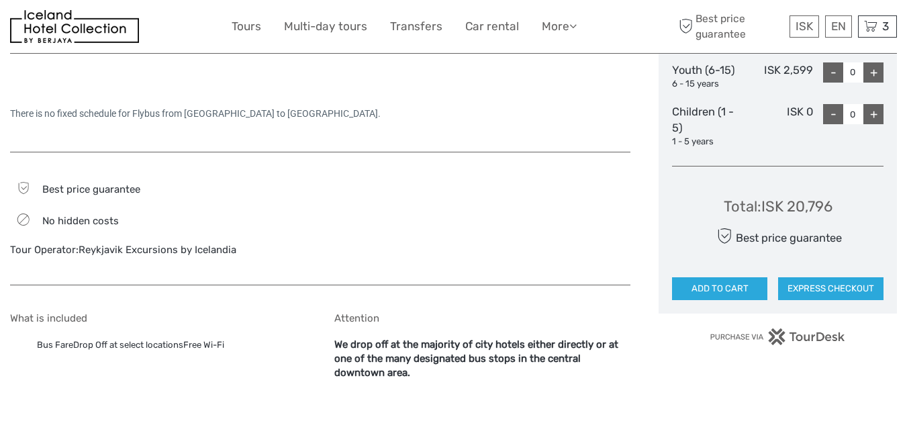
scroll to position [739, 0]
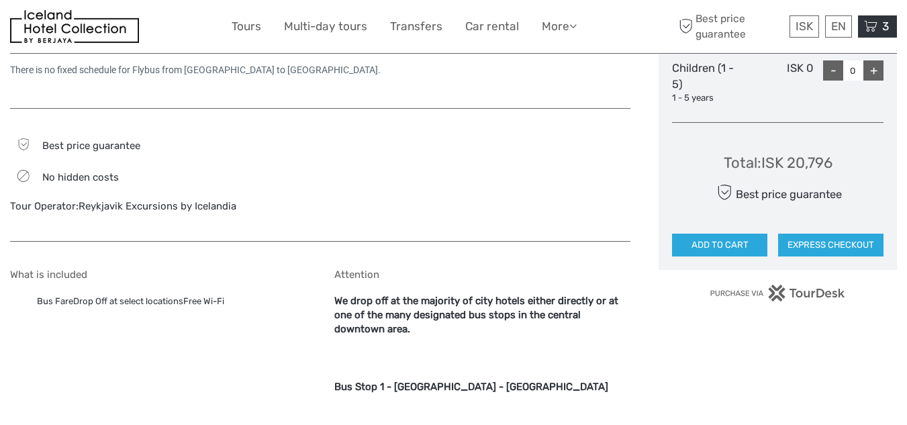
click at [868, 28] on icon at bounding box center [870, 26] width 13 height 17
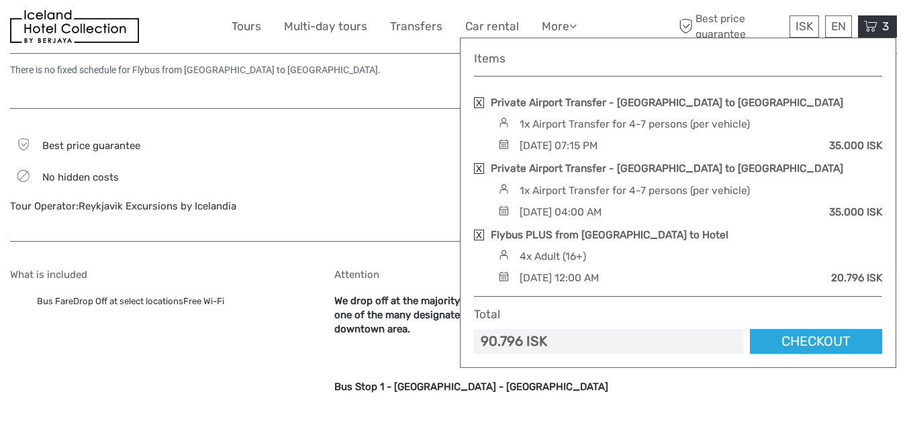
click at [481, 101] on link at bounding box center [479, 102] width 10 height 11
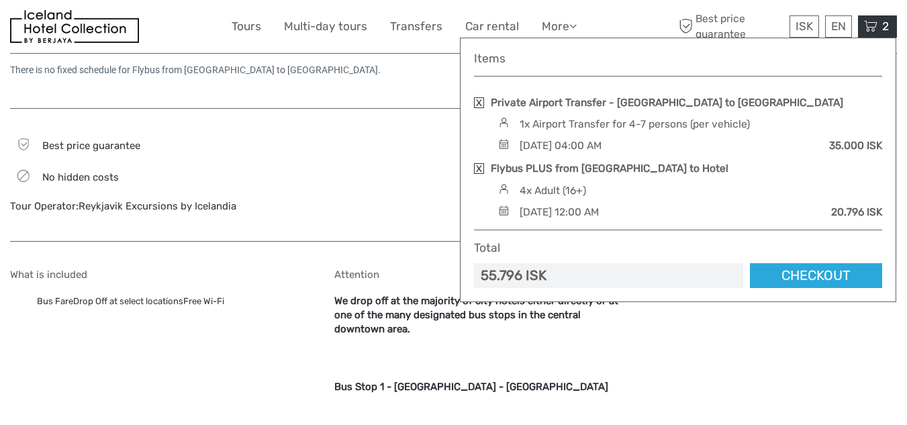
click at [306, 205] on div "Tour Operator: Reykjavik Excursions by Icelandia" at bounding box center [158, 206] width 296 height 14
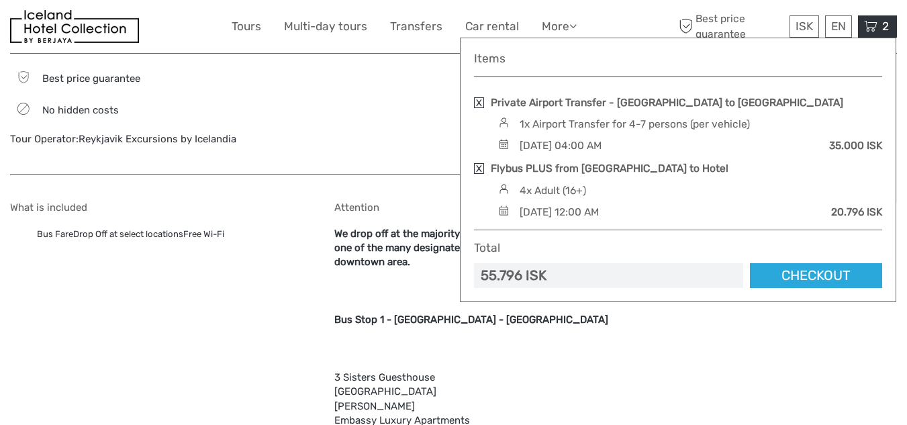
drag, startPoint x: 565, startPoint y: 386, endPoint x: 519, endPoint y: 384, distance: 46.4
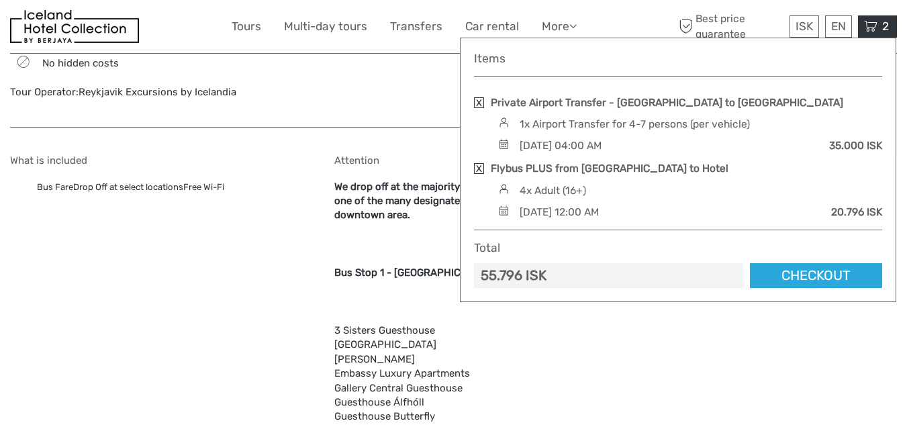
scroll to position [873, 0]
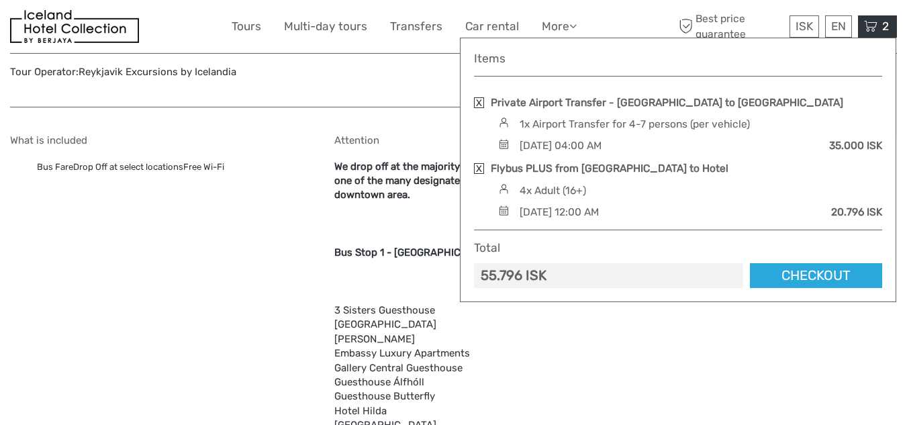
click at [872, 21] on icon at bounding box center [870, 26] width 13 height 17
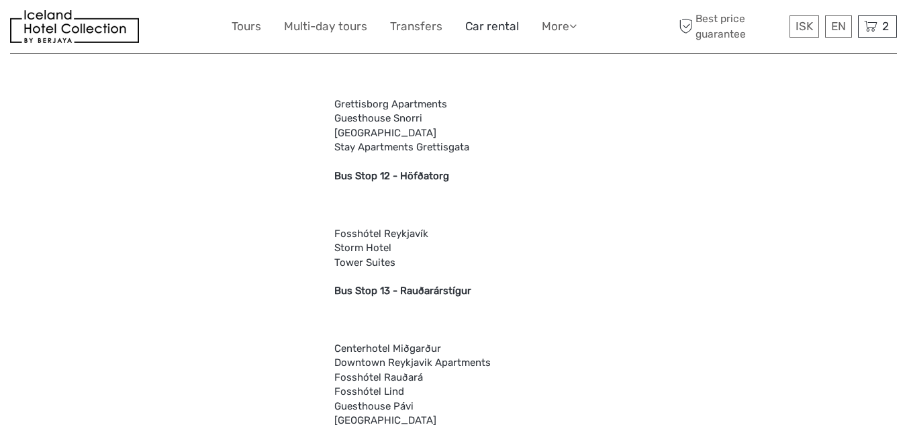
scroll to position [2821, 0]
click at [396, 24] on link "Transfers" at bounding box center [416, 26] width 52 height 19
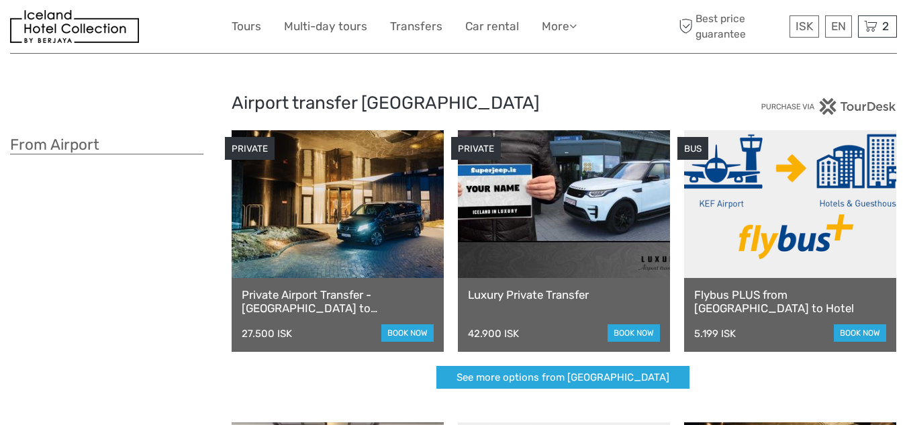
click at [870, 105] on img at bounding box center [829, 106] width 136 height 17
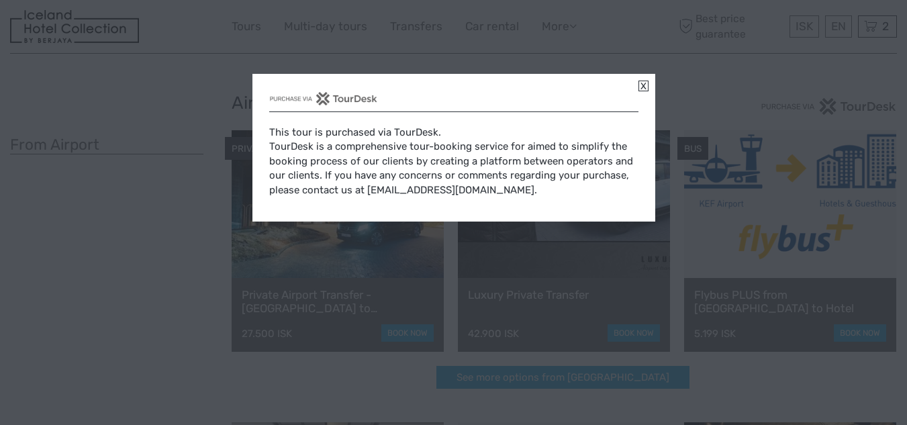
drag, startPoint x: 391, startPoint y: 133, endPoint x: 432, endPoint y: 136, distance: 41.1
click at [432, 136] on div "This tour is purchased via TourDesk. TourDesk is a comprehensive tour-booking s…" at bounding box center [453, 161] width 369 height 99
copy div "TourDesk"
click at [639, 85] on link at bounding box center [644, 86] width 10 height 11
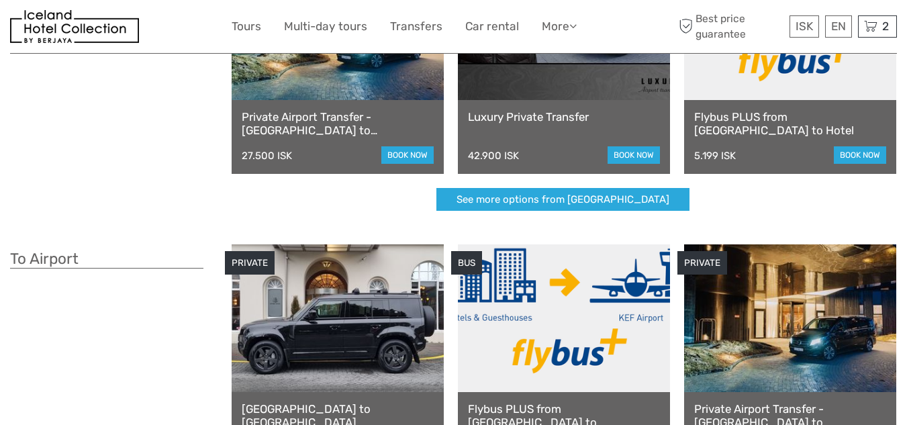
scroll to position [134, 0]
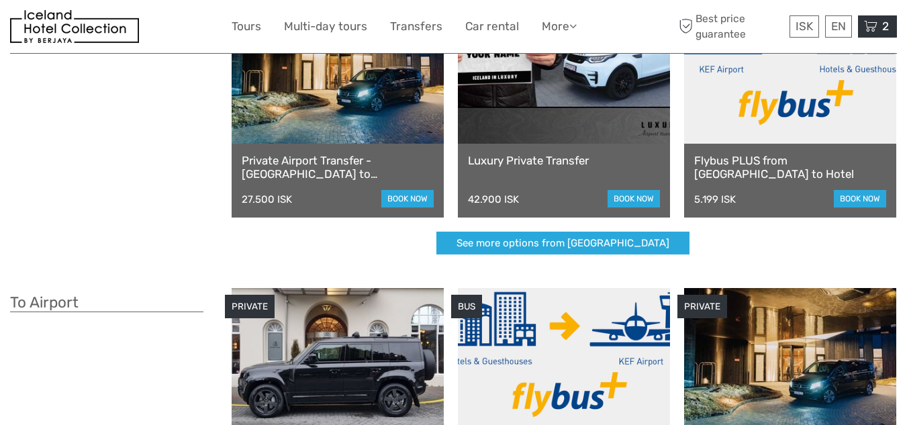
click at [869, 19] on icon at bounding box center [870, 26] width 13 height 17
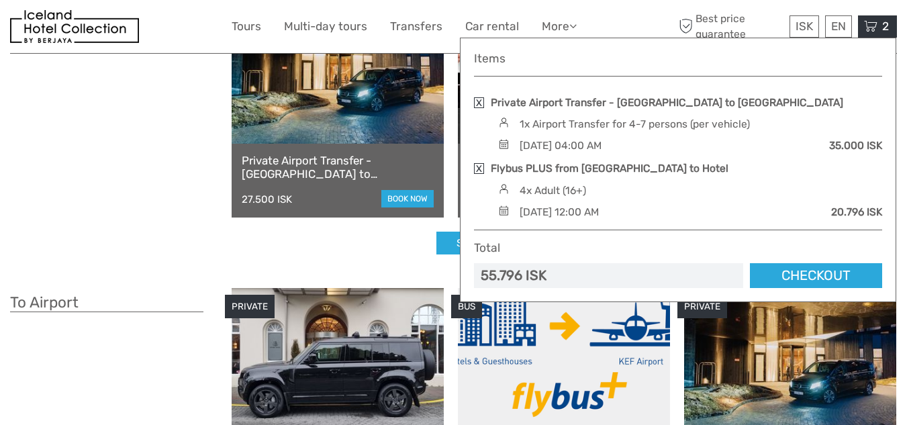
click at [479, 101] on link at bounding box center [479, 102] width 10 height 11
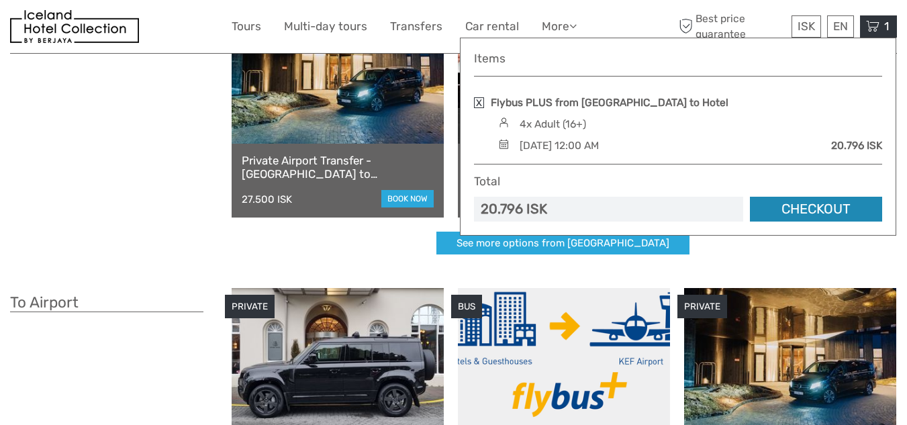
click at [810, 205] on link "Checkout" at bounding box center [816, 209] width 132 height 25
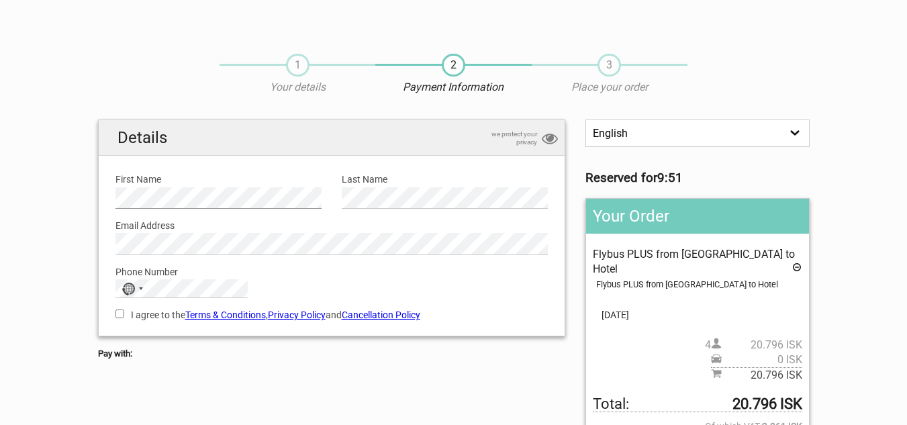
scroll to position [67, 0]
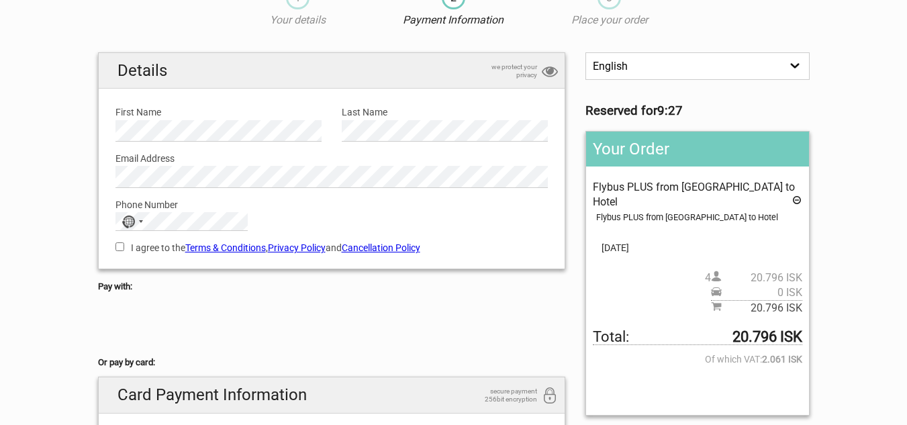
click at [401, 244] on link "Cancellation Policy" at bounding box center [381, 247] width 79 height 11
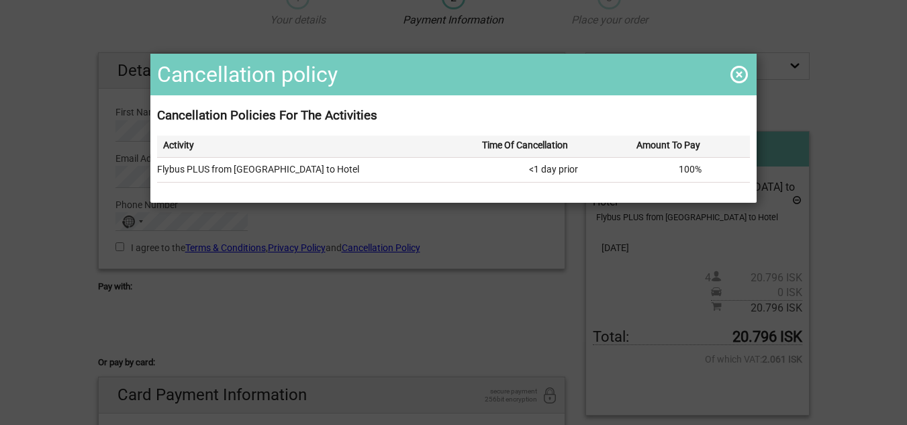
click at [729, 72] on span at bounding box center [739, 74] width 21 height 21
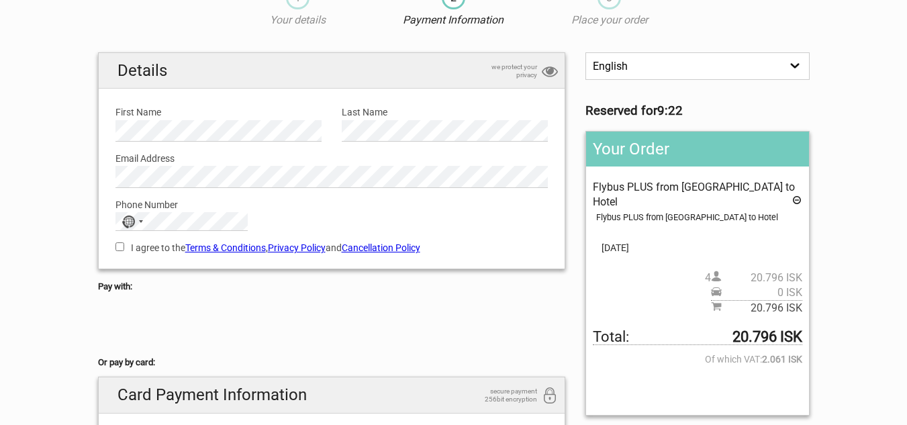
click at [120, 246] on input "I agree to the Terms & Conditions , Privacy Policy and Cancellation Policy" at bounding box center [120, 246] width 9 height 9
checkbox input "true"
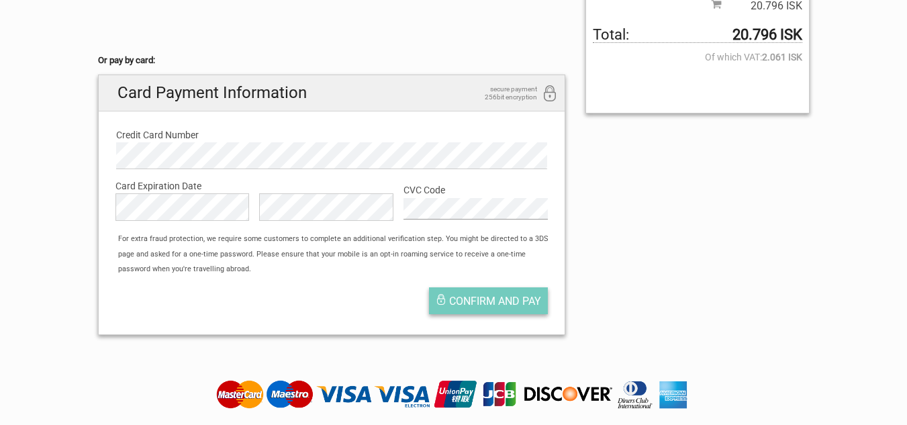
scroll to position [403, 0]
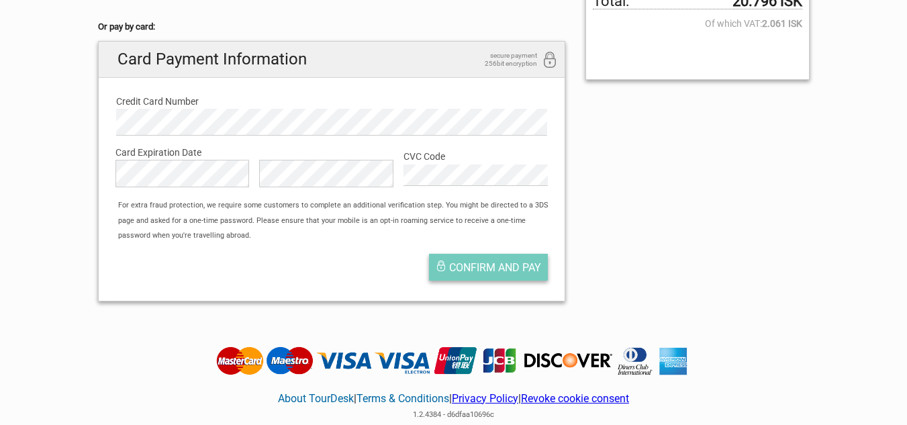
click at [468, 261] on span "Confirm and pay" at bounding box center [495, 267] width 92 height 13
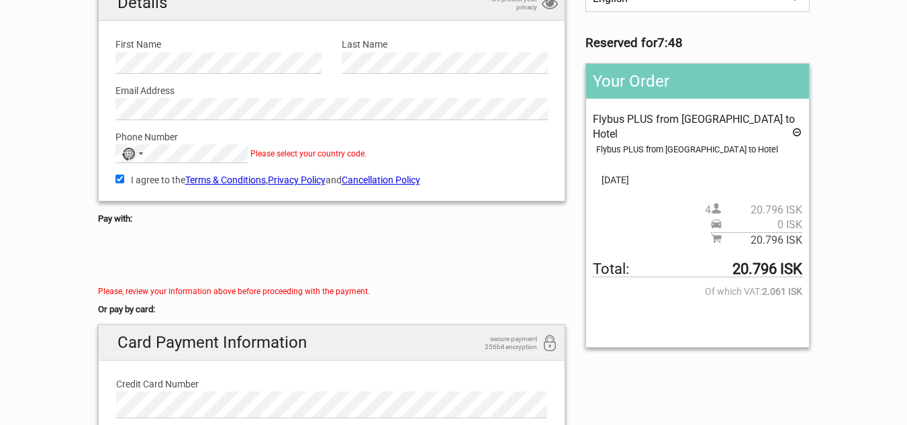
scroll to position [134, 0]
click at [139, 154] on div "Selected country" at bounding box center [141, 154] width 4 height 3
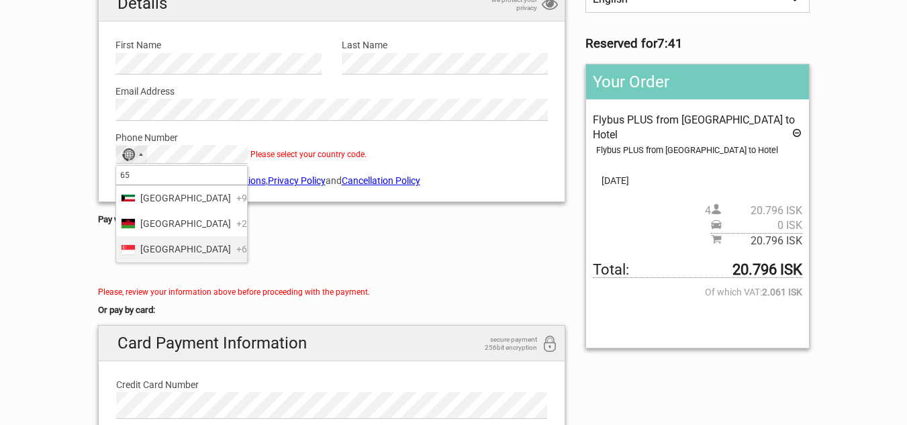
type input "65"
click at [128, 250] on div "List of countries" at bounding box center [128, 249] width 13 height 9
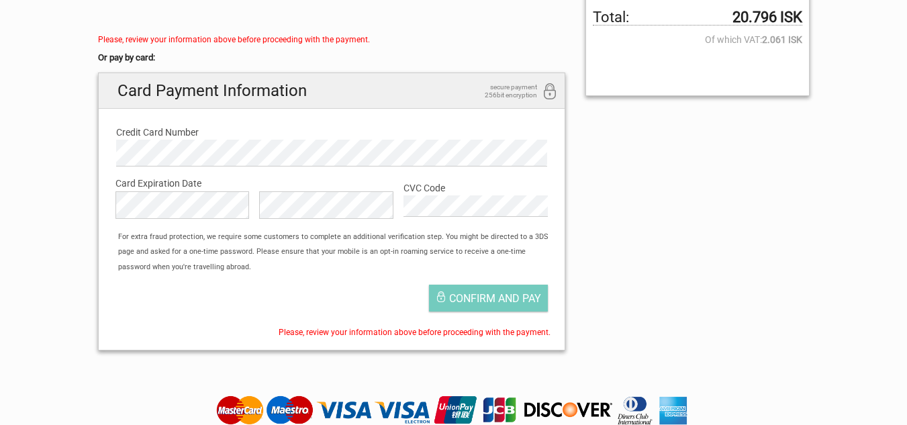
scroll to position [403, 0]
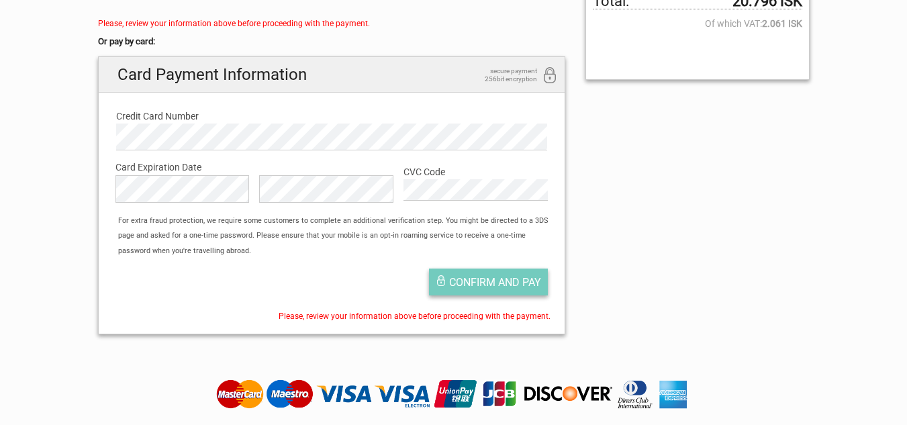
click at [467, 281] on span "Confirm and pay" at bounding box center [495, 282] width 92 height 13
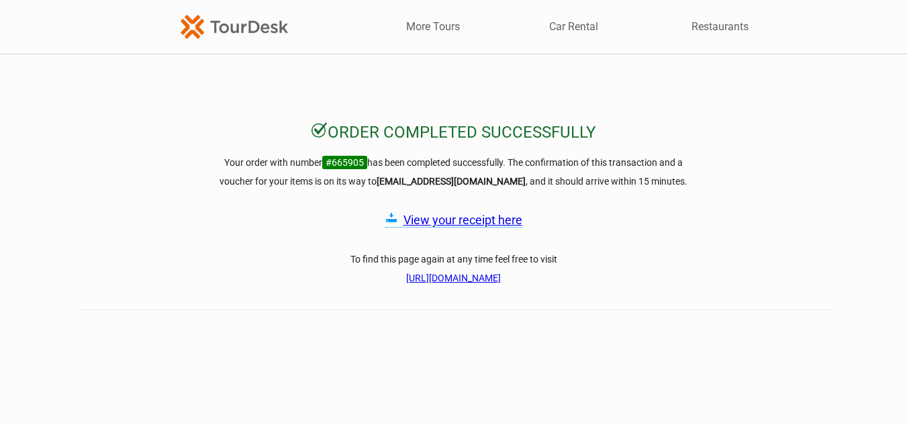
click at [466, 219] on link "View your receipt here" at bounding box center [463, 220] width 119 height 14
click at [244, 28] on img at bounding box center [234, 27] width 107 height 24
click at [445, 27] on link "More Tours" at bounding box center [433, 26] width 54 height 15
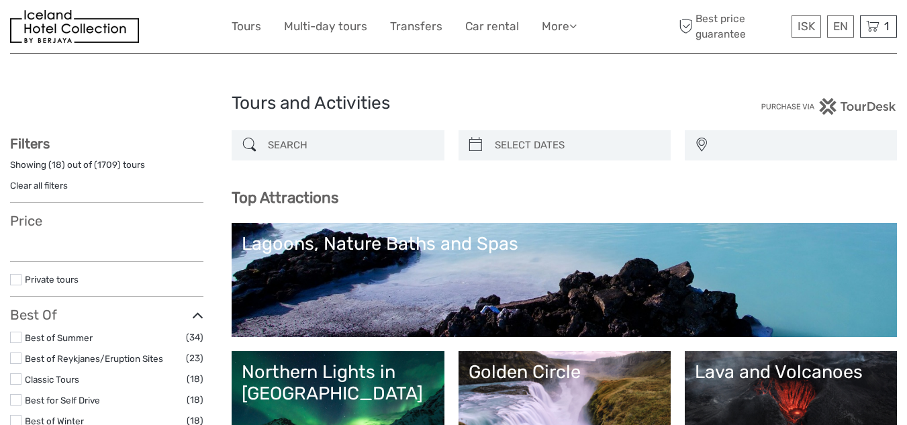
select select
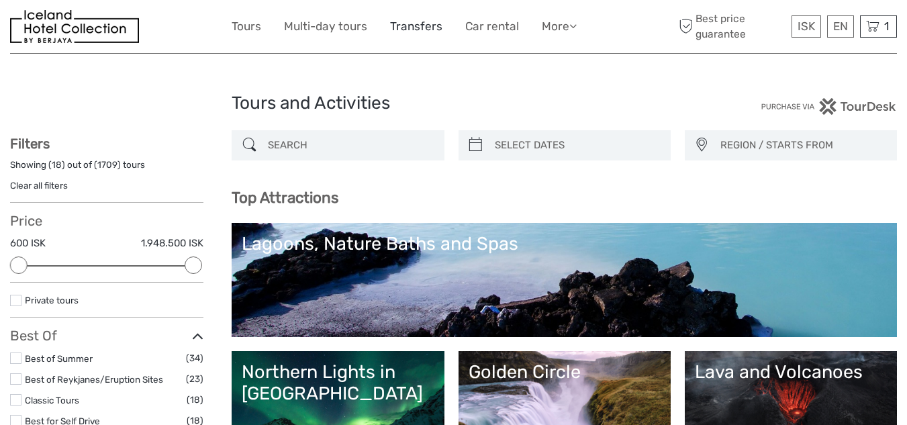
click at [419, 27] on link "Transfers" at bounding box center [416, 26] width 52 height 19
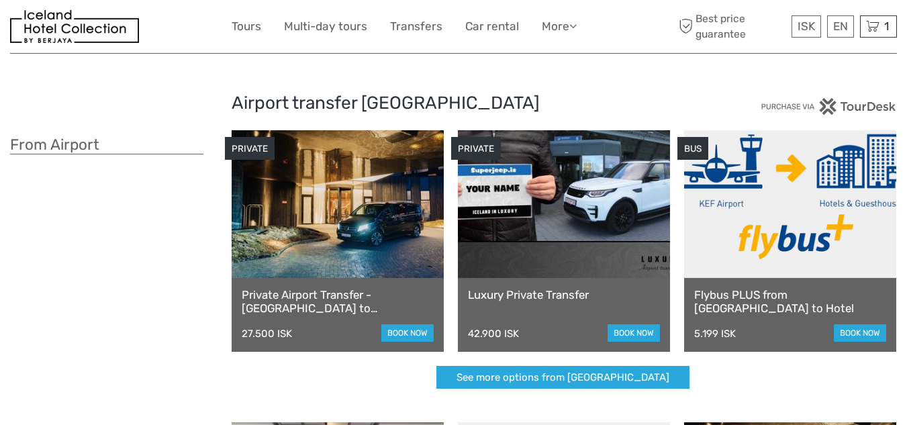
click at [776, 225] on link at bounding box center [790, 204] width 212 height 148
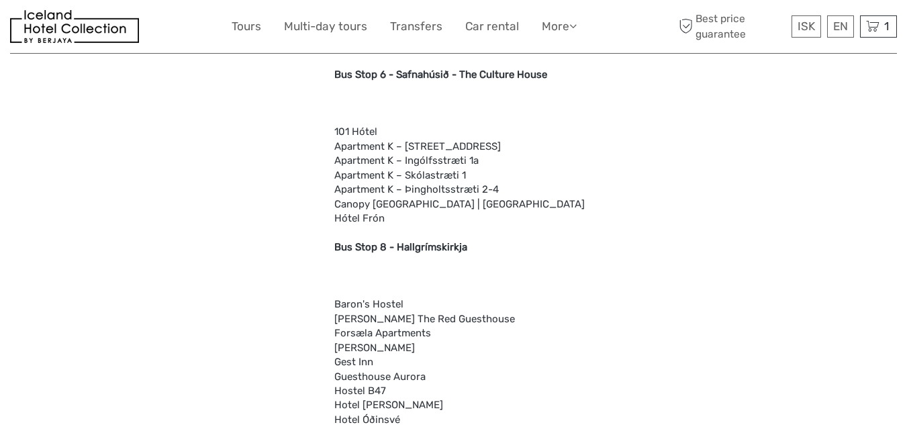
scroll to position [1948, 0]
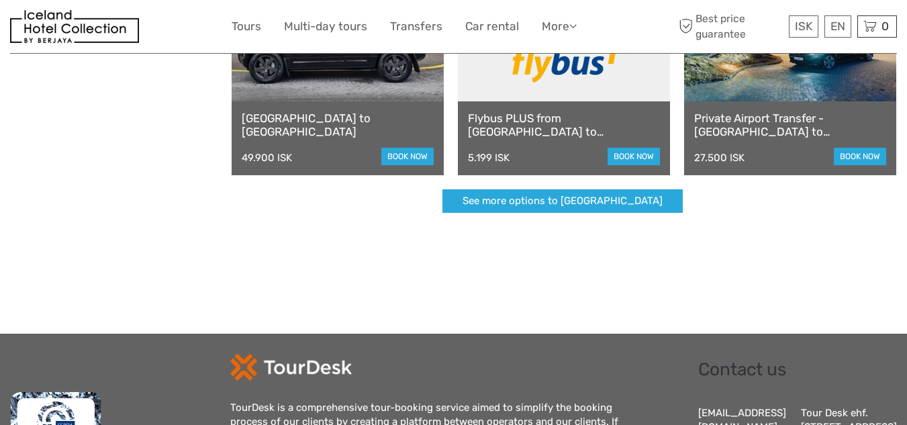
scroll to position [470, 0]
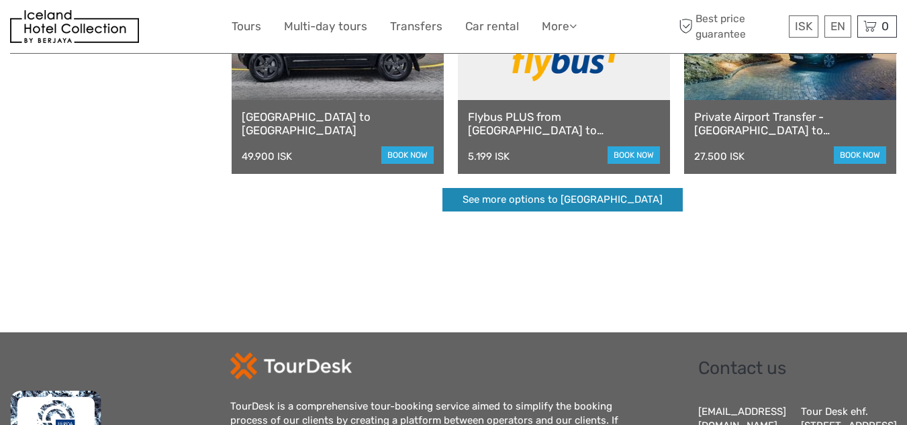
click at [556, 199] on link "See more options to [GEOGRAPHIC_DATA]" at bounding box center [563, 200] width 240 height 24
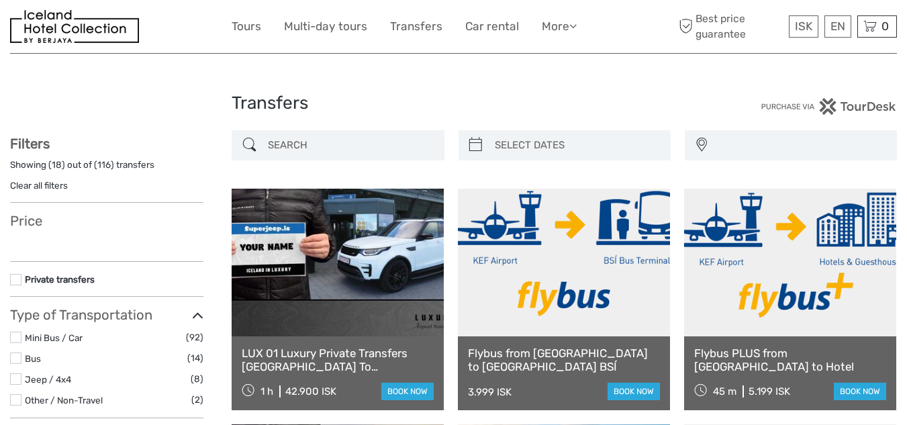
select select
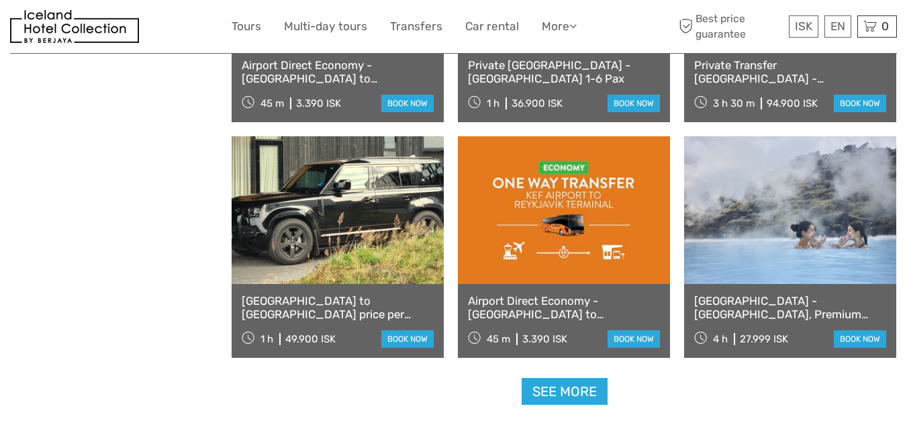
scroll to position [1276, 0]
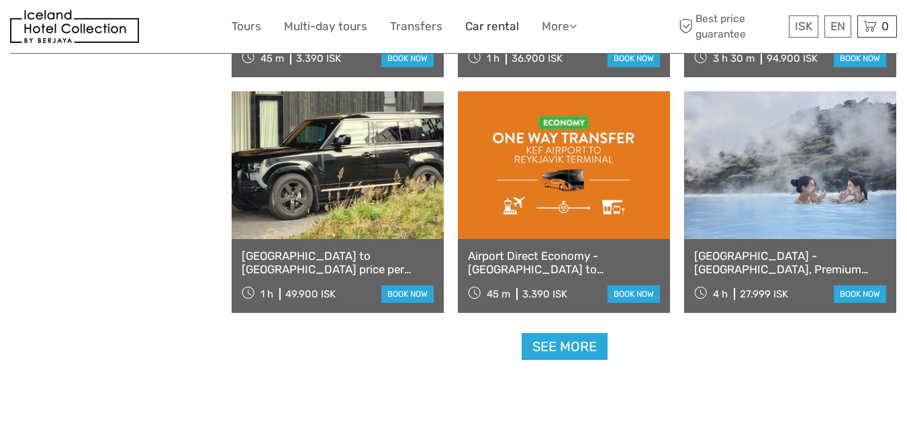
click at [490, 23] on link "Car rental" at bounding box center [492, 26] width 54 height 19
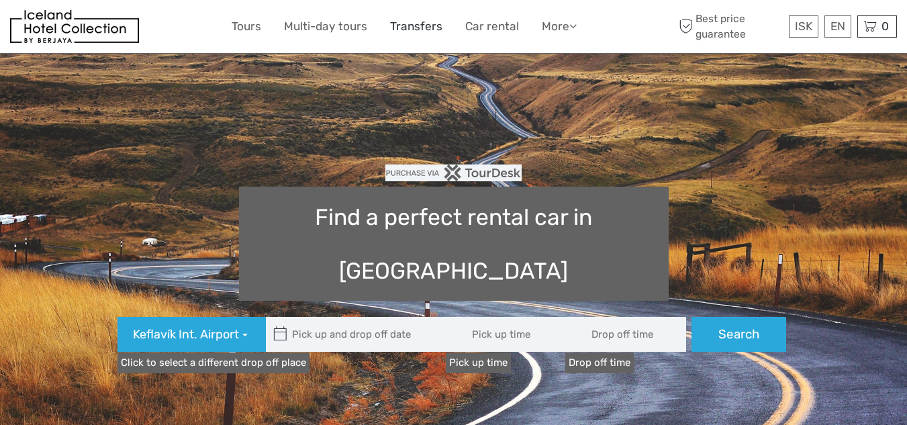
click at [420, 26] on link "Transfers" at bounding box center [416, 26] width 52 height 19
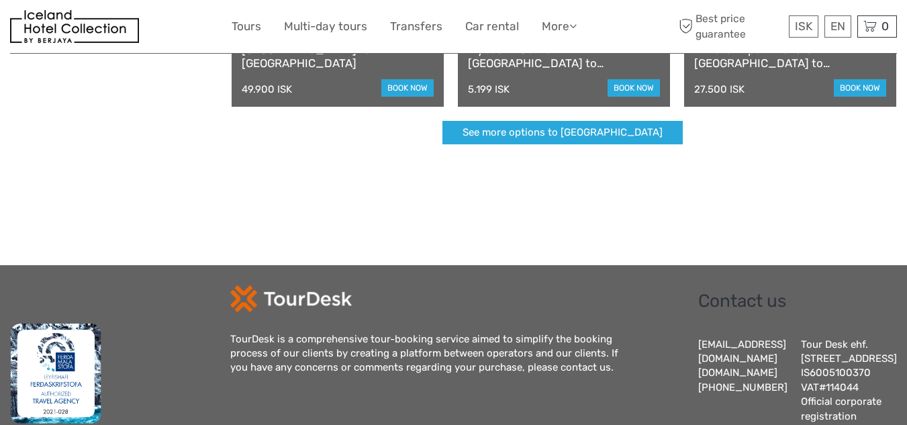
scroll to position [470, 0]
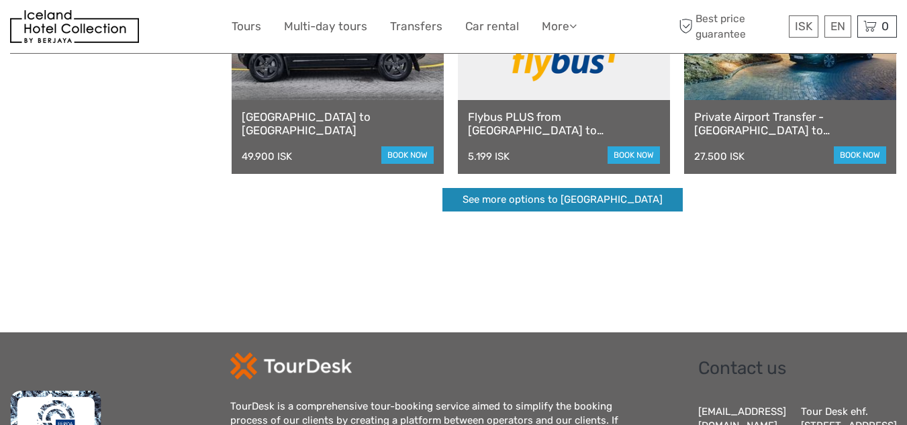
click at [547, 199] on link "See more options to [GEOGRAPHIC_DATA]" at bounding box center [563, 200] width 240 height 24
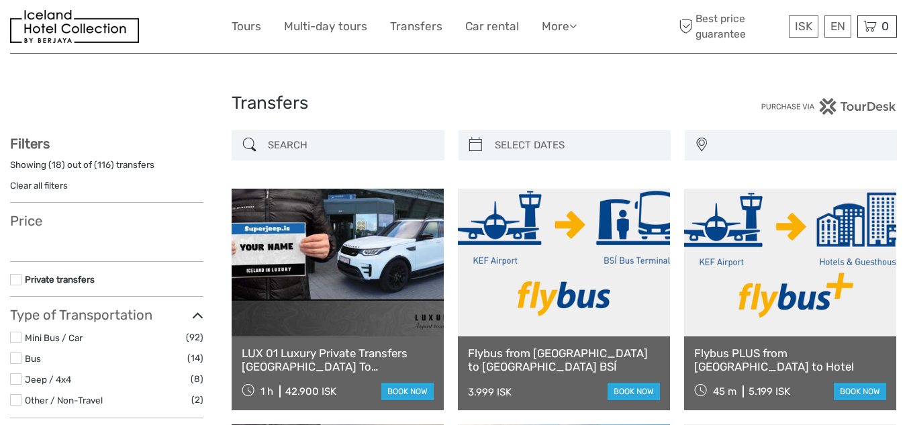
select select
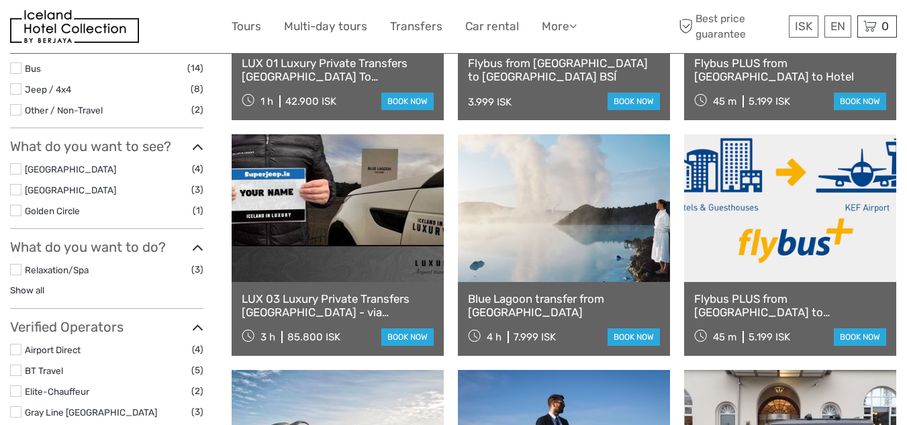
select select
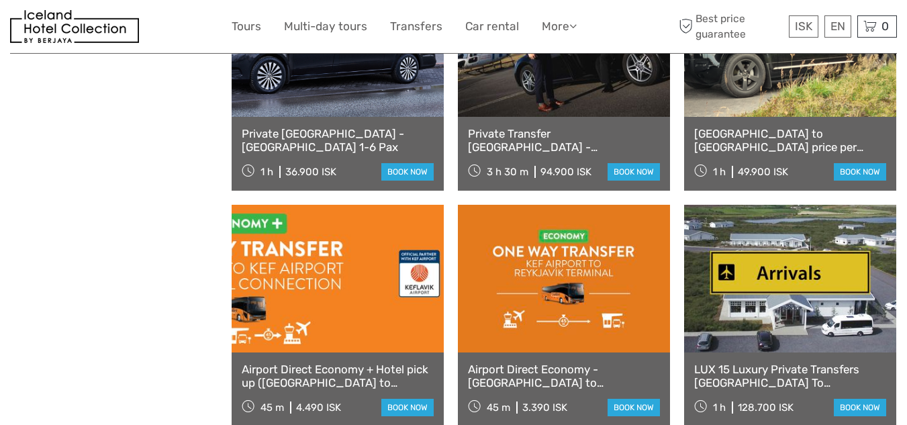
scroll to position [1230, 0]
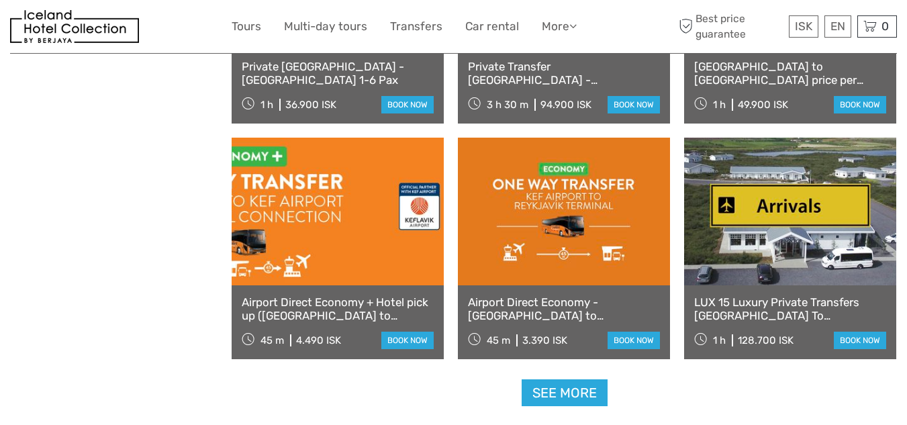
click at [525, 316] on link "Airport Direct Economy - Keflavik Airport to Reykjavik Terminal" at bounding box center [564, 309] width 192 height 28
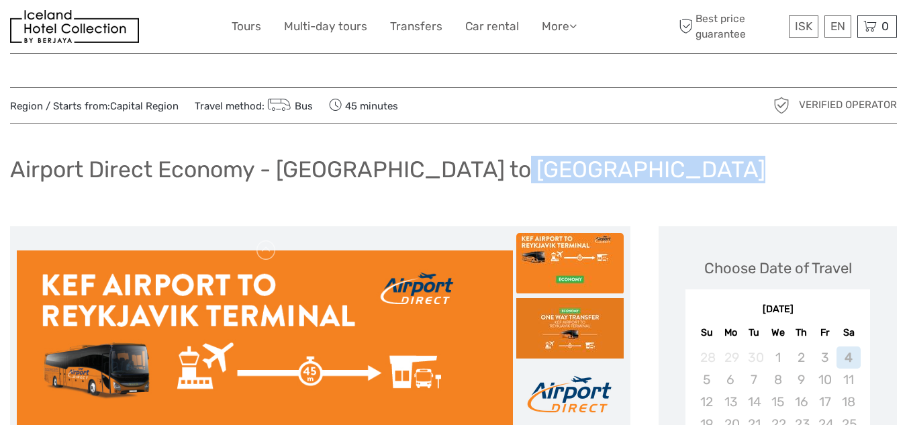
drag, startPoint x: 469, startPoint y: 171, endPoint x: 662, endPoint y: 167, distance: 193.4
click at [662, 167] on h1 "Airport Direct Economy - [GEOGRAPHIC_DATA] to [GEOGRAPHIC_DATA]" at bounding box center [388, 170] width 756 height 28
copy h1 "[GEOGRAPHIC_DATA]"
click at [417, 28] on link "Transfers" at bounding box center [416, 26] width 52 height 19
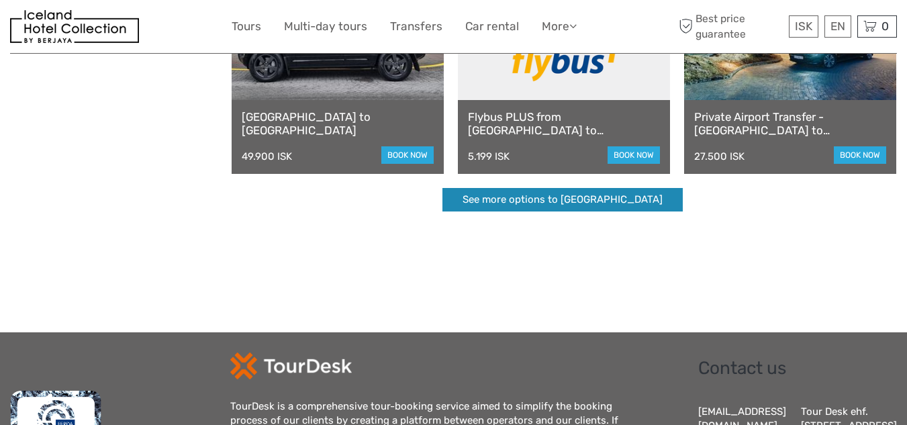
click at [508, 198] on link "See more options to Keflavík airport" at bounding box center [563, 200] width 240 height 24
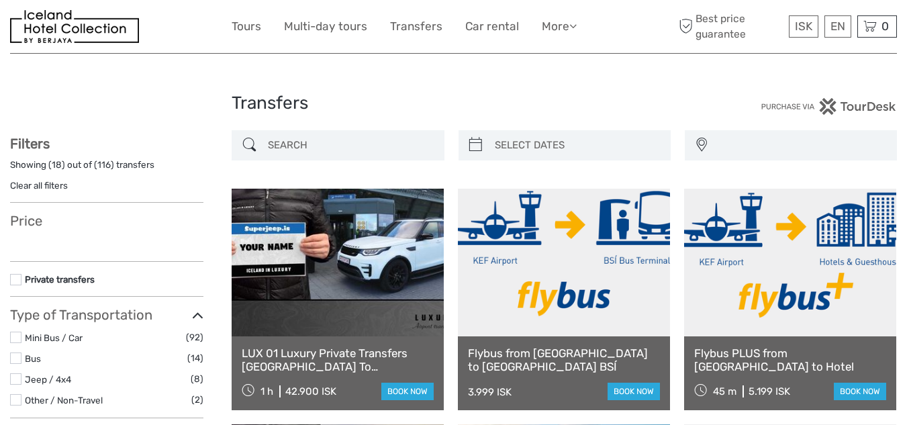
select select
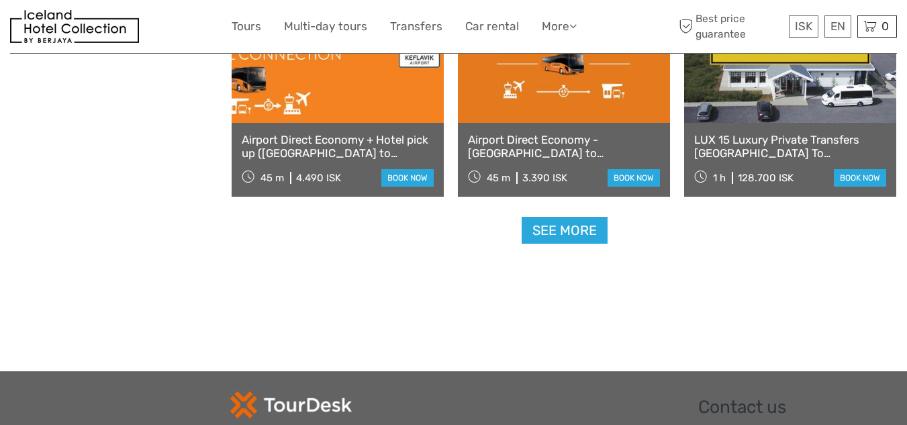
scroll to position [1410, 0]
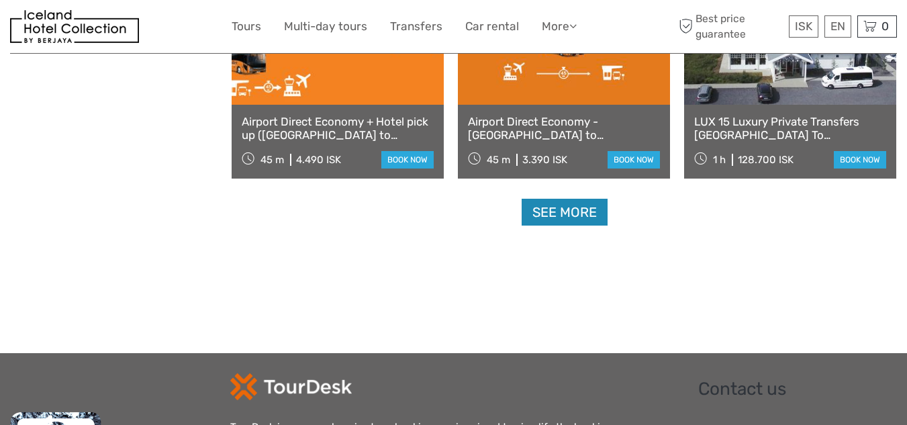
click at [530, 211] on link "See more" at bounding box center [565, 213] width 86 height 28
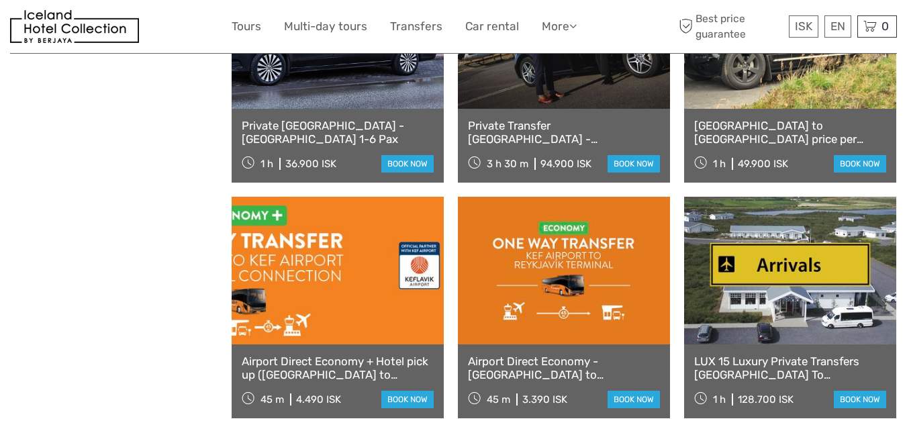
scroll to position [1223, 0]
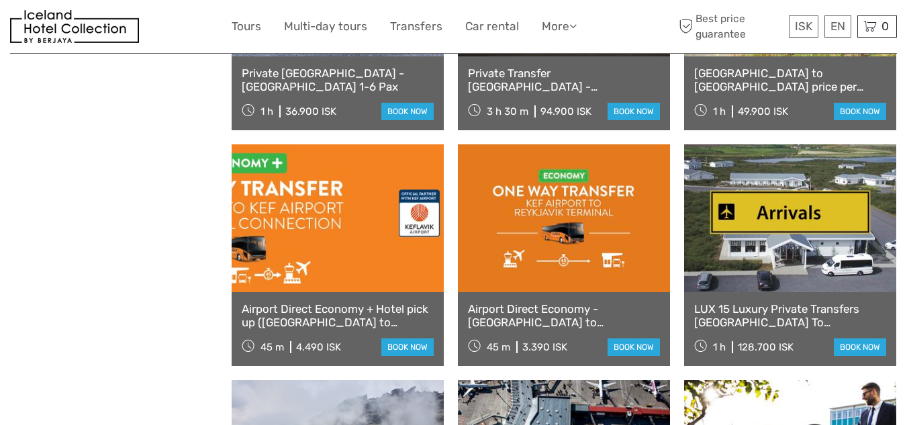
click at [309, 312] on link "Airport Direct Economy + Hotel pick up ([GEOGRAPHIC_DATA] to [GEOGRAPHIC_DATA])" at bounding box center [338, 316] width 192 height 28
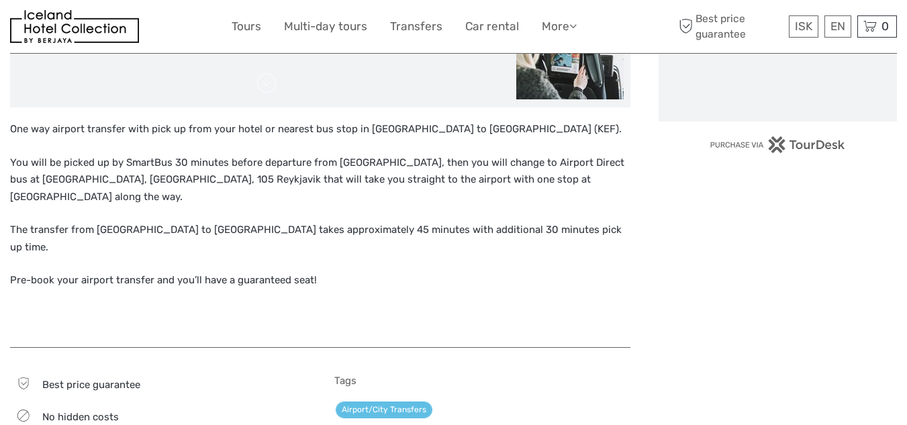
scroll to position [537, 0]
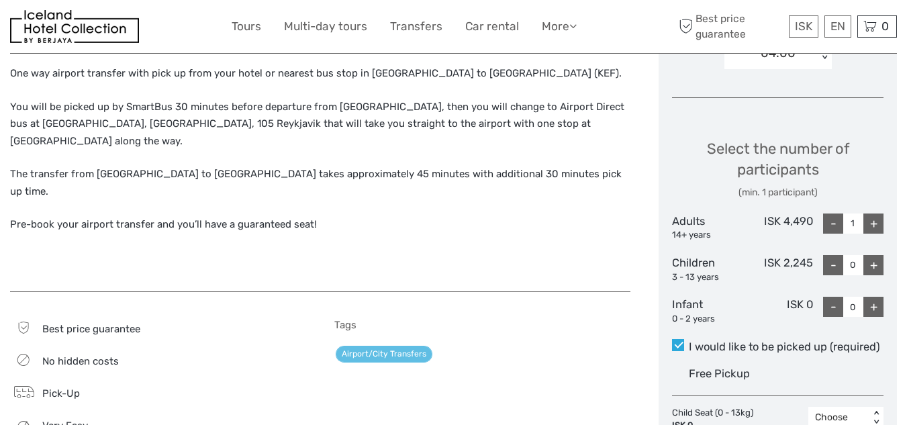
click at [879, 214] on div "+" at bounding box center [874, 224] width 20 height 20
type input "4"
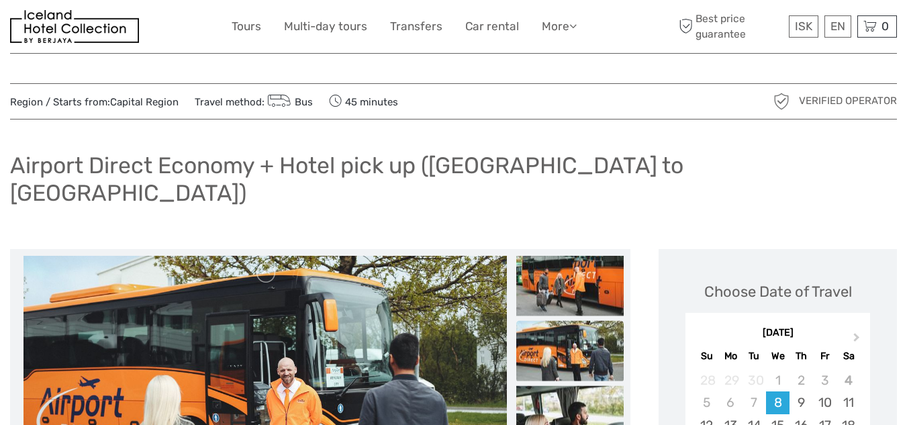
scroll to position [0, 0]
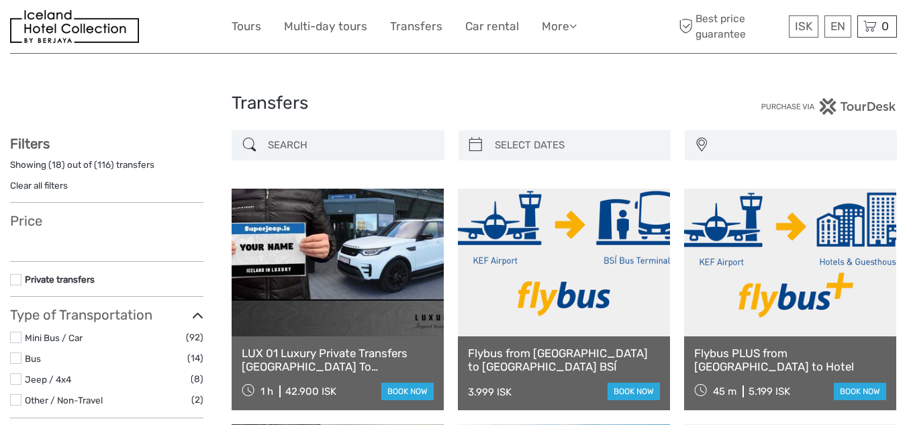
select select
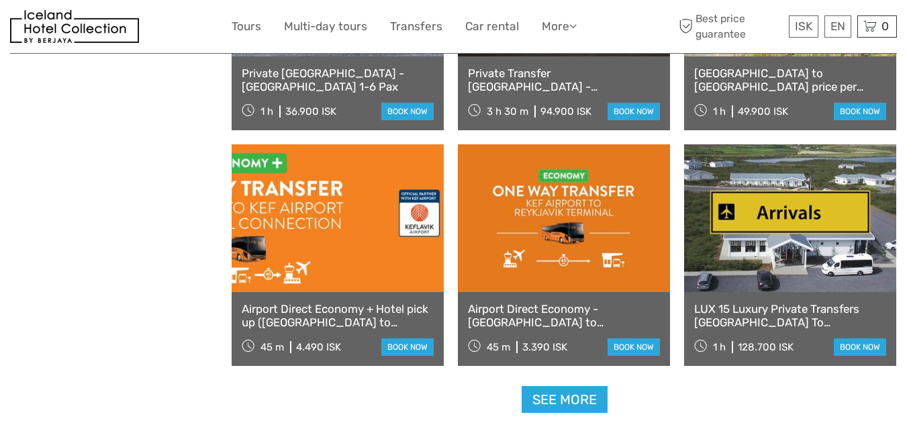
select select
click at [283, 214] on link at bounding box center [338, 218] width 212 height 148
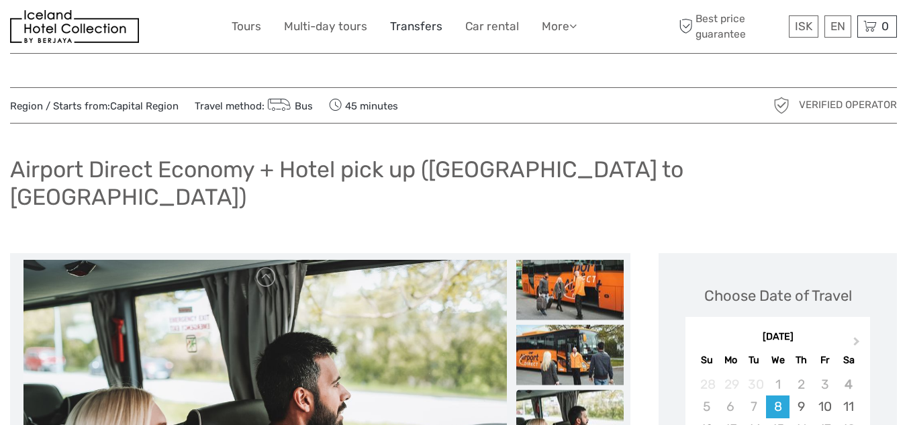
click at [420, 20] on link "Transfers" at bounding box center [416, 26] width 52 height 19
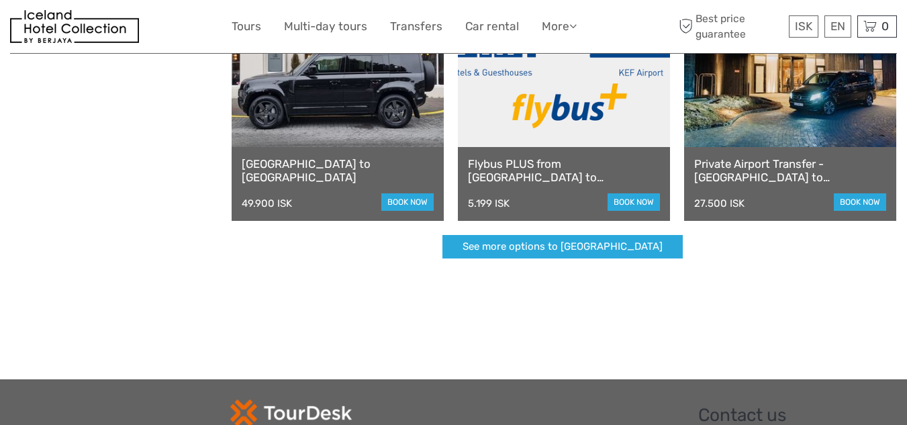
scroll to position [403, 0]
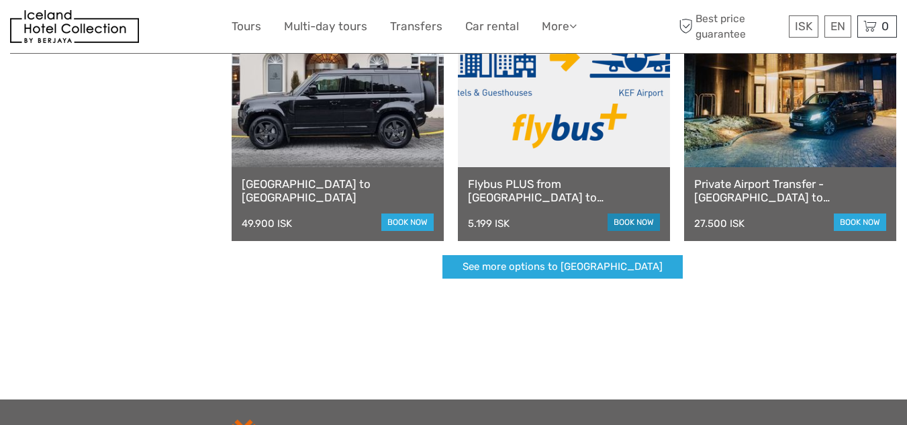
click at [635, 218] on link "book now" at bounding box center [634, 222] width 52 height 17
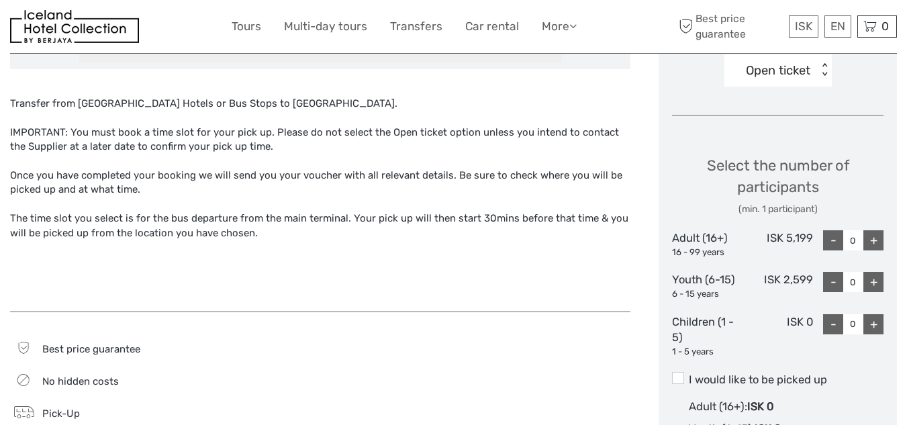
scroll to position [470, 0]
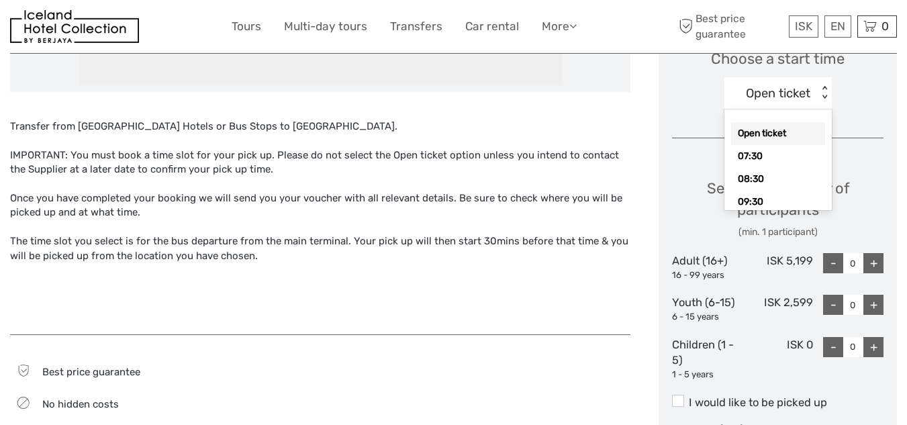
click at [825, 100] on div "< >" at bounding box center [824, 93] width 11 height 14
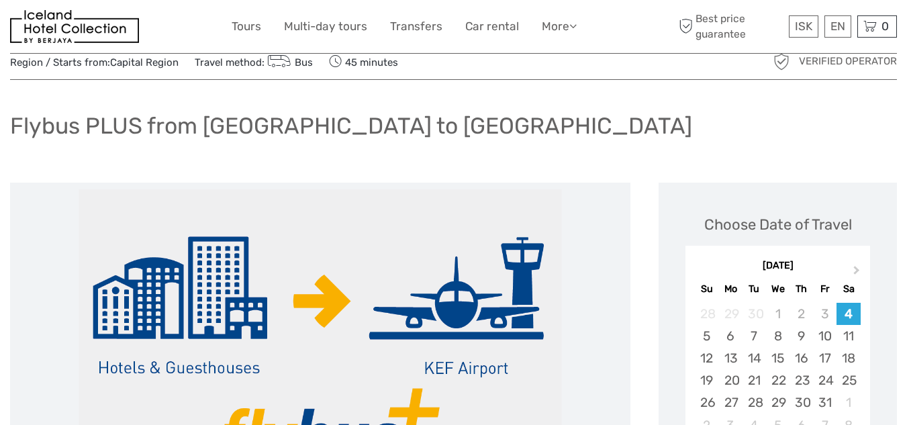
scroll to position [37, 0]
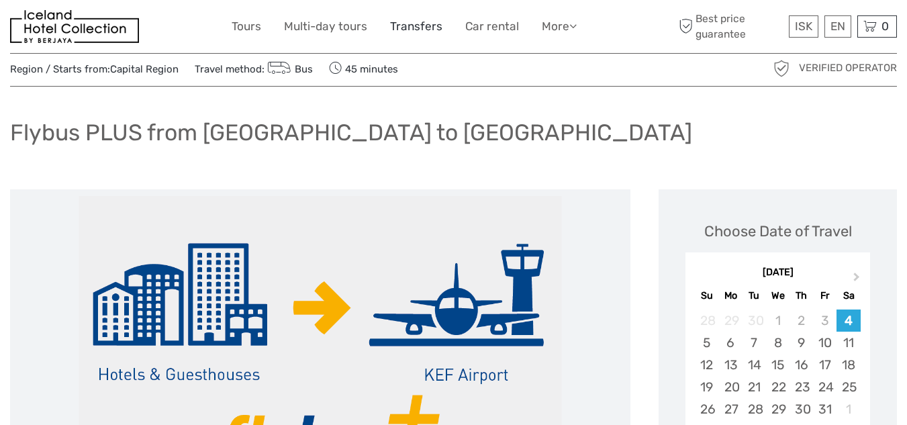
click at [408, 28] on link "Transfers" at bounding box center [416, 26] width 52 height 19
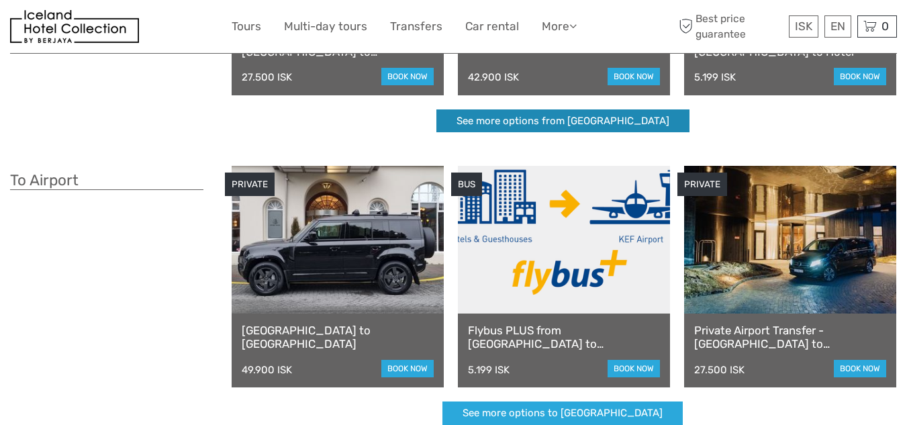
scroll to position [336, 0]
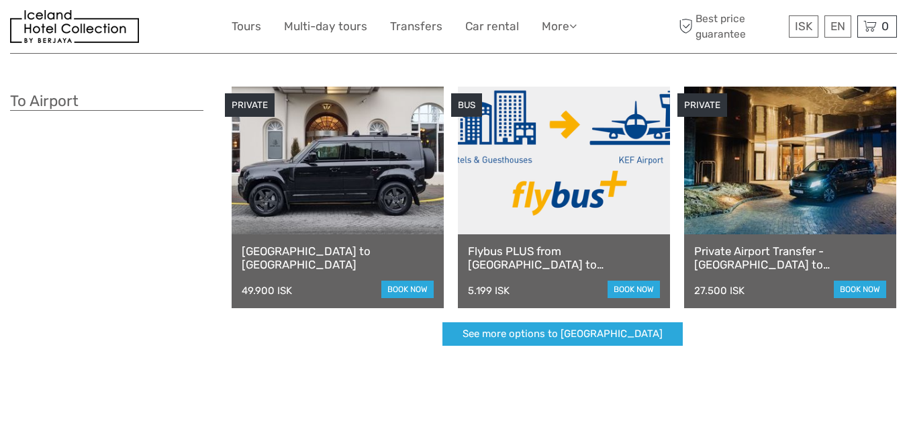
click at [857, 278] on div "Private Airport Transfer - Reykjavík to Keflavík Airport 27.500 ISK book now" at bounding box center [790, 271] width 212 height 74
click at [855, 285] on link "book now" at bounding box center [860, 289] width 52 height 17
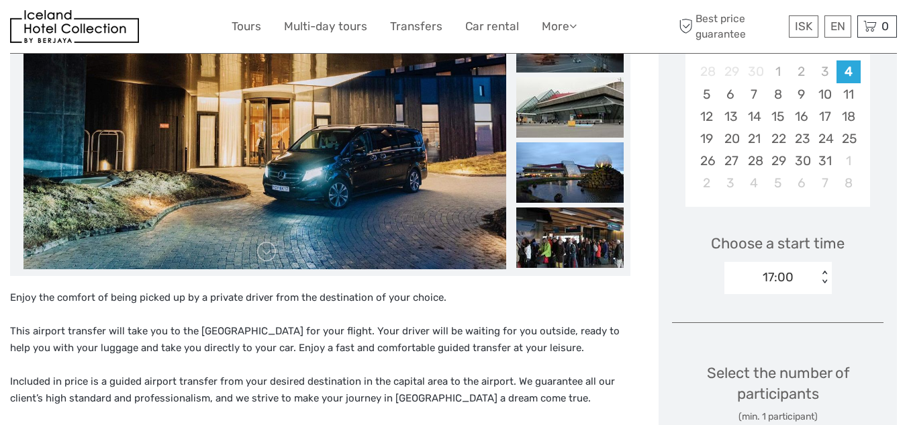
scroll to position [286, 0]
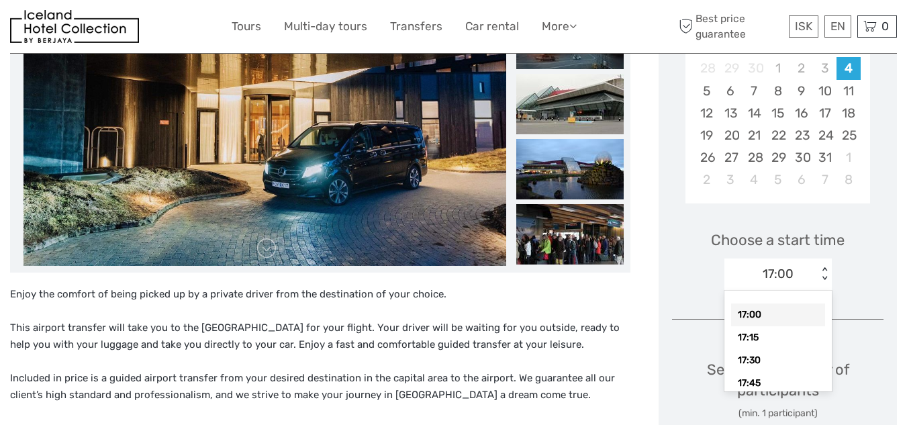
click at [821, 269] on div "< >" at bounding box center [824, 274] width 11 height 14
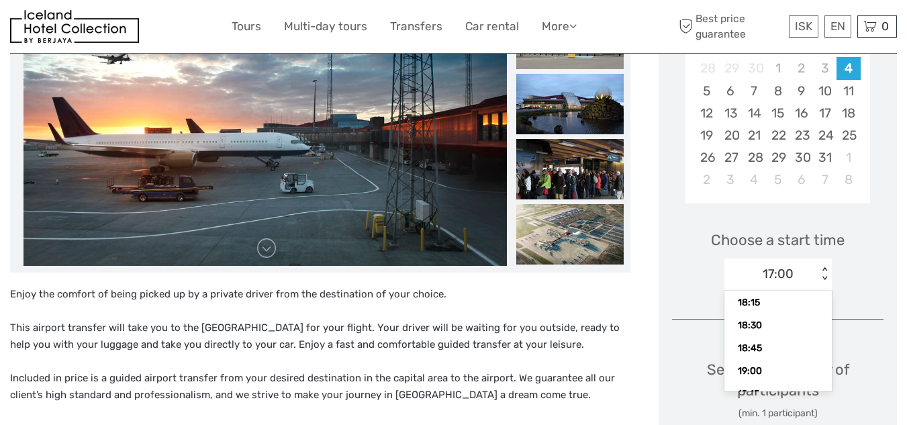
scroll to position [0, 0]
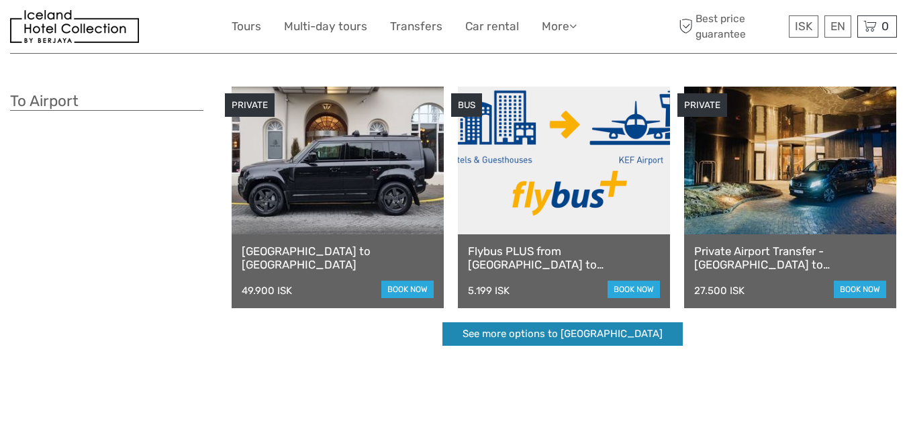
click at [588, 332] on link "See more options to [GEOGRAPHIC_DATA]" at bounding box center [563, 334] width 240 height 24
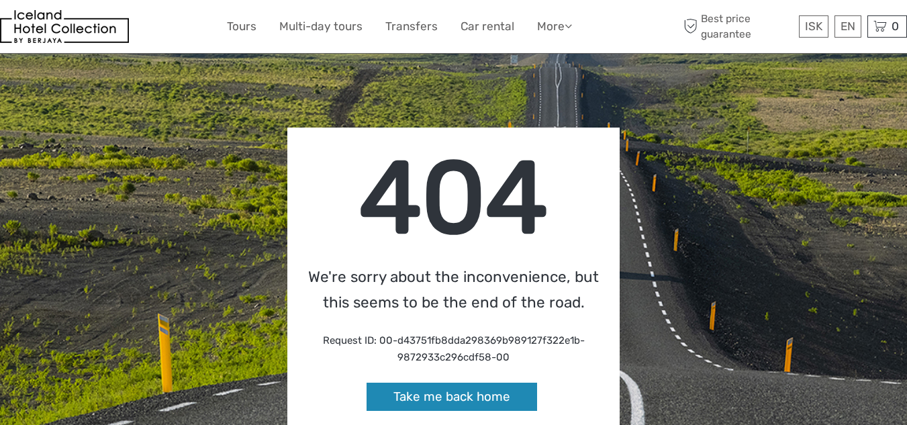
click at [471, 398] on link "Take me back home" at bounding box center [452, 397] width 171 height 29
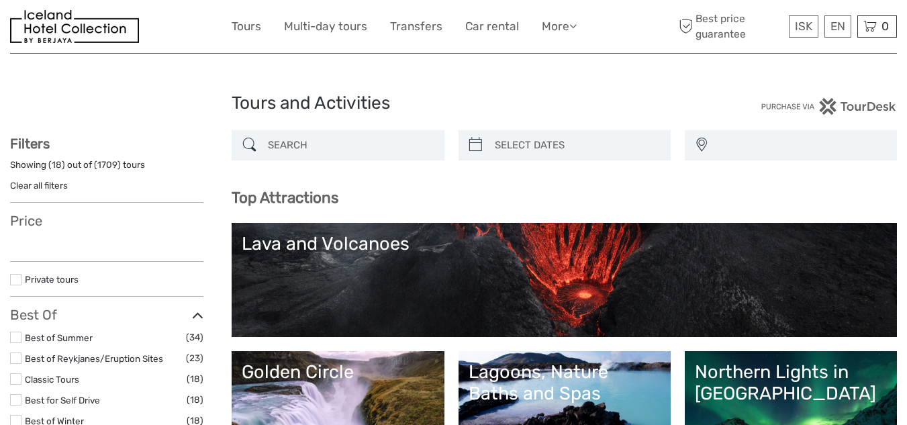
select select
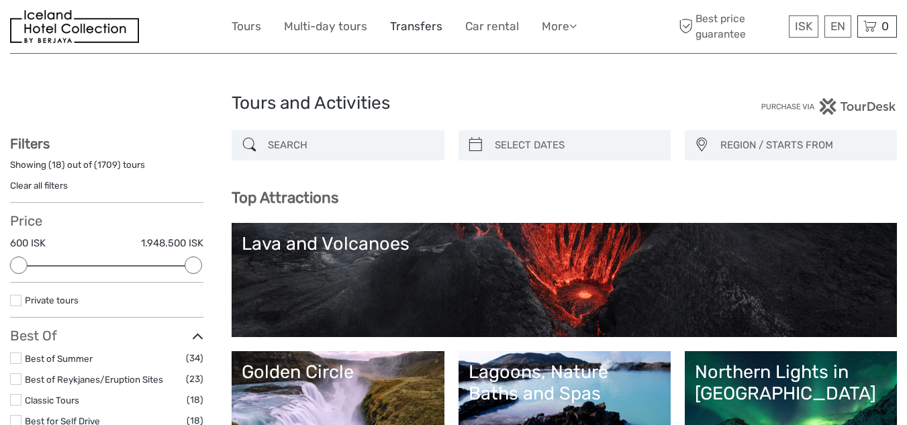
click at [422, 21] on link "Transfers" at bounding box center [416, 26] width 52 height 19
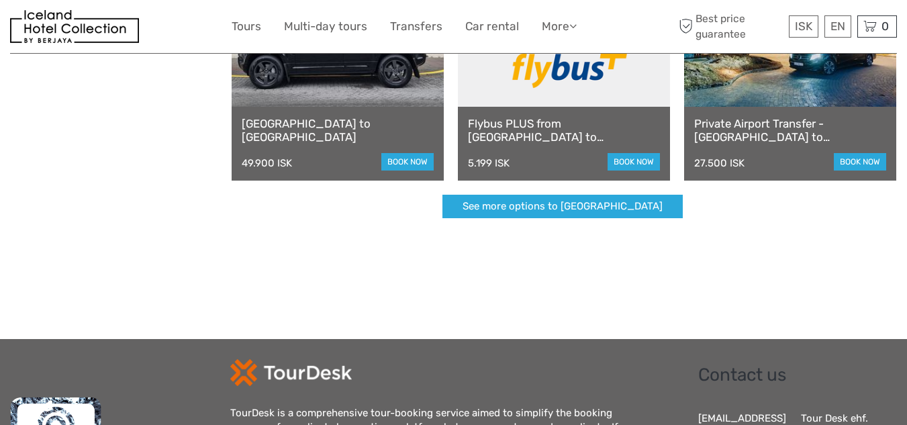
scroll to position [469, 0]
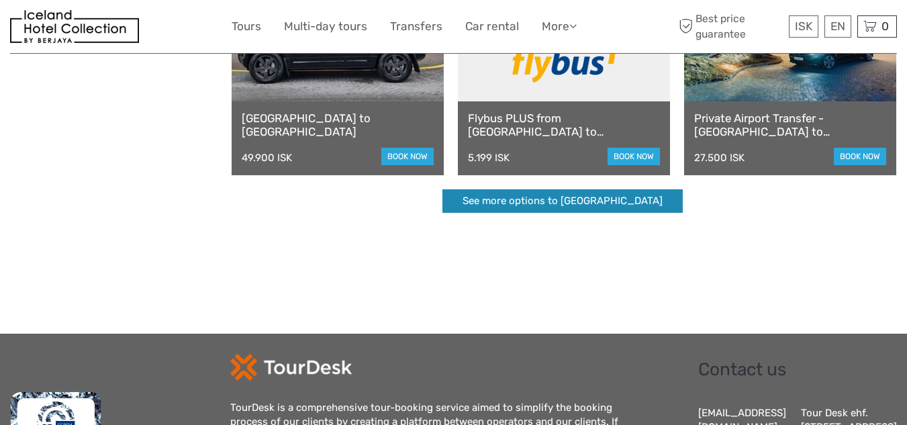
click at [567, 204] on link "See more options to Keflavík airport" at bounding box center [563, 201] width 240 height 24
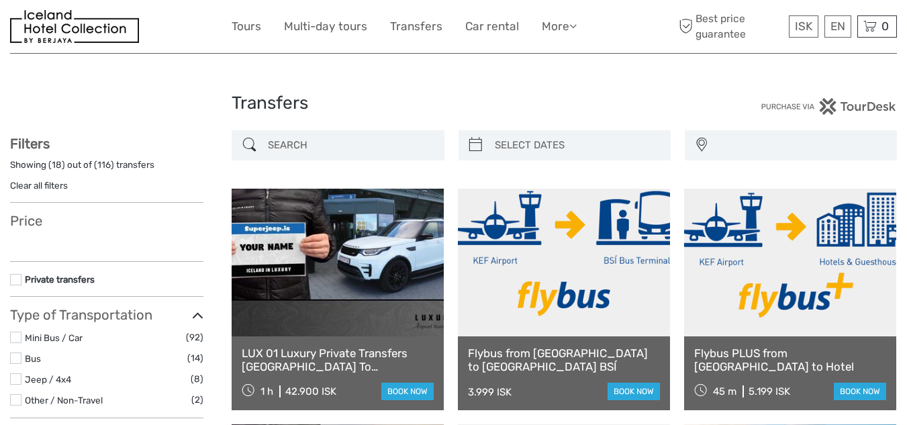
select select
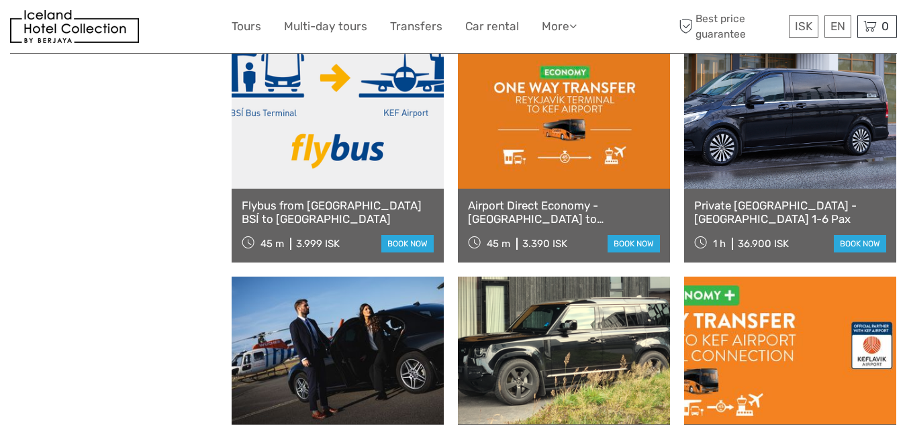
scroll to position [875, 0]
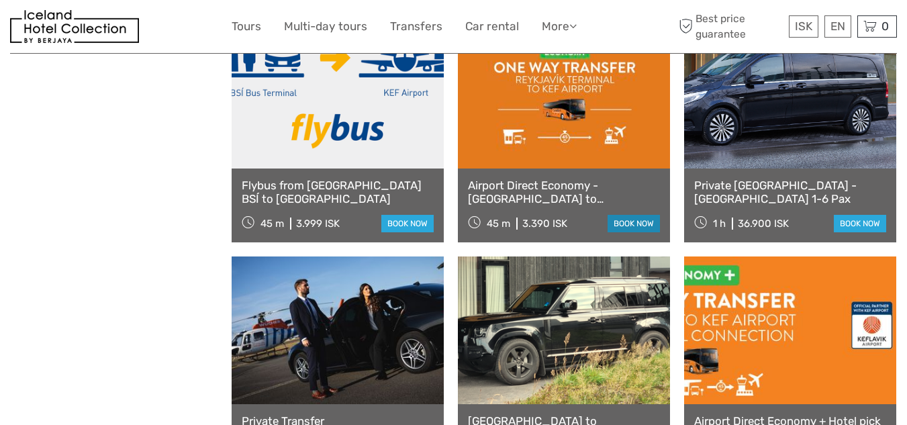
click at [644, 219] on link "book now" at bounding box center [634, 223] width 52 height 17
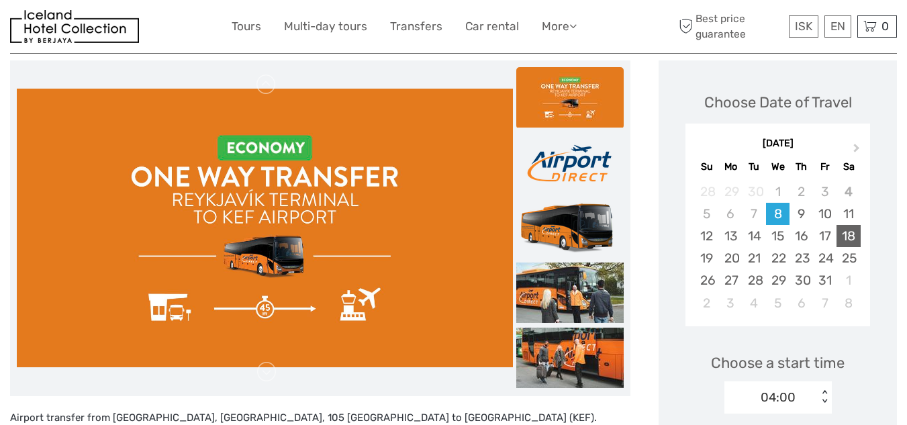
click at [846, 234] on div "18" at bounding box center [849, 236] width 24 height 22
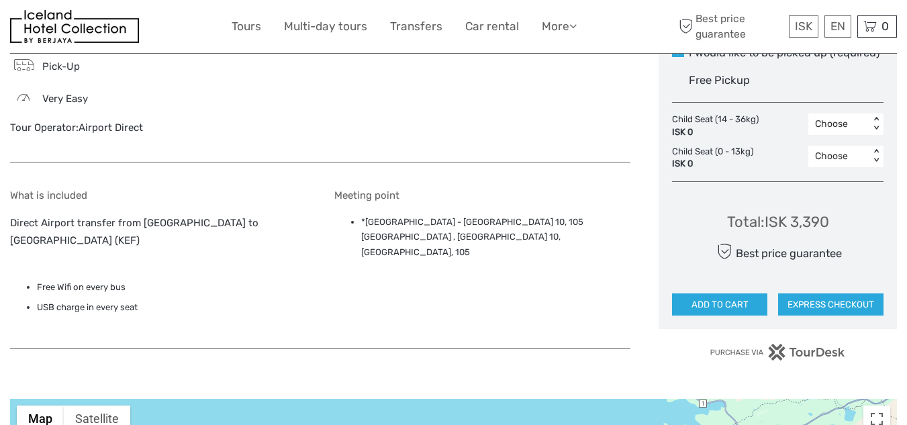
scroll to position [767, 0]
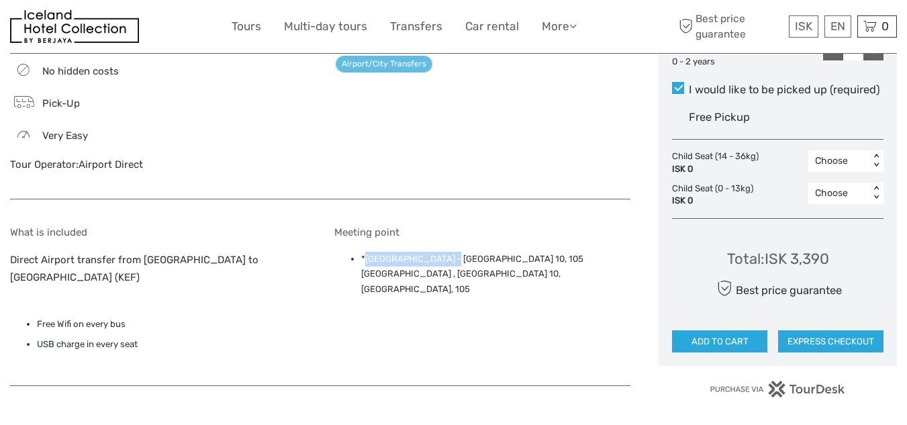
drag, startPoint x: 443, startPoint y: 260, endPoint x: 366, endPoint y: 262, distance: 76.6
click at [366, 262] on li "*Reykjavík Terminal - Skógarhlíð 10, 105 Reykjavik , Skógarhlíð 10, Reykjavík, …" at bounding box center [495, 274] width 269 height 45
copy li "Reykjavík Terminal"
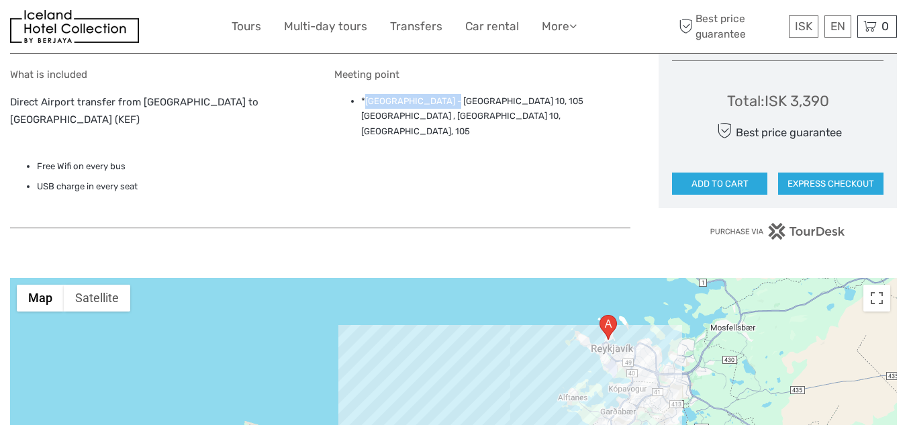
scroll to position [834, 0]
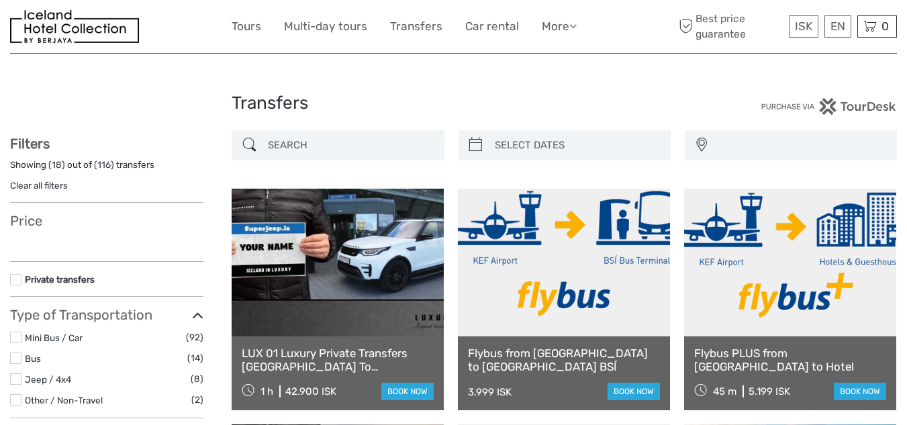
select select
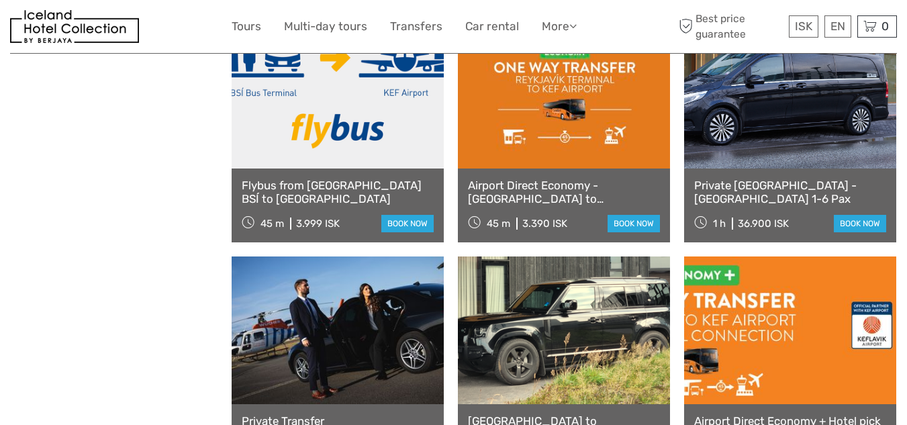
scroll to position [875, 0]
select select
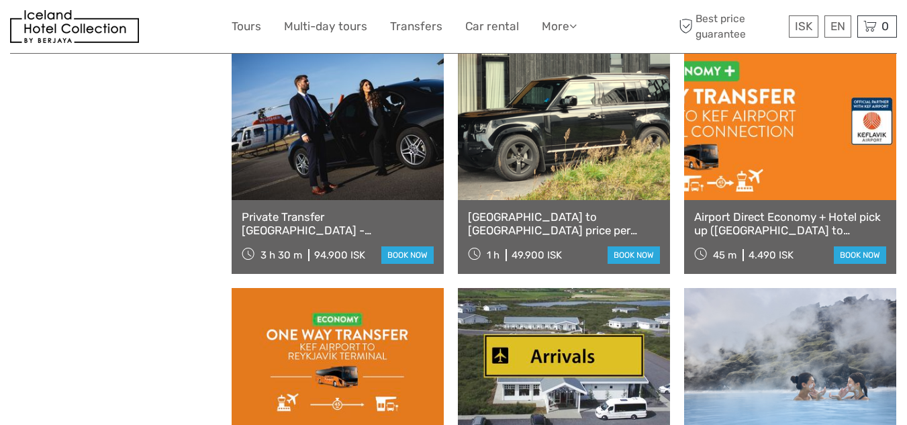
scroll to position [1009, 0]
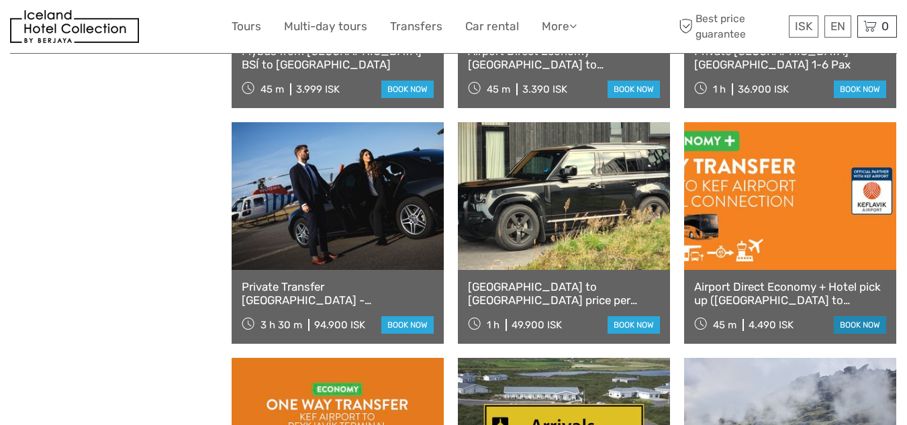
click at [866, 318] on link "book now" at bounding box center [860, 324] width 52 height 17
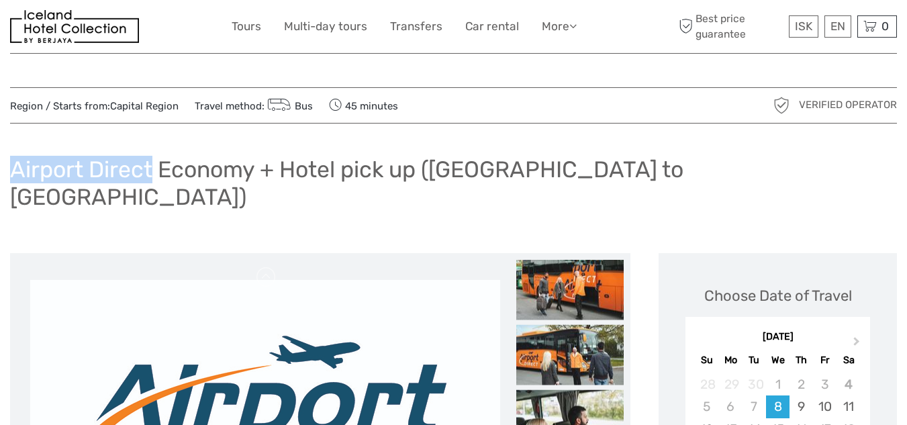
drag, startPoint x: 155, startPoint y: 171, endPoint x: 0, endPoint y: 193, distance: 156.7
copy h1 "Airport Direct"
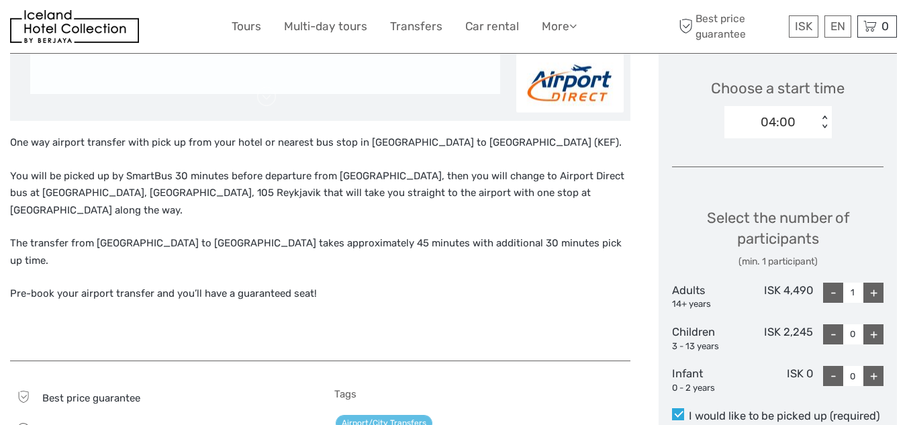
scroll to position [470, 0]
